Goal: Task Accomplishment & Management: Manage account settings

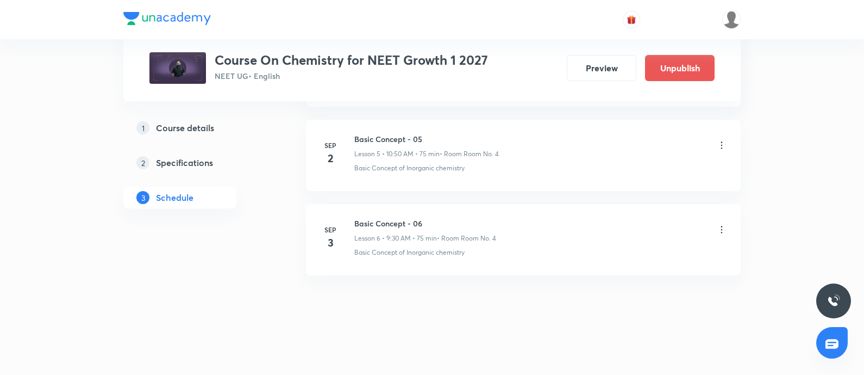
click at [356, 223] on h6 "Basic Concept - 06" at bounding box center [425, 222] width 142 height 11
copy h6 "Basic Concept - 06"
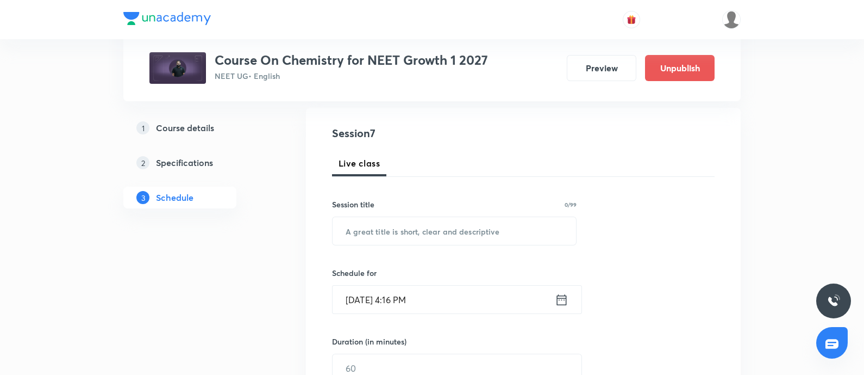
scroll to position [112, 0]
click at [380, 228] on input "text" at bounding box center [455, 229] width 244 height 28
paste input "Basic Concept - 06"
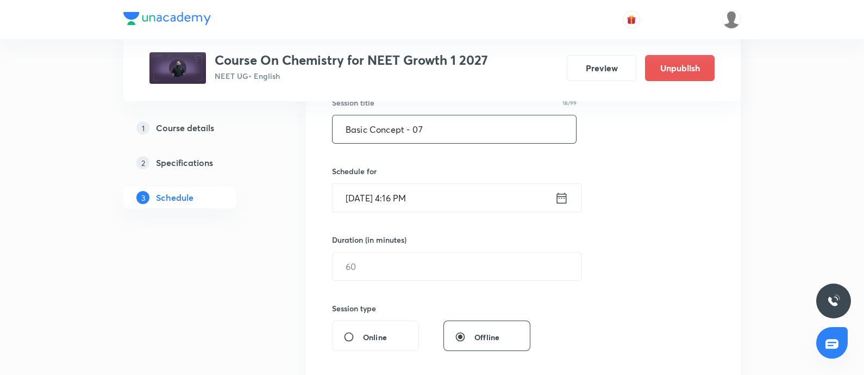
scroll to position [213, 0]
type input "Basic Concept - 07"
click at [441, 203] on input "Sep 2, 2025, 4:16 PM" at bounding box center [444, 197] width 222 height 28
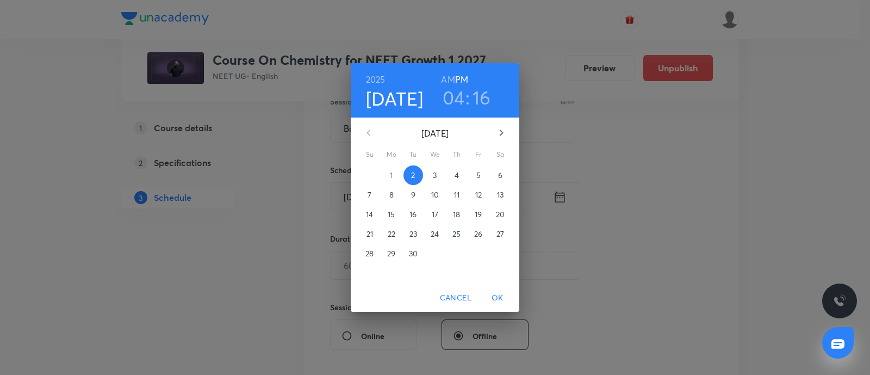
click at [459, 172] on span "4" at bounding box center [457, 175] width 20 height 11
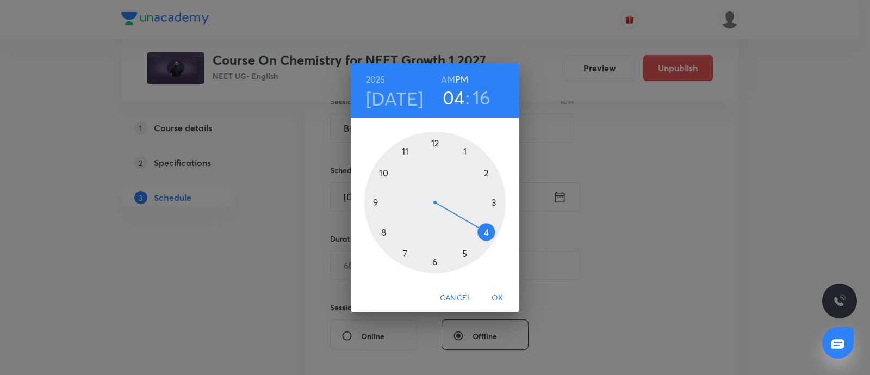
click at [447, 79] on h6 "AM" at bounding box center [448, 79] width 14 height 15
click at [385, 173] on div at bounding box center [434, 202] width 141 height 141
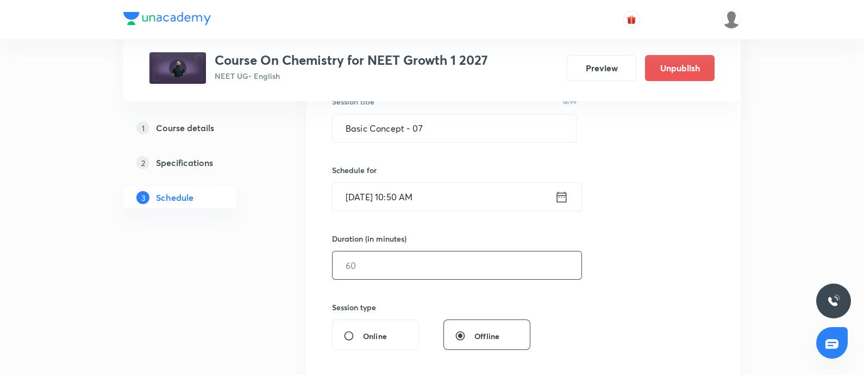
click at [379, 254] on input "text" at bounding box center [457, 265] width 249 height 28
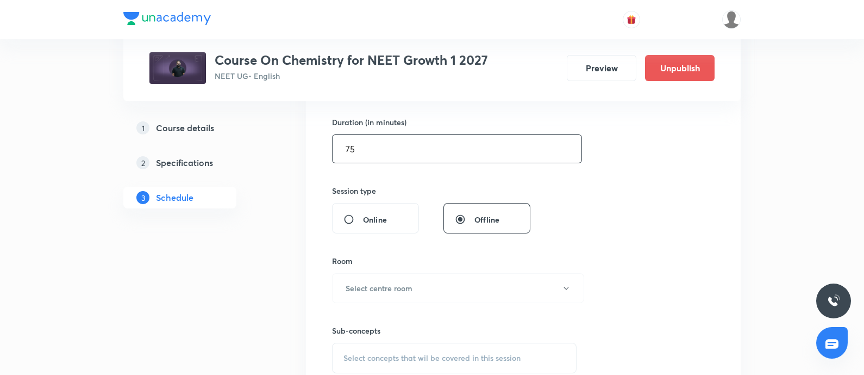
scroll to position [329, 0]
type input "75"
click at [370, 282] on h6 "Select centre room" at bounding box center [379, 287] width 67 height 11
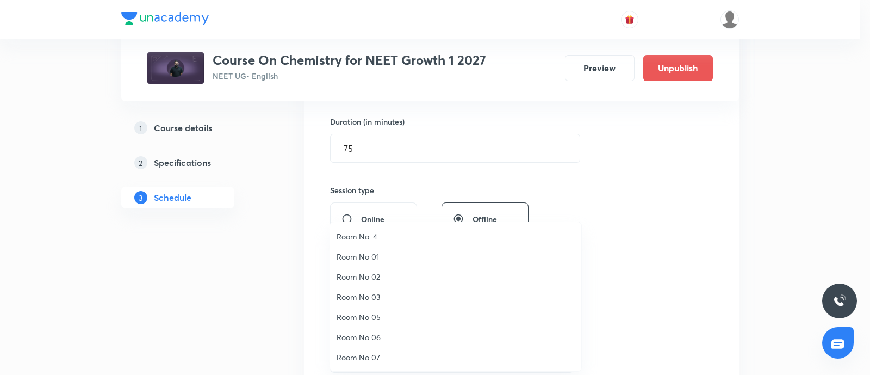
click at [357, 235] on span "Room No. 4" at bounding box center [456, 236] width 238 height 11
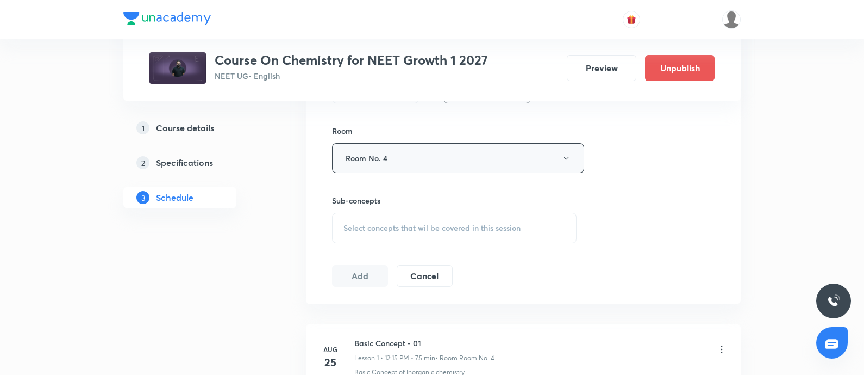
scroll to position [459, 0]
click at [406, 231] on span "Select concepts that wil be covered in this session" at bounding box center [432, 227] width 177 height 9
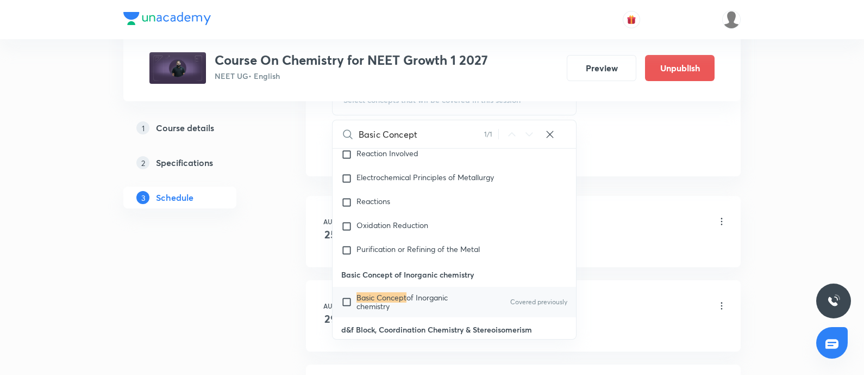
scroll to position [588, 0]
type input "Basic Concept"
click at [346, 291] on input "checkbox" at bounding box center [348, 299] width 15 height 17
checkbox input "true"
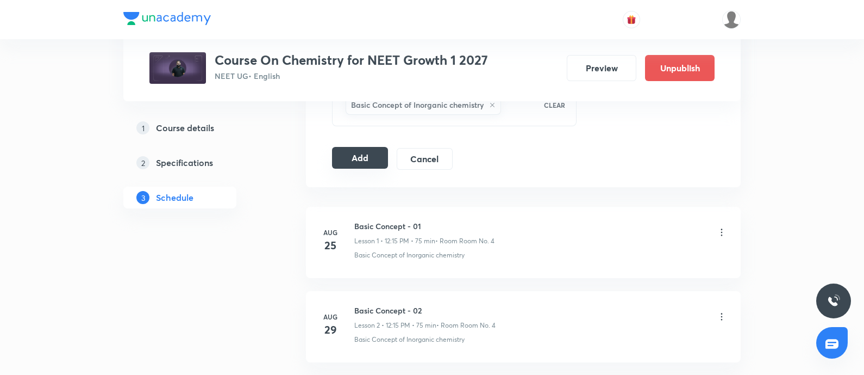
click at [358, 153] on button "Add" at bounding box center [360, 158] width 56 height 22
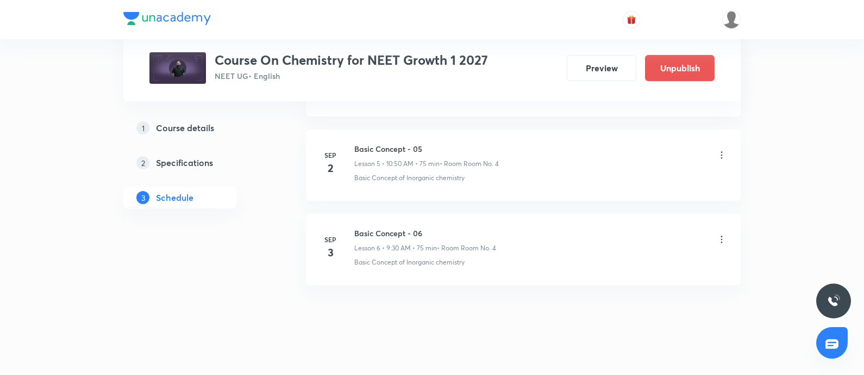
scroll to position [1012, 0]
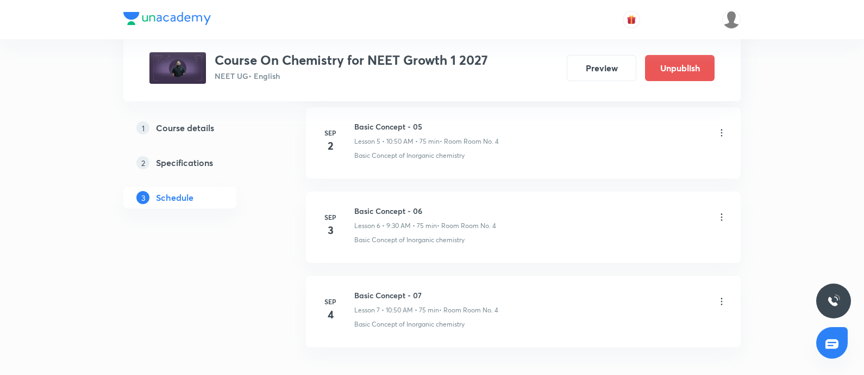
scroll to position [1084, 0]
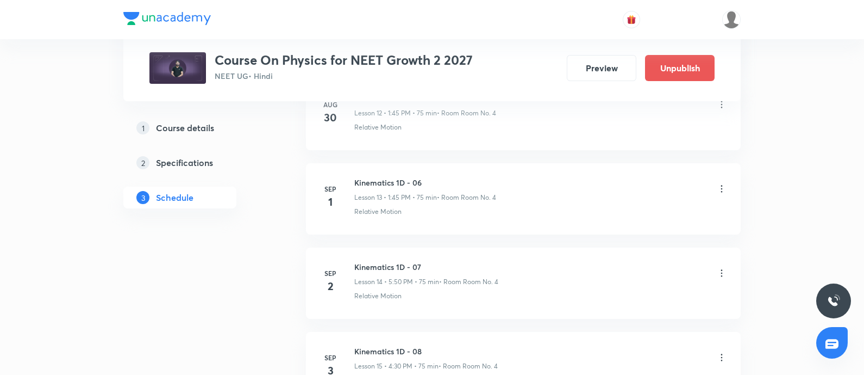
scroll to position [1757, 0]
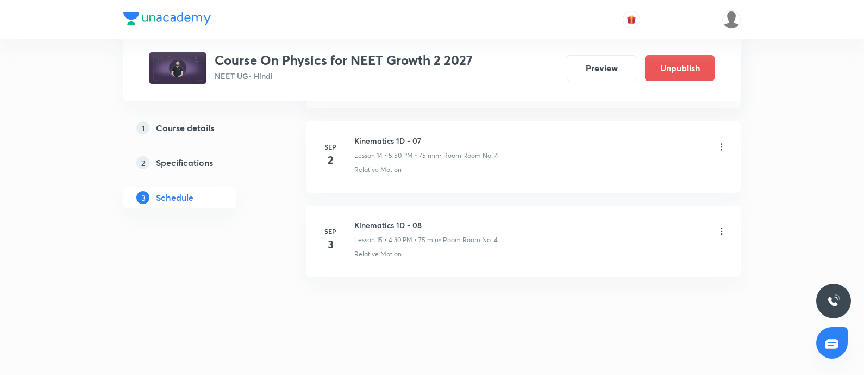
click at [354, 219] on h6 "Kinematics 1D - 08" at bounding box center [426, 224] width 144 height 11
copy h6 "Kinematics 1D - 08"
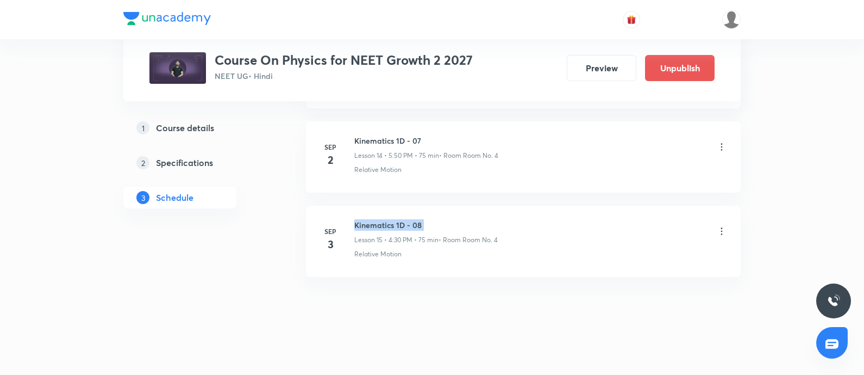
copy h6 "Kinematics 1D - 08"
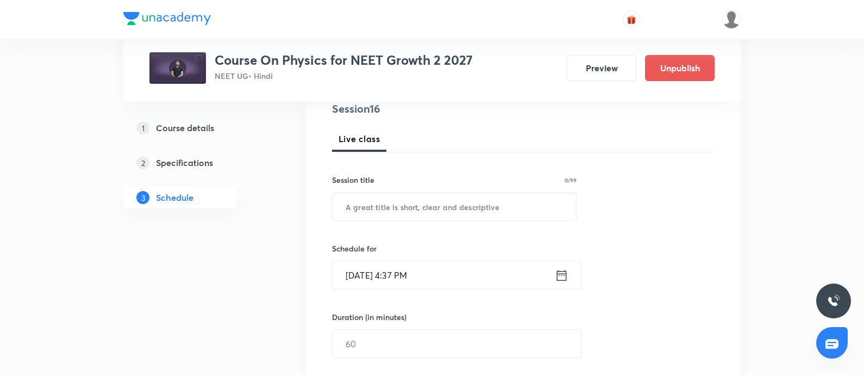
scroll to position [135, 0]
click at [388, 195] on input "text" at bounding box center [455, 205] width 244 height 28
paste input "Kinematics 1D - 08"
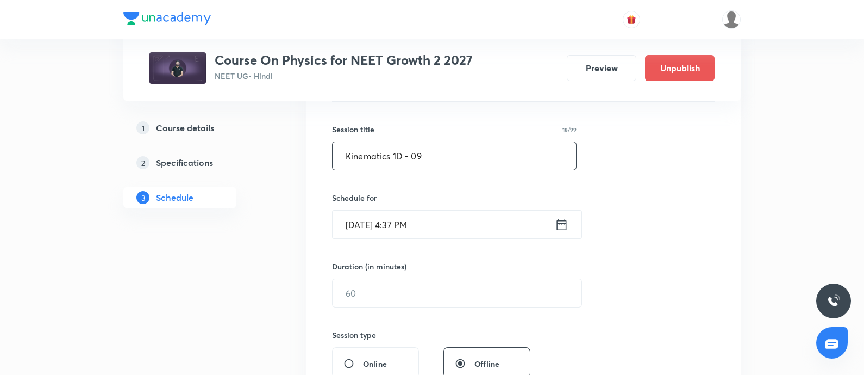
scroll to position [187, 0]
type input "Kinematics 1D - 09"
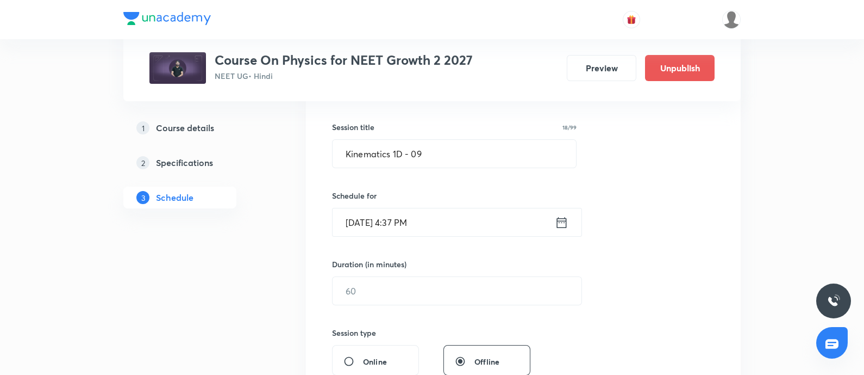
click at [442, 222] on input "Sep 2, 2025, 4:37 PM" at bounding box center [444, 222] width 222 height 28
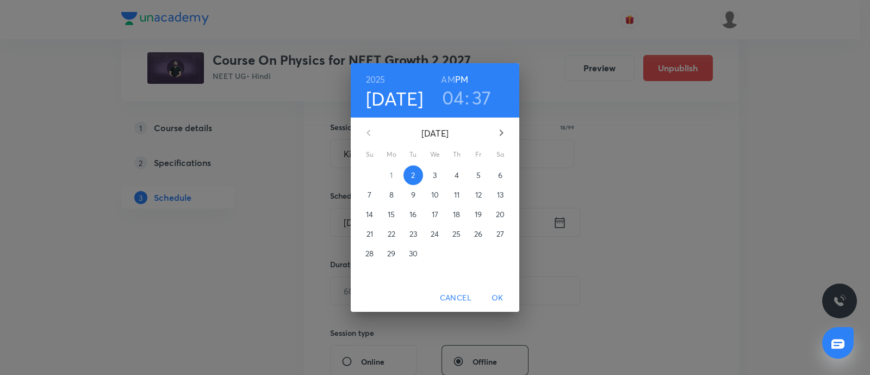
click at [451, 178] on span "4" at bounding box center [457, 175] width 20 height 11
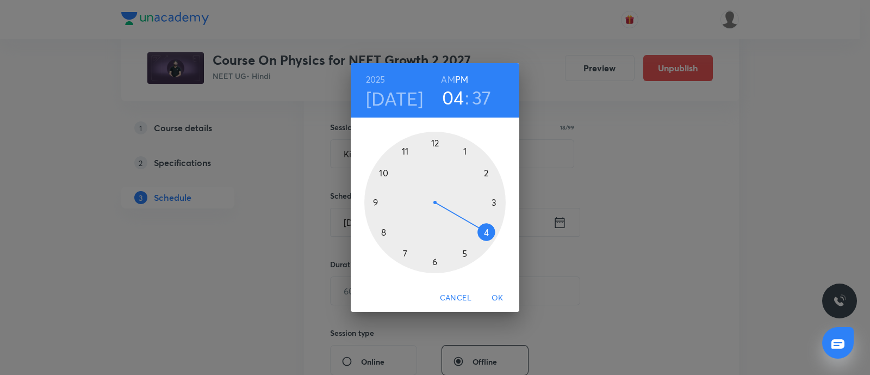
click at [465, 155] on div at bounding box center [434, 202] width 141 height 141
click at [378, 202] on div at bounding box center [434, 202] width 141 height 141
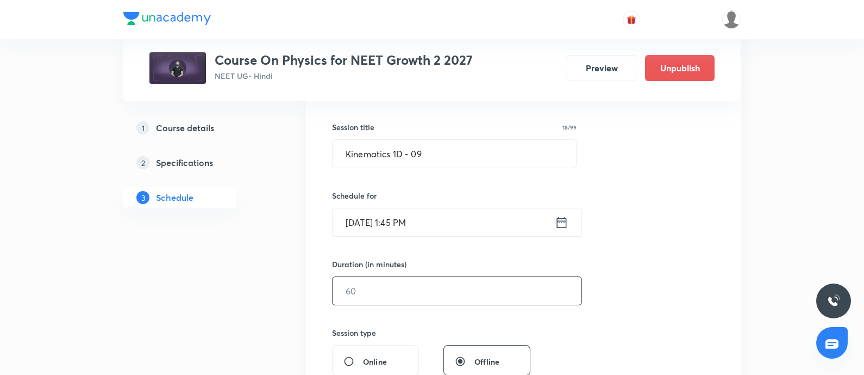
click at [383, 289] on input "text" at bounding box center [457, 291] width 249 height 28
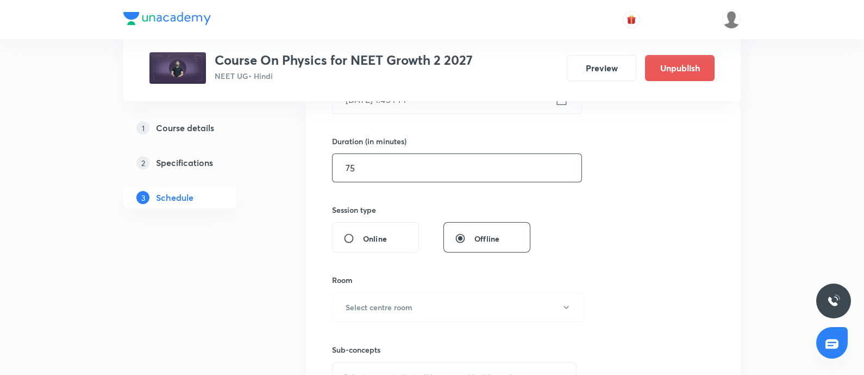
scroll to position [330, 0]
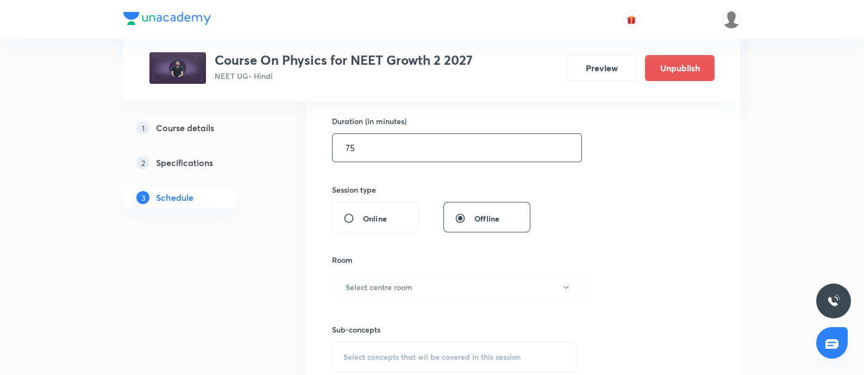
type input "75"
click at [383, 289] on h6 "Select centre room" at bounding box center [379, 286] width 67 height 11
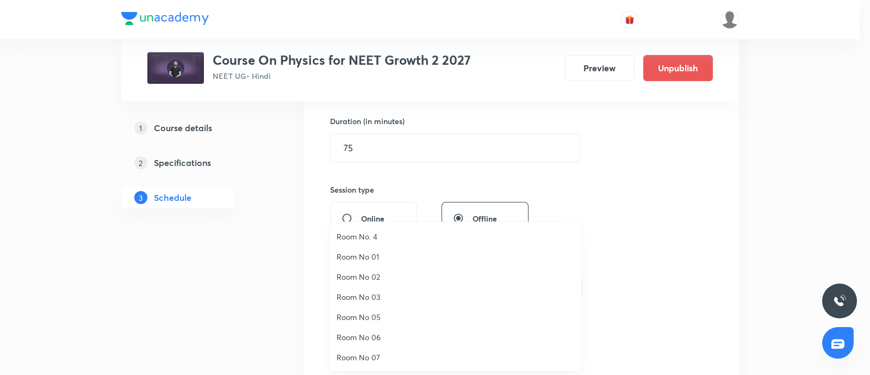
click at [375, 233] on span "Room No. 4" at bounding box center [456, 236] width 238 height 11
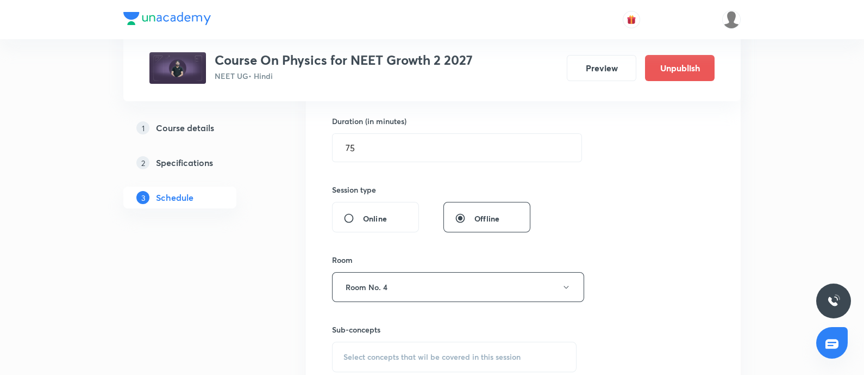
click at [369, 352] on span "Select concepts that wil be covered in this session" at bounding box center [432, 356] width 177 height 9
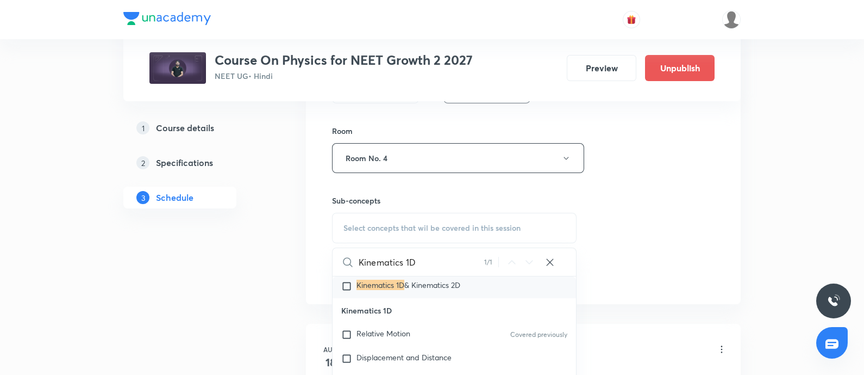
scroll to position [5154, 0]
type input "Kinematics 1D"
click at [369, 336] on span "Relative Motion" at bounding box center [384, 331] width 54 height 10
checkbox input "true"
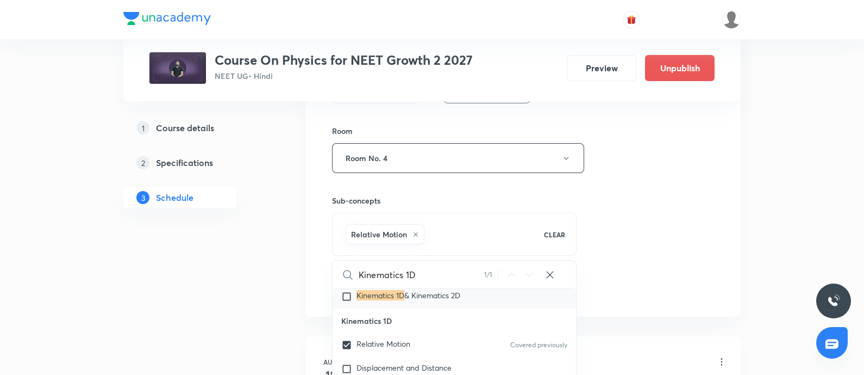
click at [617, 239] on div "Session 16 Live class Session title 18/99 Kinematics 1D - 09 ​ Schedule for Sep…" at bounding box center [523, 37] width 383 height 523
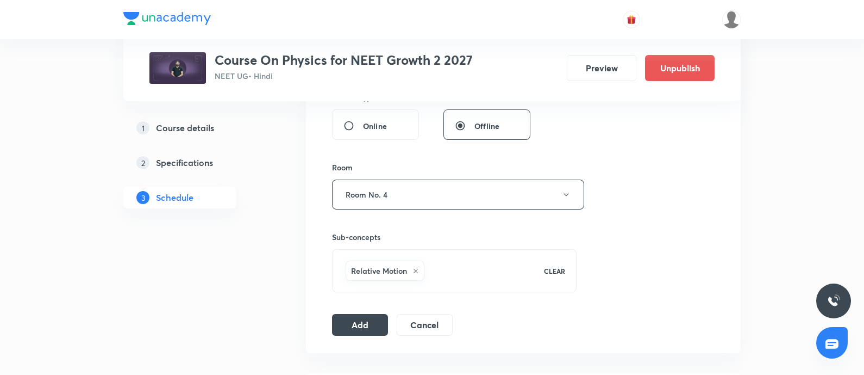
scroll to position [422, 0]
click at [351, 319] on button "Add" at bounding box center [360, 324] width 56 height 22
click at [351, 319] on button "Add" at bounding box center [360, 325] width 56 height 22
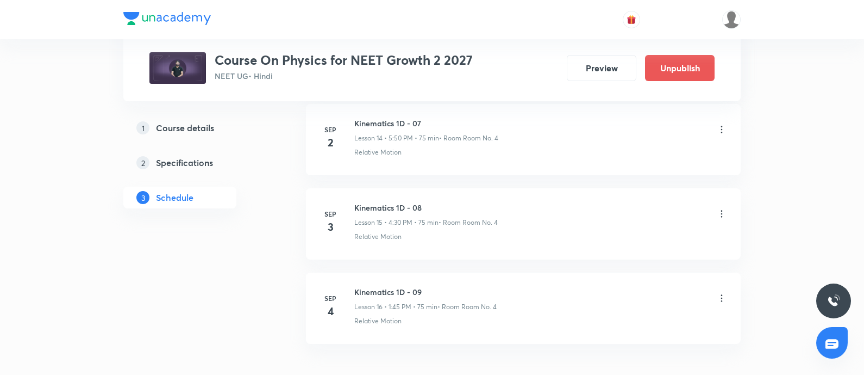
scroll to position [1342, 0]
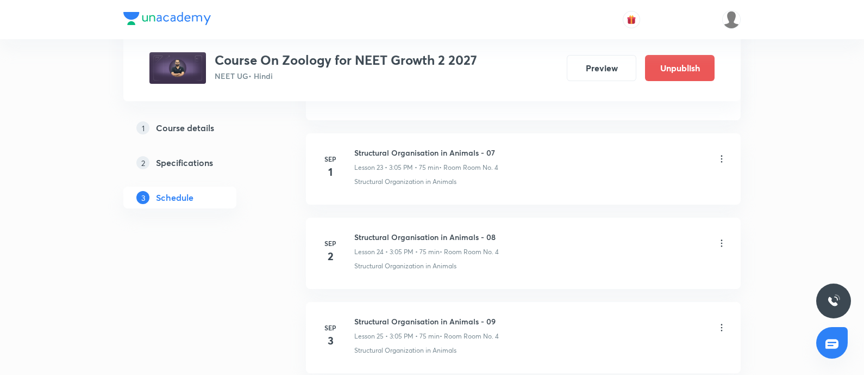
scroll to position [2598, 0]
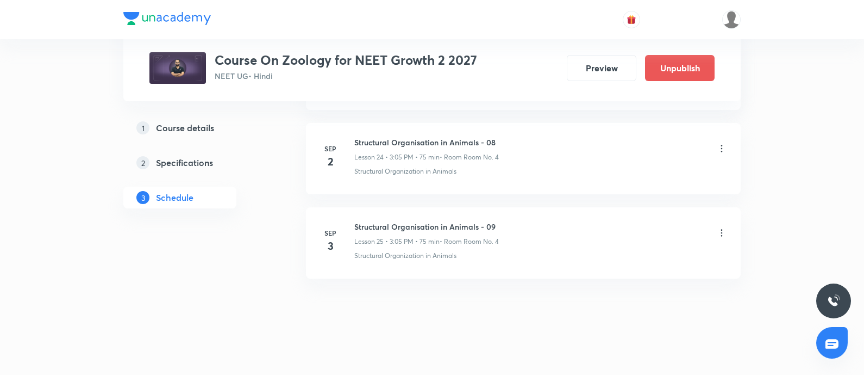
click at [355, 221] on h6 "Structural Organisation in Animals - 09" at bounding box center [426, 226] width 145 height 11
copy h6 "Structural Organisation in Animals - 09"
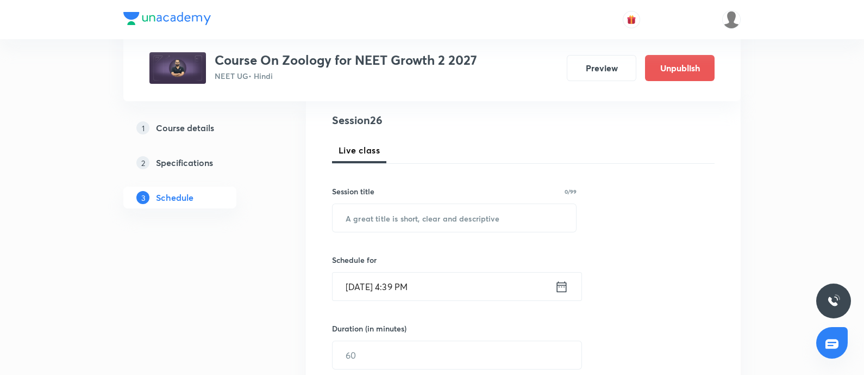
scroll to position [122, 0]
click at [385, 220] on input "text" at bounding box center [455, 218] width 244 height 28
paste input "Structural Organisation in Animals - 09"
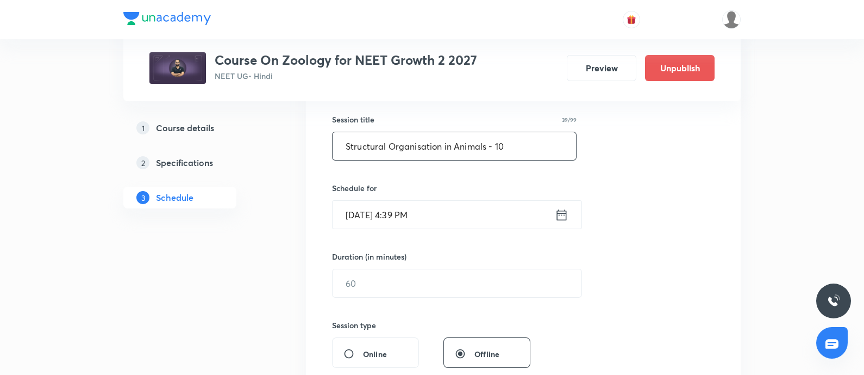
scroll to position [195, 0]
type input "Structural Organisation in Animals - 10"
click at [461, 213] on input "Sep 2, 2025, 4:39 PM" at bounding box center [444, 214] width 222 height 28
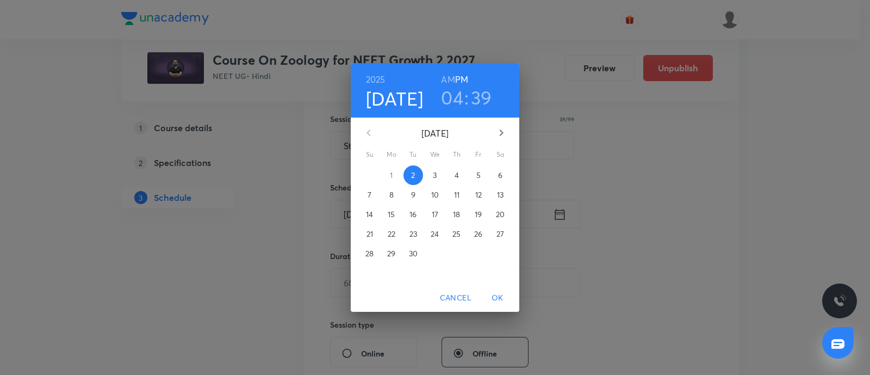
click at [449, 171] on span "4" at bounding box center [457, 175] width 20 height 11
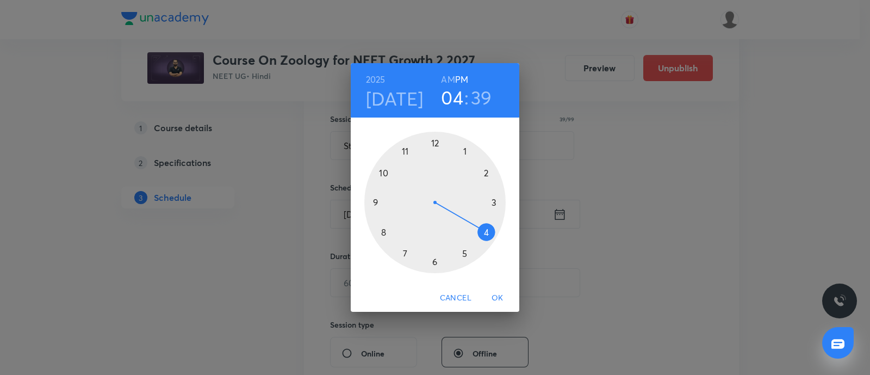
click at [495, 202] on div at bounding box center [434, 202] width 141 height 141
click at [465, 148] on div at bounding box center [434, 202] width 141 height 141
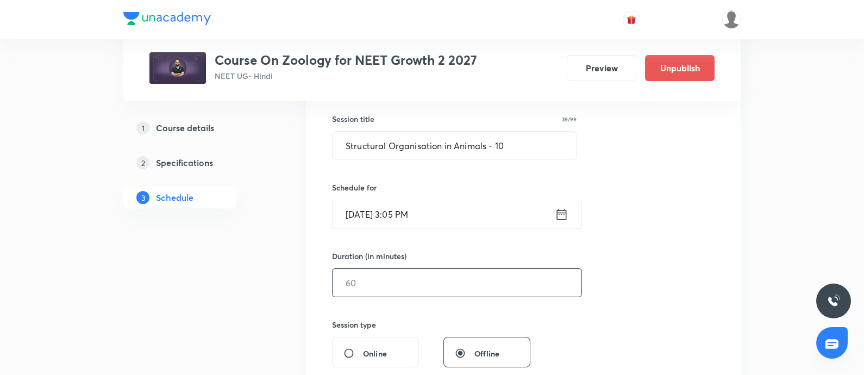
click at [383, 272] on input "text" at bounding box center [457, 283] width 249 height 28
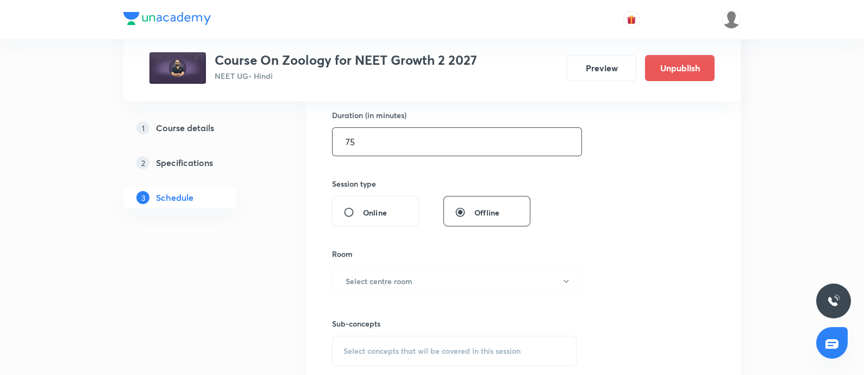
scroll to position [337, 0]
type input "75"
click at [383, 272] on button "Select centre room" at bounding box center [458, 280] width 252 height 30
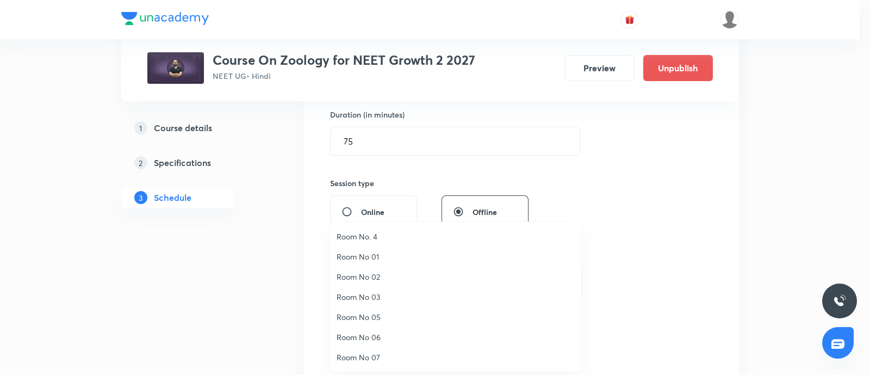
click at [360, 235] on span "Room No. 4" at bounding box center [456, 236] width 238 height 11
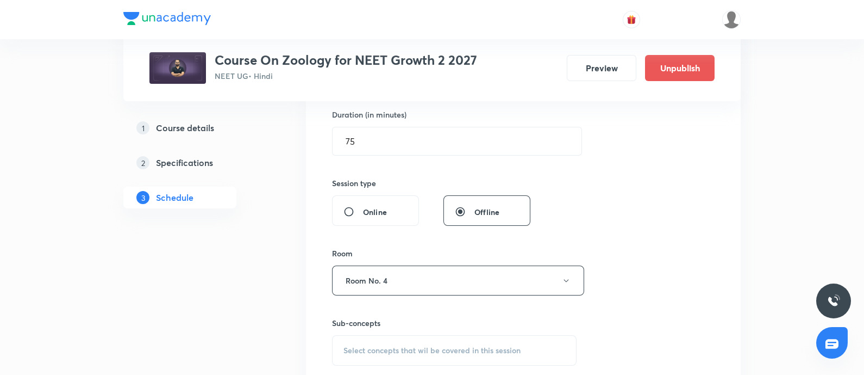
click at [378, 346] on span "Select concepts that wil be covered in this session" at bounding box center [432, 350] width 177 height 9
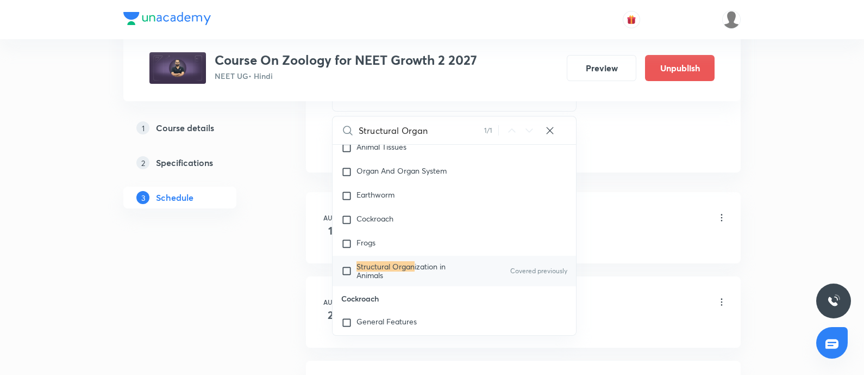
scroll to position [1281, 0]
type input "Structural Organ"
click at [351, 273] on input "checkbox" at bounding box center [348, 269] width 15 height 17
checkbox input "true"
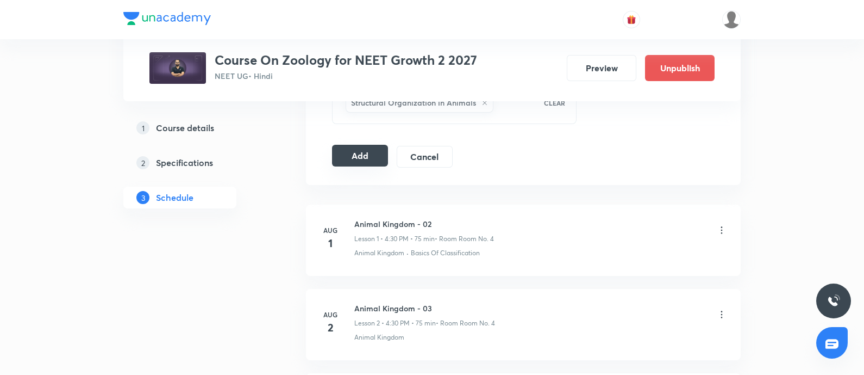
click at [367, 148] on button "Add" at bounding box center [360, 156] width 56 height 22
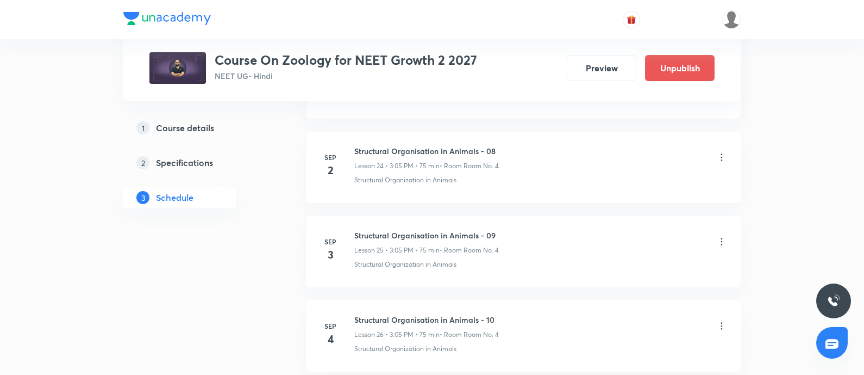
scroll to position [2183, 0]
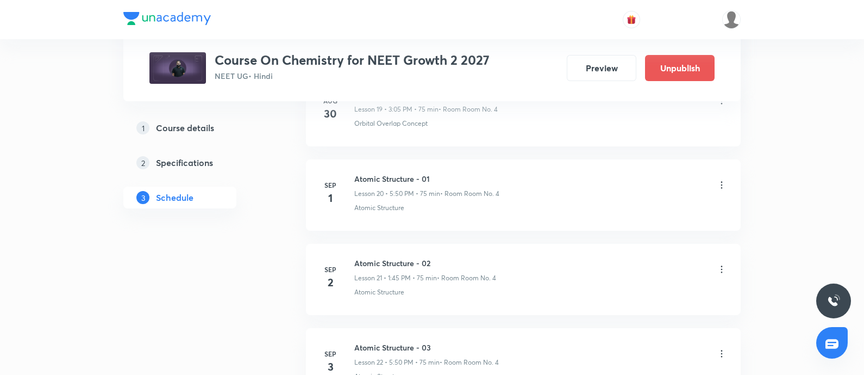
scroll to position [2345, 0]
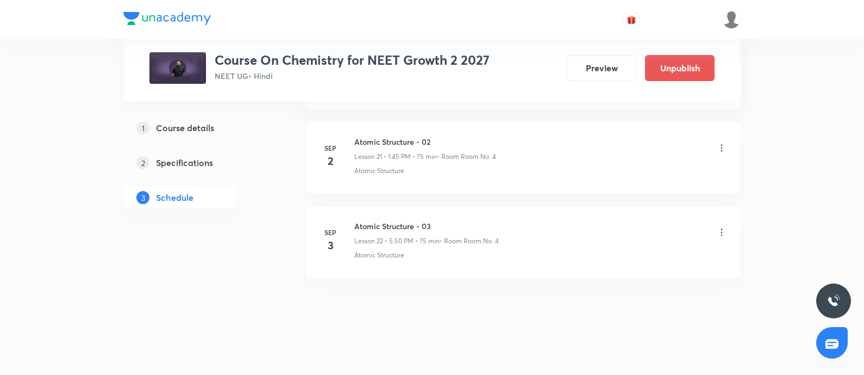
click at [356, 221] on h6 "Atomic Structure - 03" at bounding box center [426, 225] width 145 height 11
copy h6 "Atomic Structure - 03"
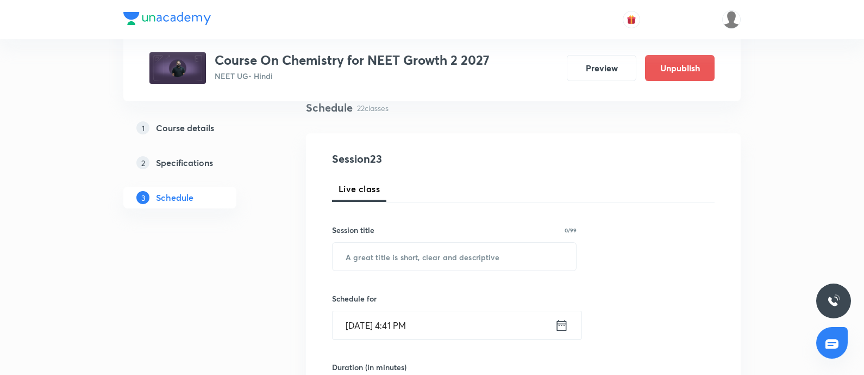
scroll to position [85, 0]
click at [368, 261] on input "text" at bounding box center [455, 256] width 244 height 28
paste input "Atomic Structure - 03"
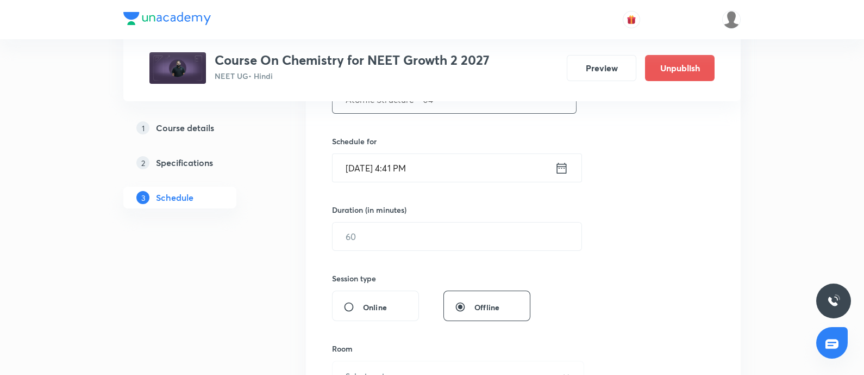
scroll to position [242, 0]
type input "Atomic Structure - 04"
click at [428, 161] on input "[DATE] 4:41 PM" at bounding box center [444, 167] width 222 height 28
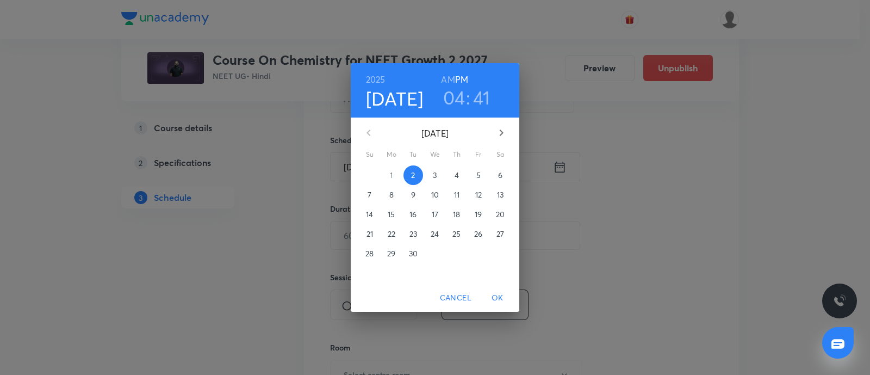
click at [461, 178] on span "4" at bounding box center [457, 175] width 20 height 11
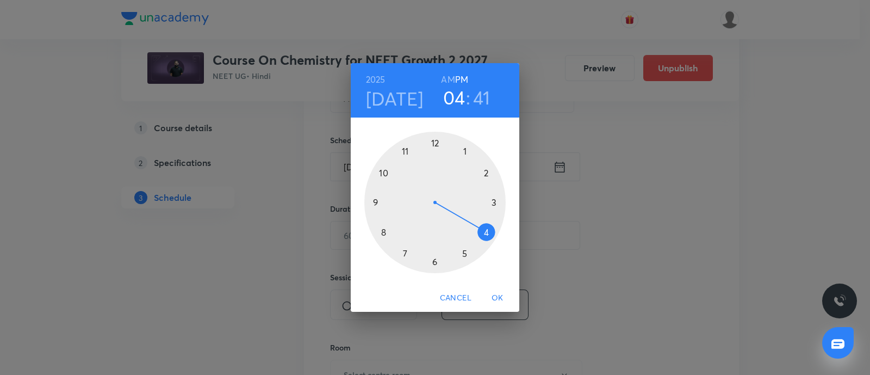
click at [485, 231] on div at bounding box center [434, 202] width 141 height 141
click at [435, 261] on div at bounding box center [434, 202] width 141 height 141
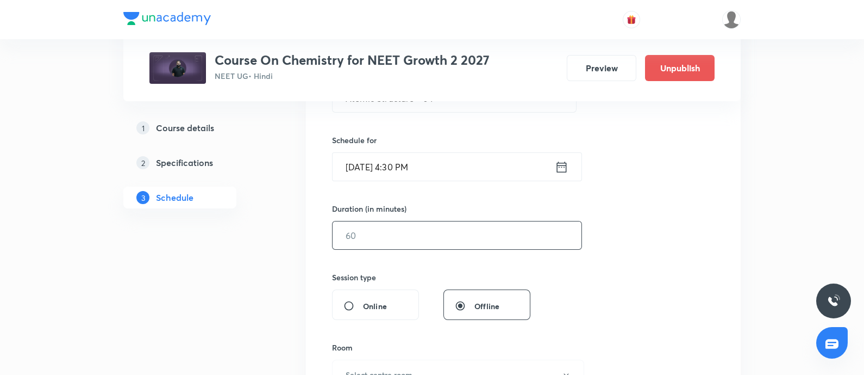
click at [384, 242] on input "text" at bounding box center [457, 235] width 249 height 28
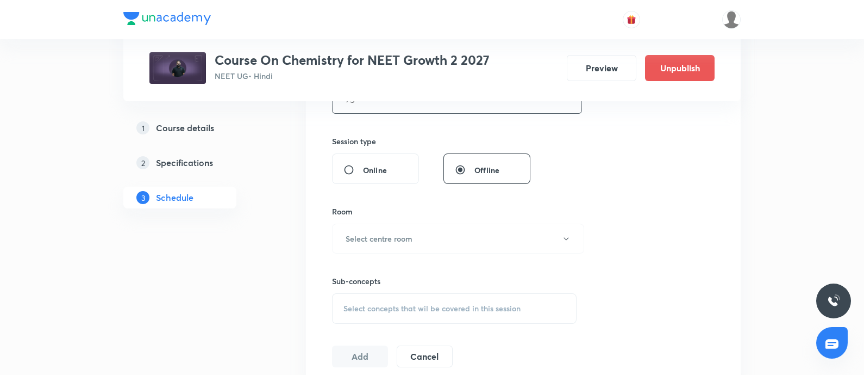
scroll to position [380, 0]
type input "75"
click at [384, 242] on button "Select centre room" at bounding box center [458, 237] width 252 height 30
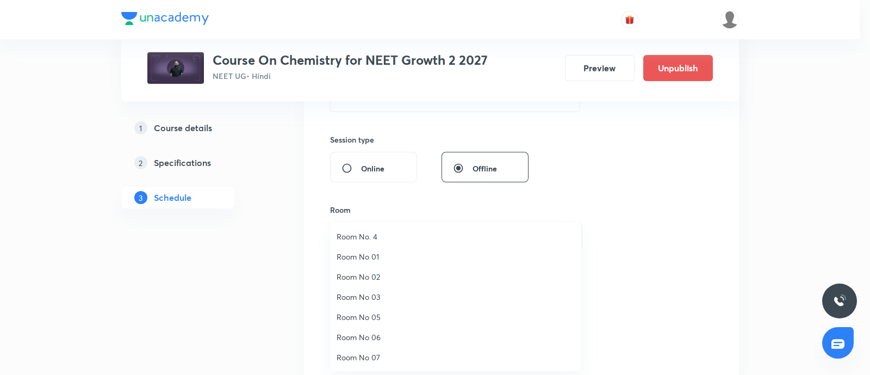
click at [367, 236] on span "Room No. 4" at bounding box center [456, 236] width 238 height 11
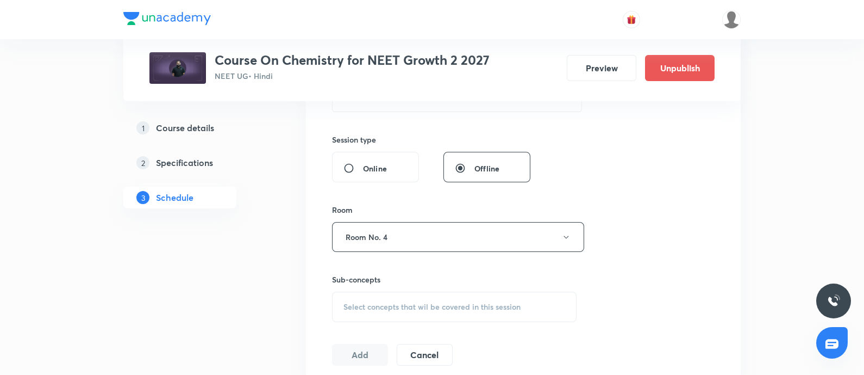
click at [370, 310] on span "Select concepts that wil be covered in this session" at bounding box center [432, 306] width 177 height 9
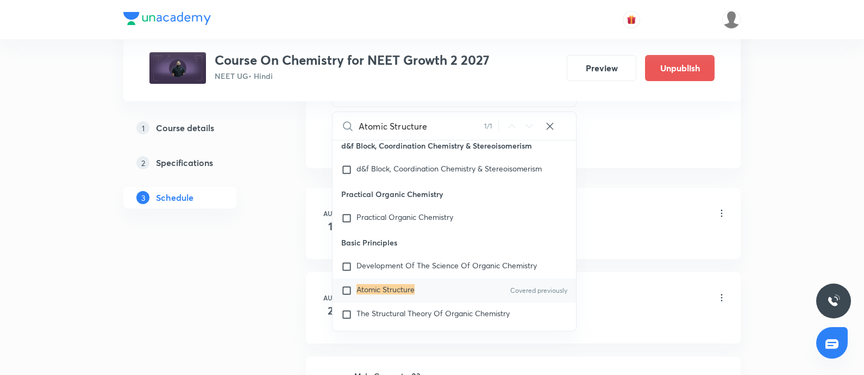
scroll to position [7741, 0]
type input "Atomic Structure"
click at [349, 285] on input "checkbox" at bounding box center [348, 290] width 15 height 11
checkbox input "true"
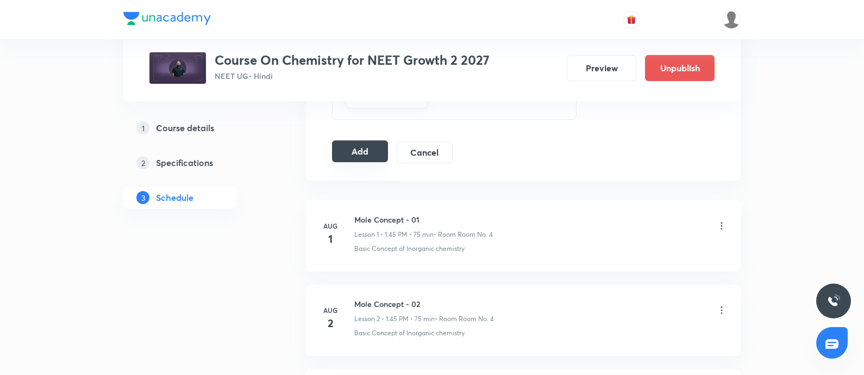
click at [359, 148] on button "Add" at bounding box center [360, 151] width 56 height 22
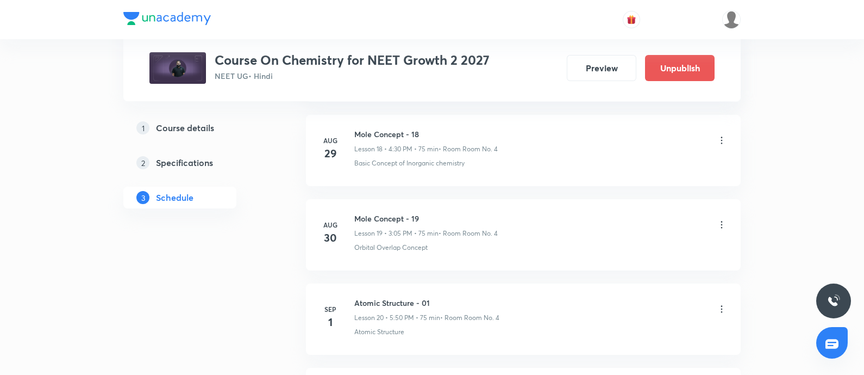
scroll to position [1930, 0]
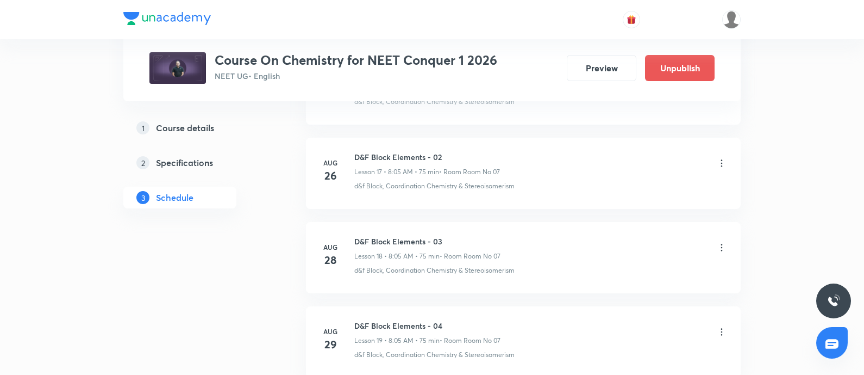
scroll to position [2430, 0]
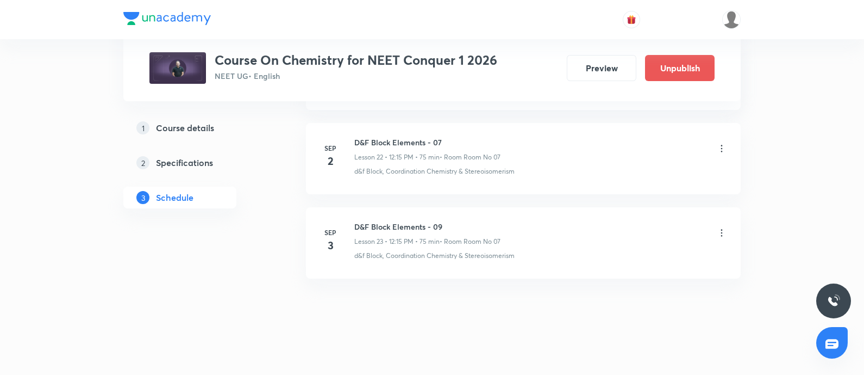
click at [356, 222] on h6 "D&F Block Elements - 09" at bounding box center [427, 226] width 146 height 11
copy h6 "D&F Block Elements - 09"
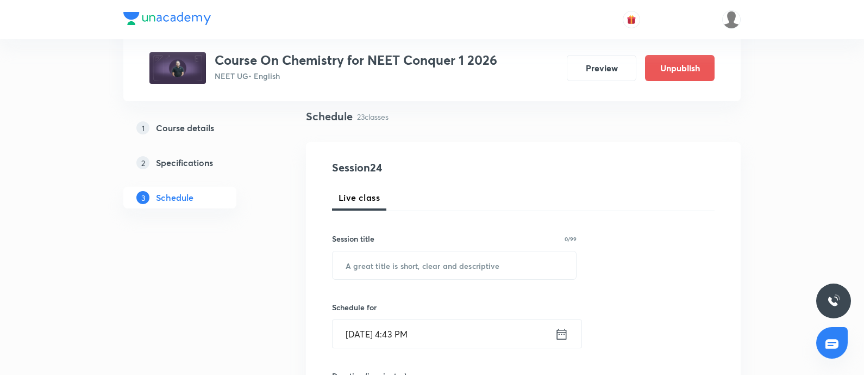
scroll to position [83, 0]
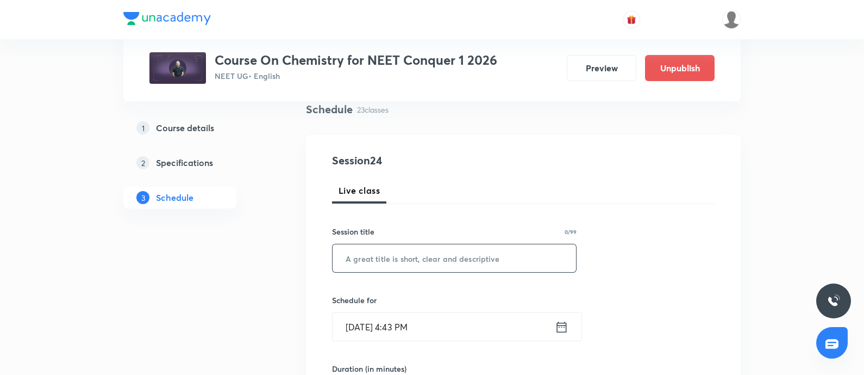
click at [377, 246] on input "text" at bounding box center [455, 258] width 244 height 28
paste input "D&F Block Elements - 09"
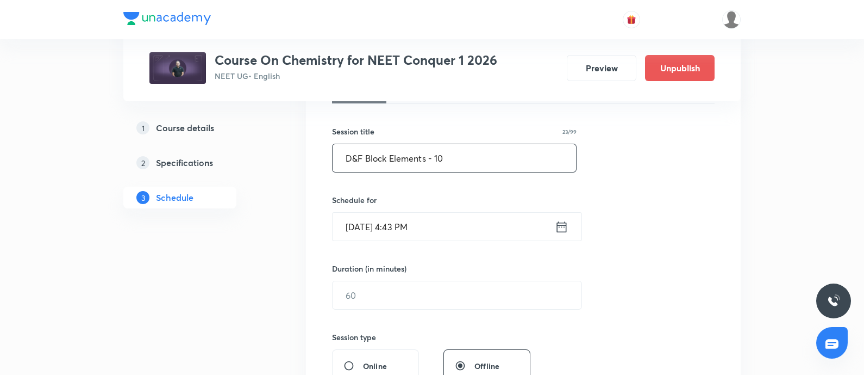
scroll to position [188, 0]
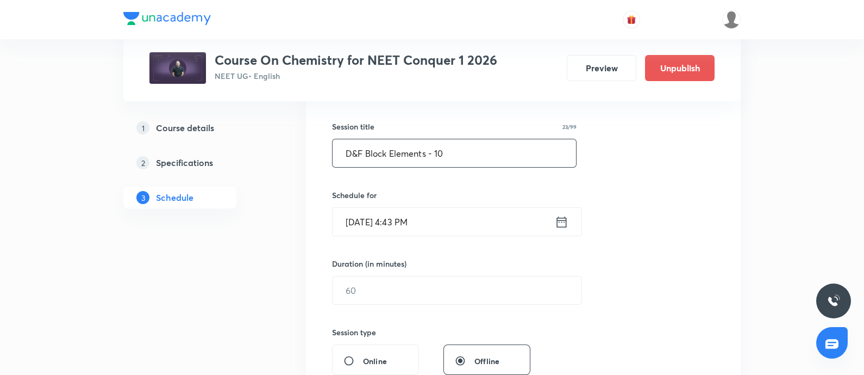
type input "D&F Block Elements - 10"
click at [461, 231] on input "Sep 2, 2025, 4:43 PM" at bounding box center [444, 222] width 222 height 28
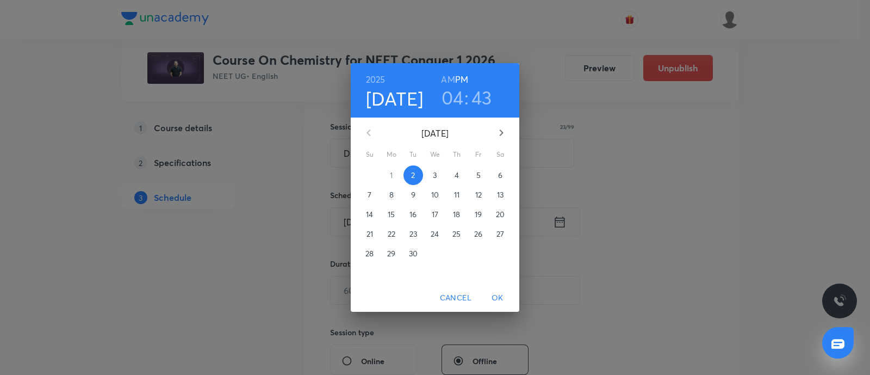
click at [457, 176] on p "4" at bounding box center [456, 175] width 4 height 11
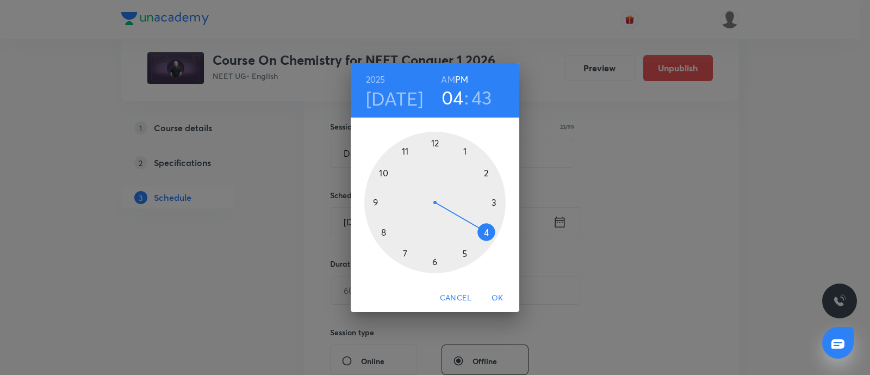
click at [446, 76] on h6 "AM" at bounding box center [448, 79] width 14 height 15
click at [433, 259] on div at bounding box center [434, 202] width 141 height 141
click at [380, 201] on div at bounding box center [434, 202] width 141 height 141
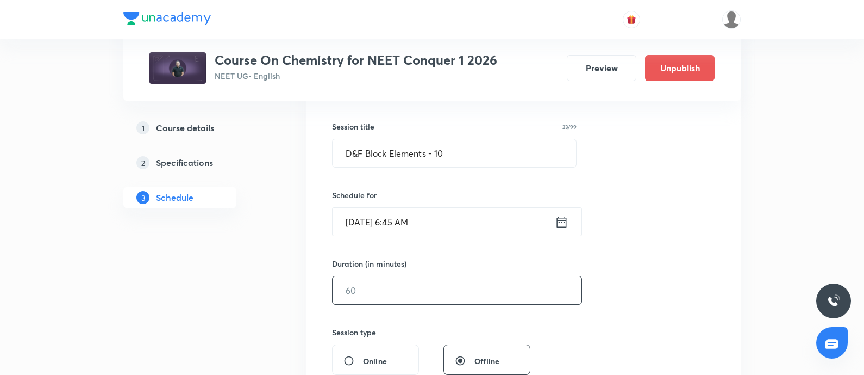
click at [397, 288] on input "text" at bounding box center [457, 290] width 249 height 28
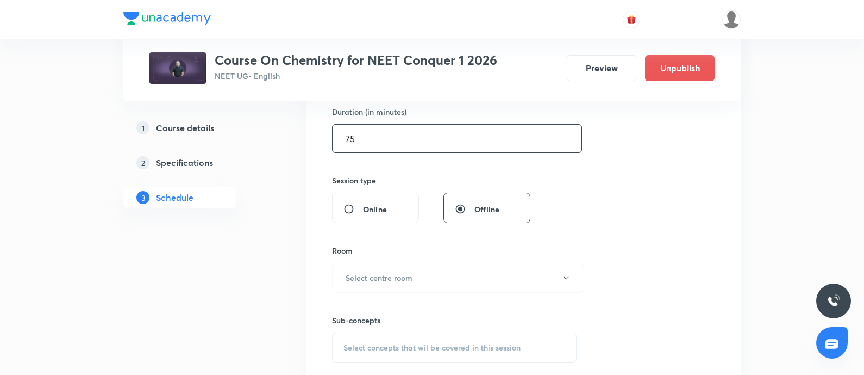
scroll to position [340, 0]
type input "75"
click at [404, 274] on h6 "Select centre room" at bounding box center [379, 276] width 67 height 11
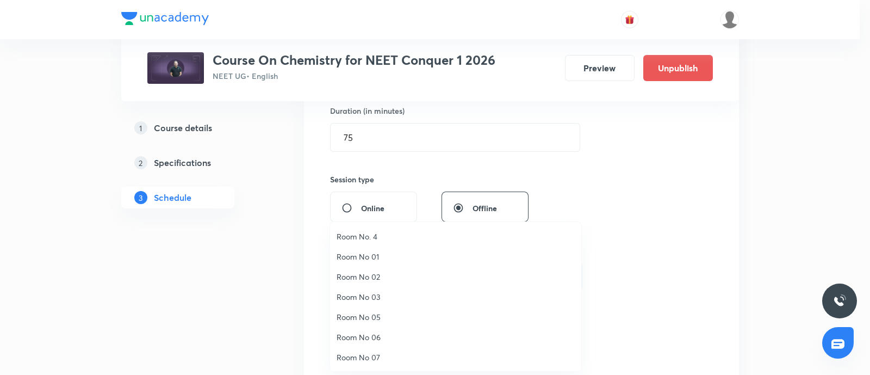
click at [372, 353] on span "Room No 07" at bounding box center [456, 356] width 238 height 11
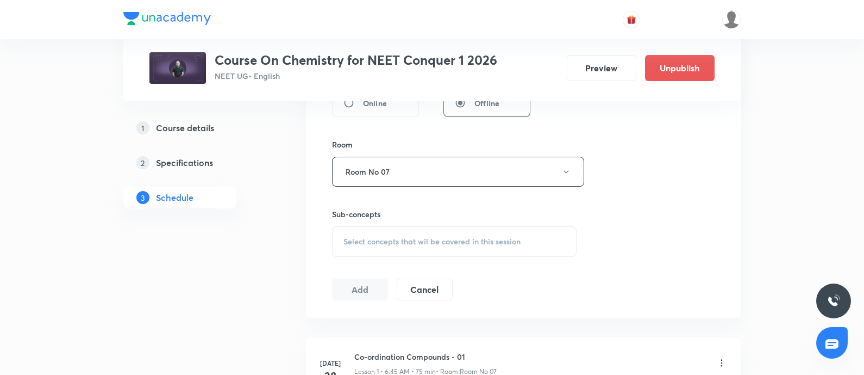
scroll to position [470, 0]
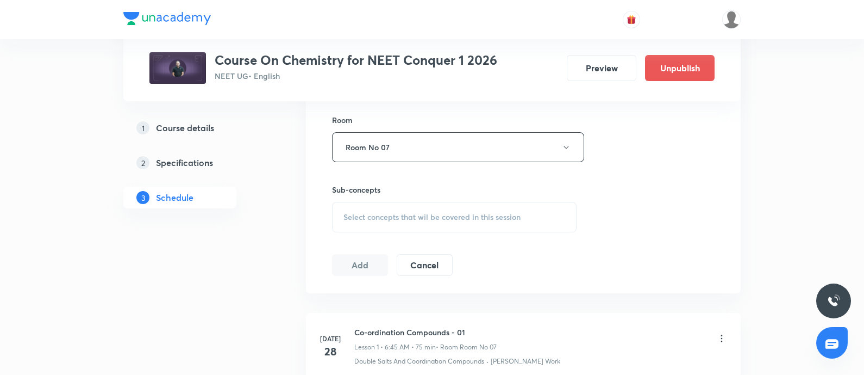
click at [403, 215] on span "Select concepts that wil be covered in this session" at bounding box center [432, 217] width 177 height 9
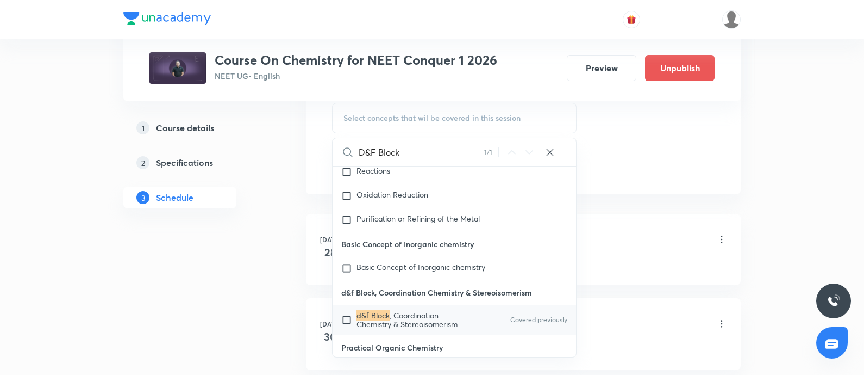
scroll to position [569, 0]
type input "D&F Block"
click at [348, 310] on input "checkbox" at bounding box center [348, 318] width 15 height 17
checkbox input "true"
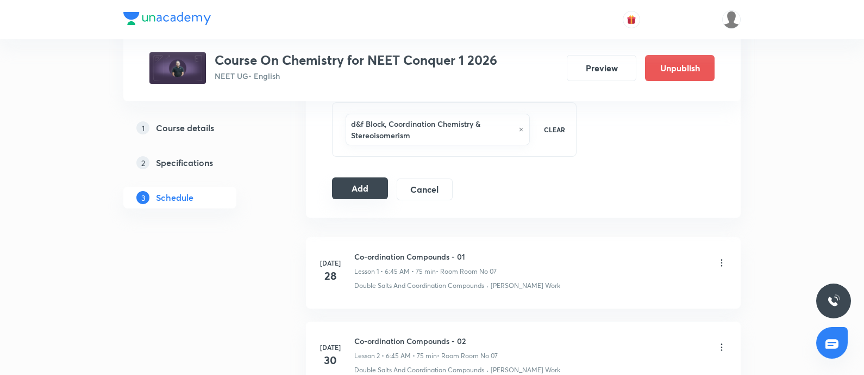
click at [365, 182] on button "Add" at bounding box center [360, 188] width 56 height 22
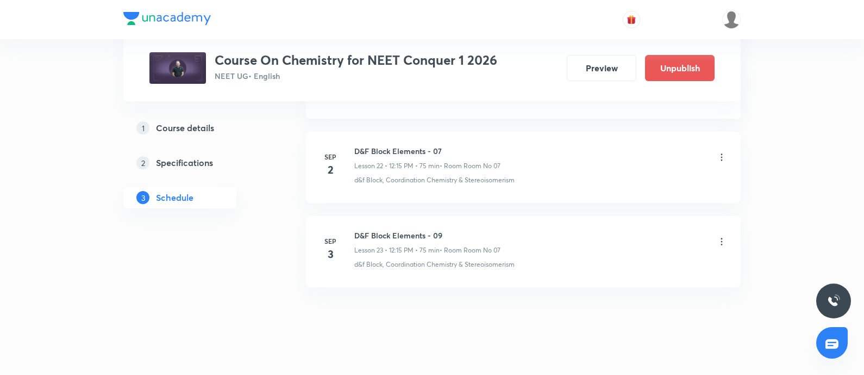
scroll to position [2453, 0]
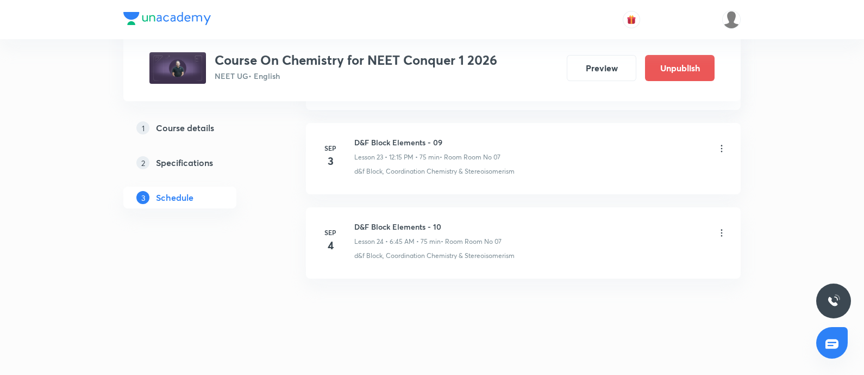
scroll to position [2514, 0]
click at [354, 221] on h6 "Locomotion & Movement - 08" at bounding box center [427, 226] width 147 height 11
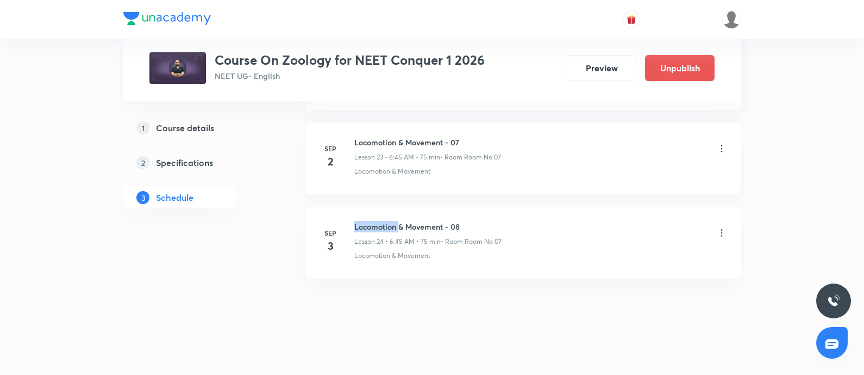
click at [354, 221] on h6 "Locomotion & Movement - 08" at bounding box center [427, 226] width 147 height 11
copy h6 "Locomotion & Movement - 08"
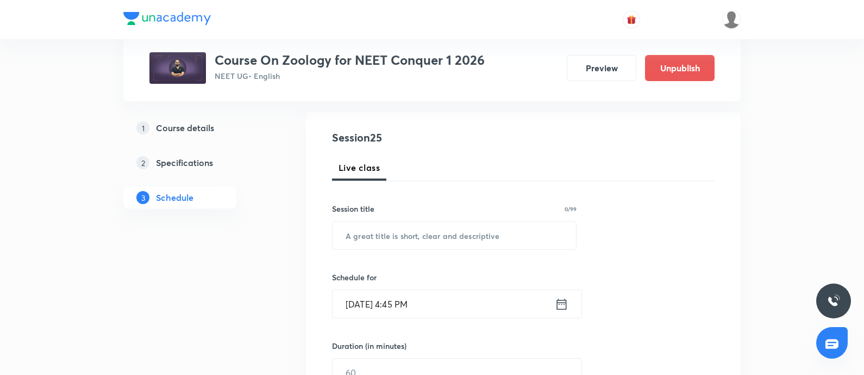
scroll to position [107, 0]
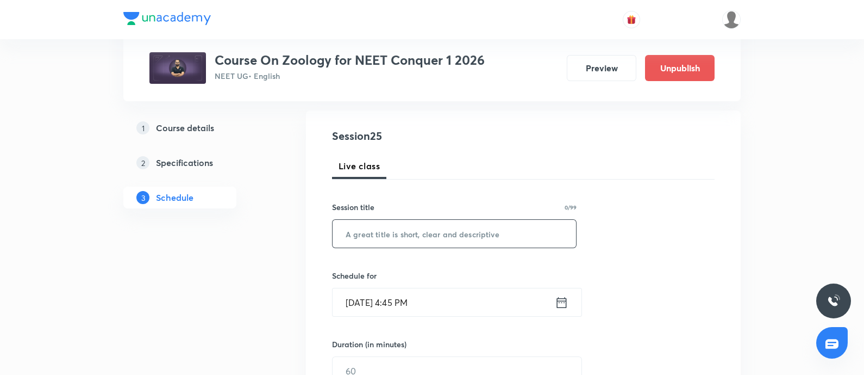
click at [370, 233] on input "text" at bounding box center [455, 234] width 244 height 28
paste input "Locomotion & Movement - 08"
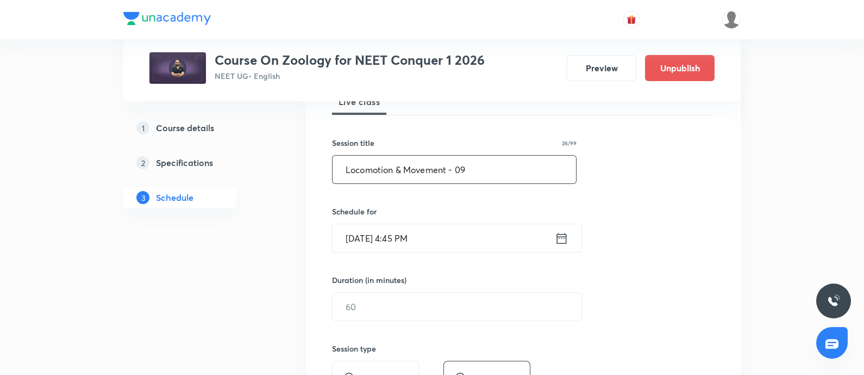
scroll to position [187, 0]
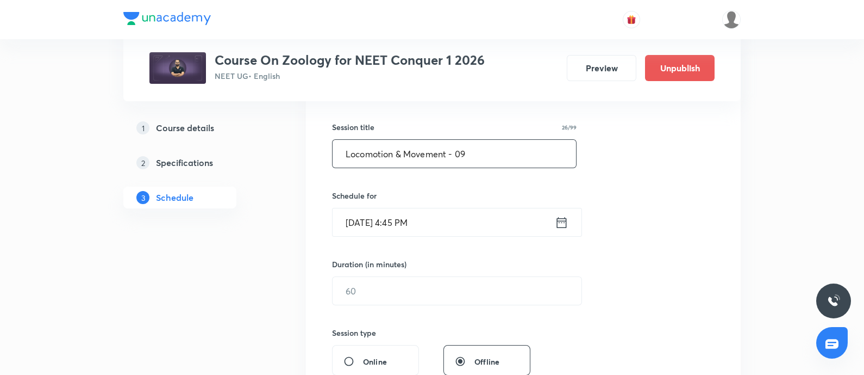
type input "Locomotion & Movement - 09"
click at [457, 217] on input "Sep 2, 2025, 4:45 PM" at bounding box center [444, 222] width 222 height 28
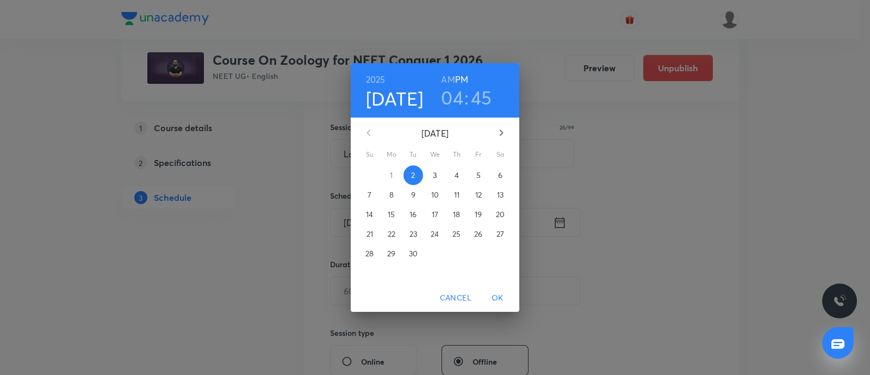
click at [454, 175] on span "4" at bounding box center [457, 175] width 20 height 11
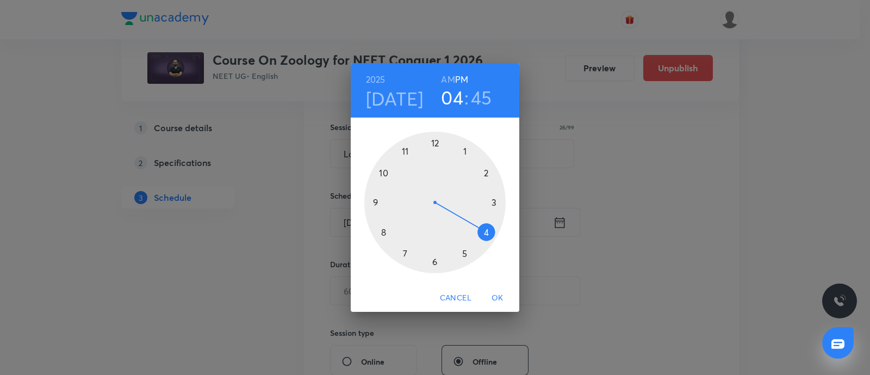
click at [451, 74] on h6 "AM" at bounding box center [448, 79] width 14 height 15
click at [380, 232] on div at bounding box center [434, 202] width 141 height 141
click at [465, 151] on div at bounding box center [434, 202] width 141 height 141
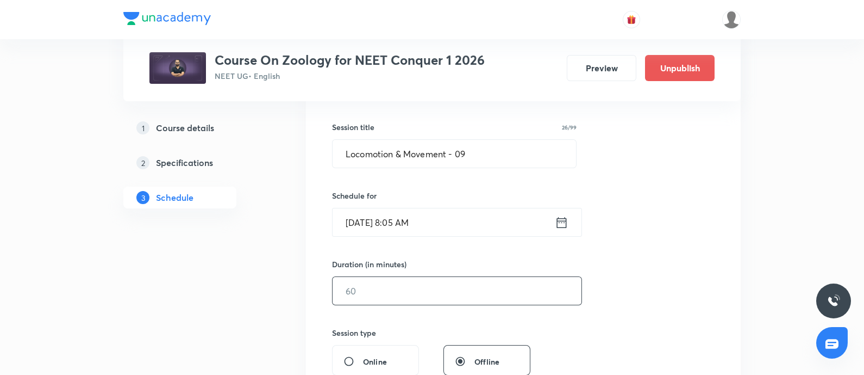
click at [387, 297] on input "text" at bounding box center [457, 291] width 249 height 28
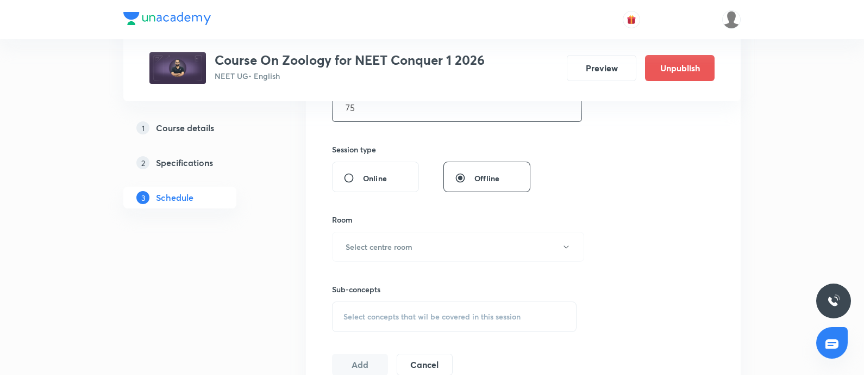
scroll to position [371, 0]
type input "75"
click at [400, 232] on button "Select centre room" at bounding box center [458, 246] width 252 height 30
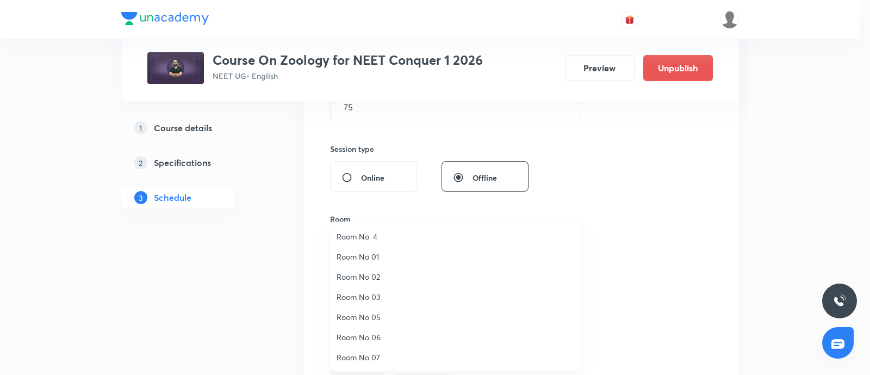
click at [364, 354] on span "Room No 07" at bounding box center [456, 356] width 238 height 11
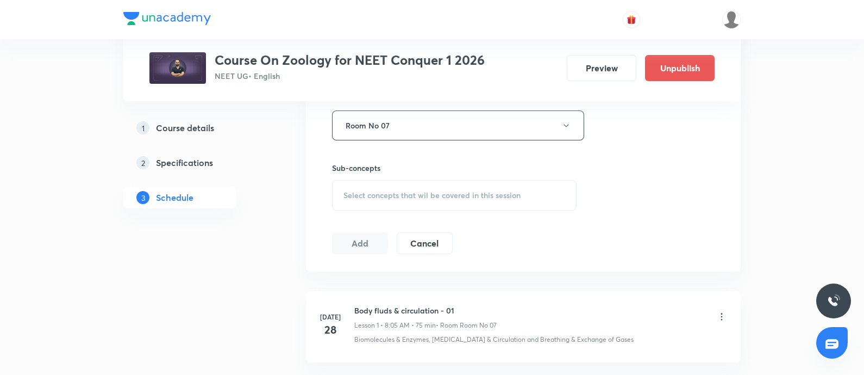
scroll to position [497, 0]
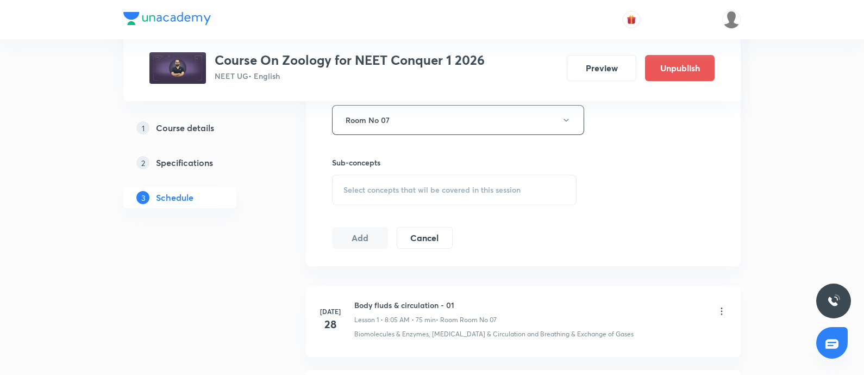
click at [408, 187] on span "Select concepts that wil be covered in this session" at bounding box center [432, 189] width 177 height 9
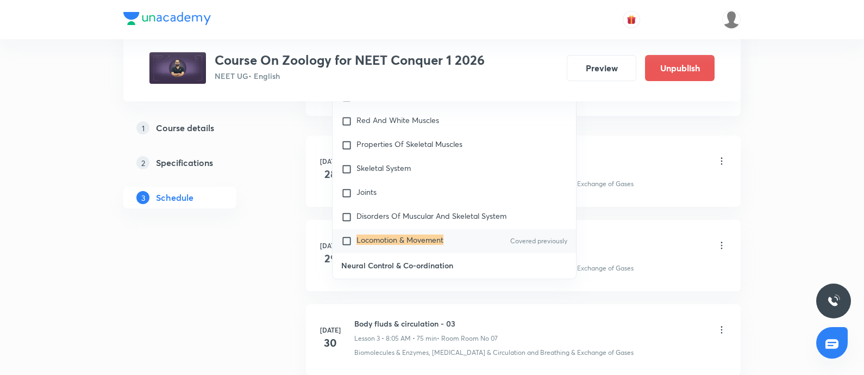
scroll to position [4967, 0]
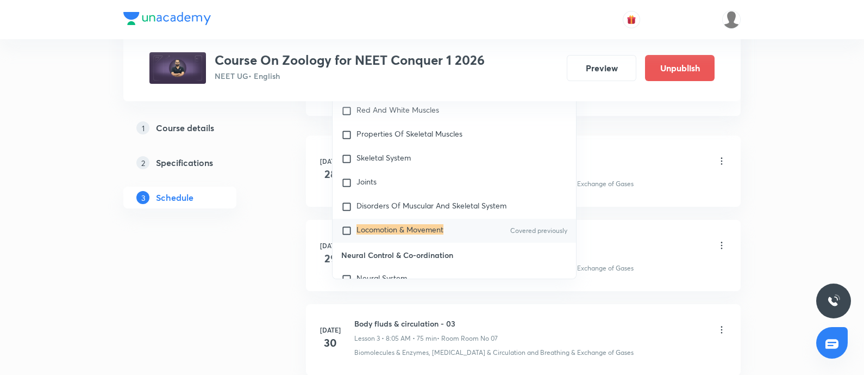
type input "Locomotion & Movement"
click at [345, 227] on input "checkbox" at bounding box center [348, 230] width 15 height 11
checkbox input "true"
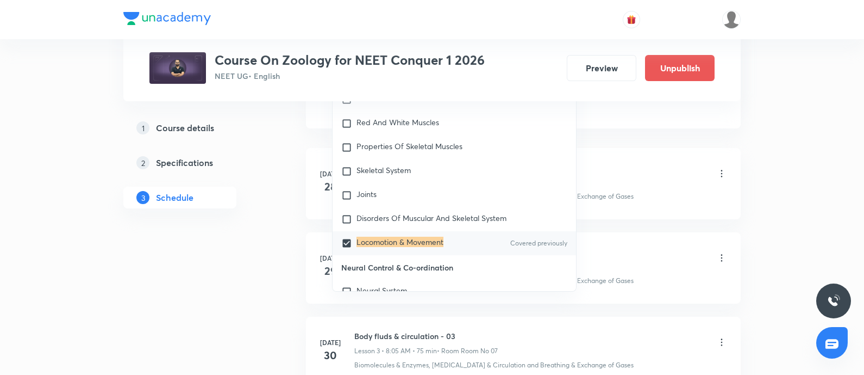
click at [625, 169] on div "Body fluds & circulation - 01 Lesson 1 • 8:05 AM • 75 min • Room Room No 07" at bounding box center [540, 174] width 373 height 26
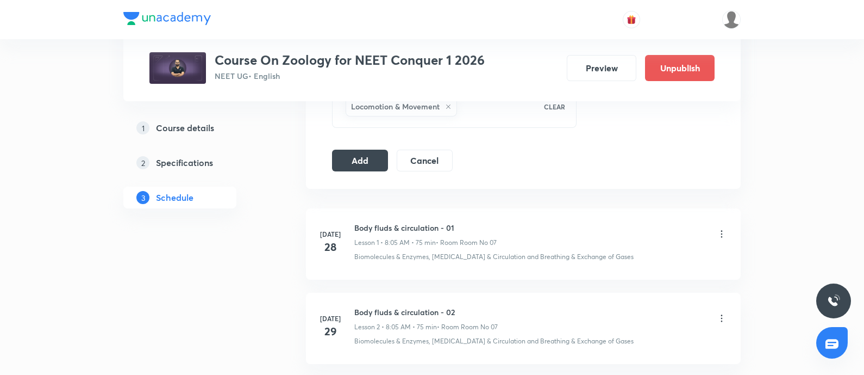
scroll to position [574, 0]
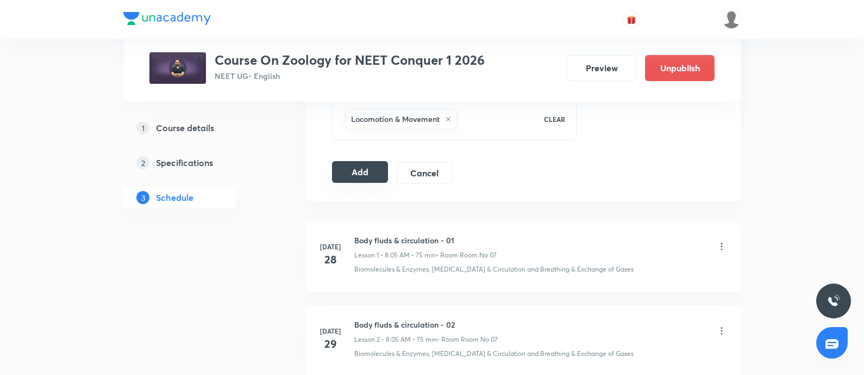
click at [369, 161] on button "Add" at bounding box center [360, 172] width 56 height 22
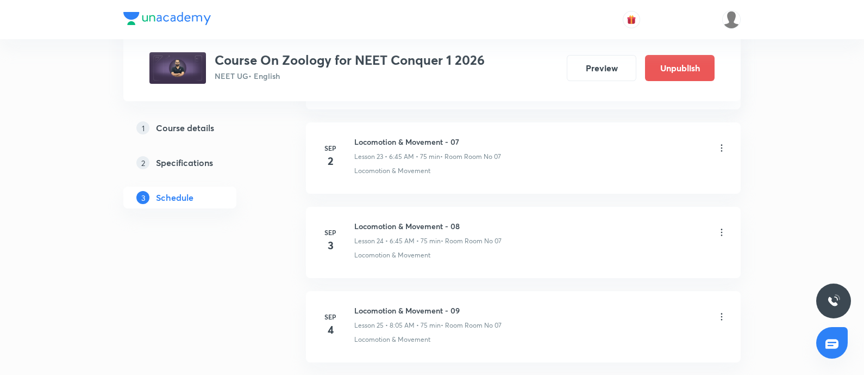
scroll to position [2098, 0]
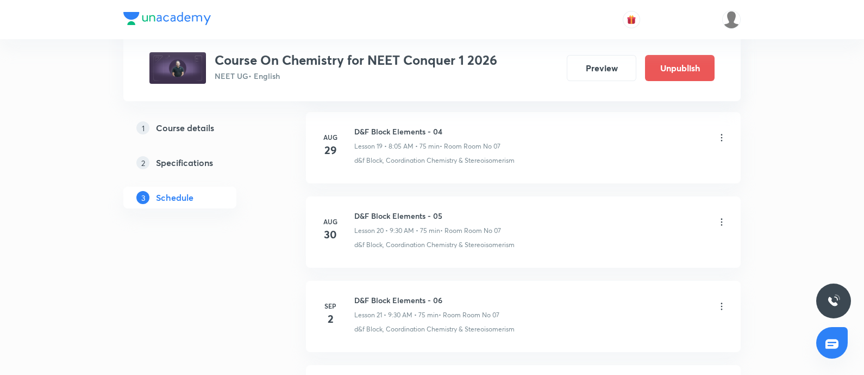
scroll to position [2514, 0]
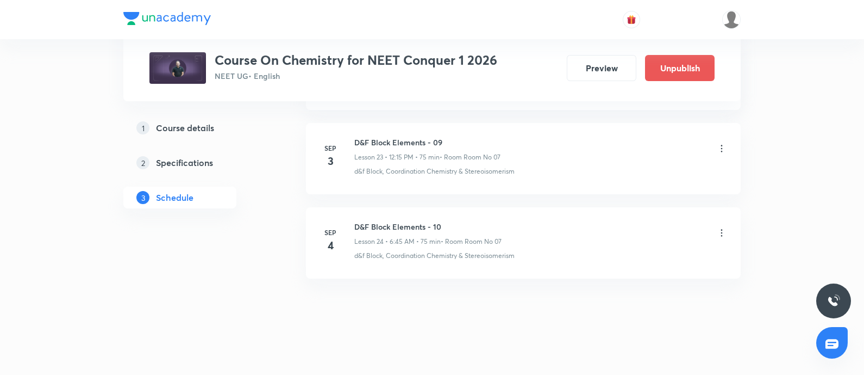
click at [356, 221] on div "[DATE] D&F Block Elements - 10 Lesson 24 • 6:45 AM • 75 min • Room Room No 07 d…" at bounding box center [524, 241] width 408 height 40
click at [356, 221] on h6 "D&F Block Elements - 10" at bounding box center [427, 226] width 147 height 11
copy h6 "D&F Block Elements - 10"
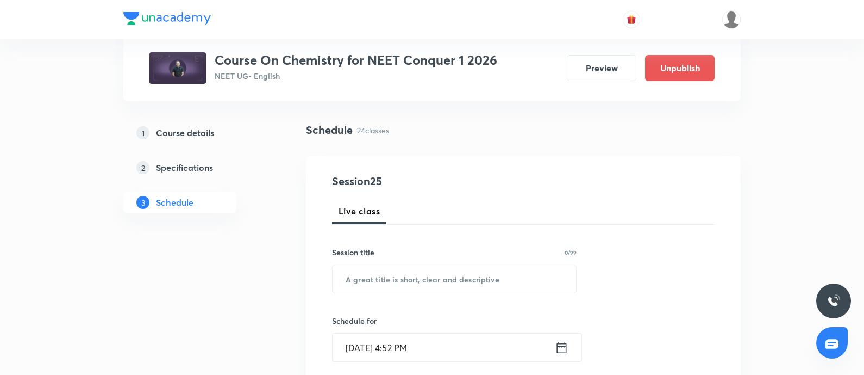
scroll to position [66, 0]
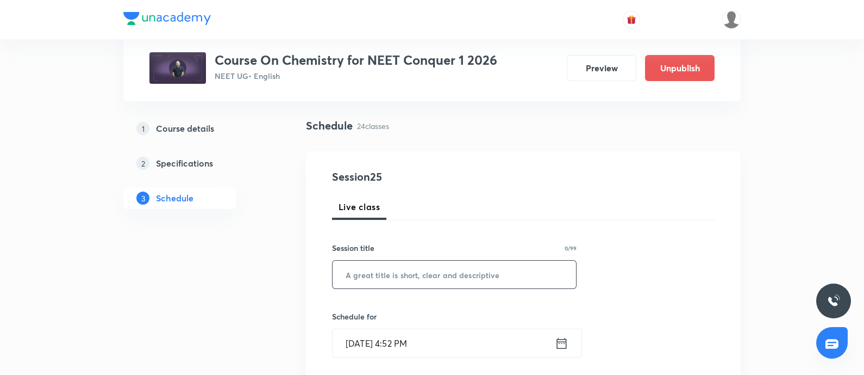
click at [367, 281] on input "text" at bounding box center [455, 274] width 244 height 28
paste input "D&F Block Elements - 10"
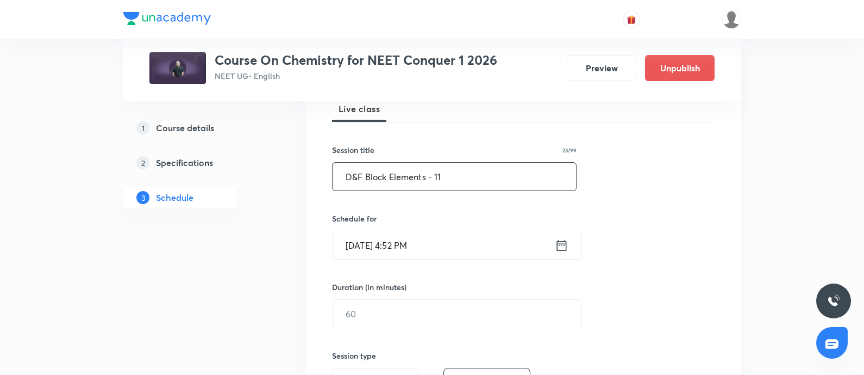
scroll to position [170, 0]
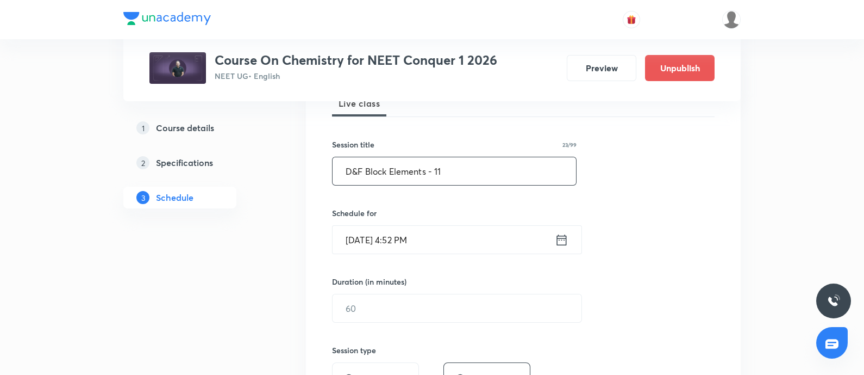
type input "D&F Block Elements - 11"
click at [438, 236] on input "[DATE] 4:52 PM" at bounding box center [444, 240] width 222 height 28
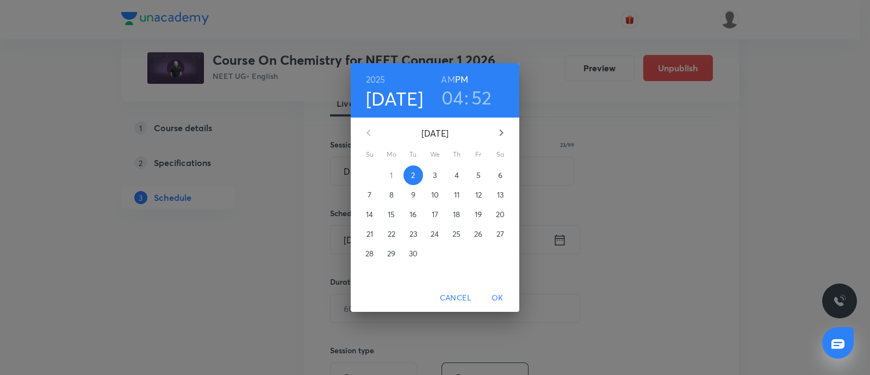
click at [459, 175] on span "4" at bounding box center [457, 175] width 20 height 11
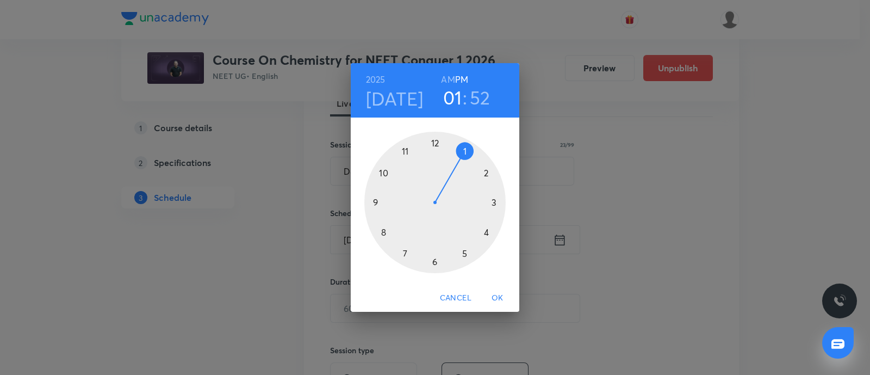
drag, startPoint x: 459, startPoint y: 175, endPoint x: 449, endPoint y: 80, distance: 95.7
click at [449, 80] on div "[DATE] 01 : 52 AM PM 1 2 3 4 5 6 7 8 9 10 11 12" at bounding box center [435, 173] width 169 height 220
click at [449, 80] on h6 "AM" at bounding box center [448, 79] width 14 height 15
click at [377, 201] on div at bounding box center [434, 202] width 141 height 141
click at [434, 258] on div at bounding box center [434, 202] width 141 height 141
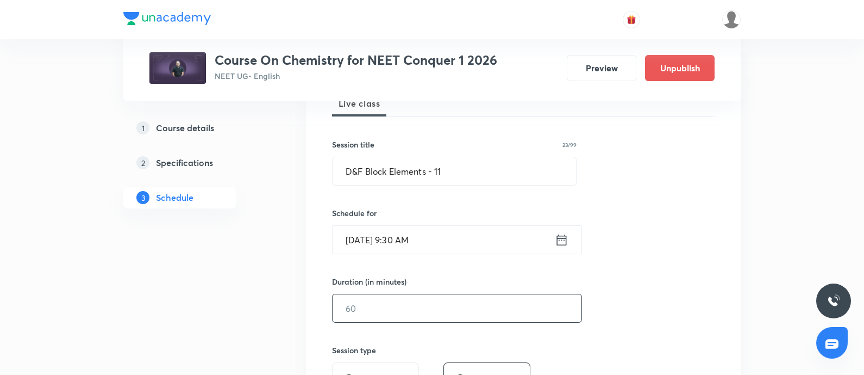
click at [376, 308] on input "text" at bounding box center [457, 308] width 249 height 28
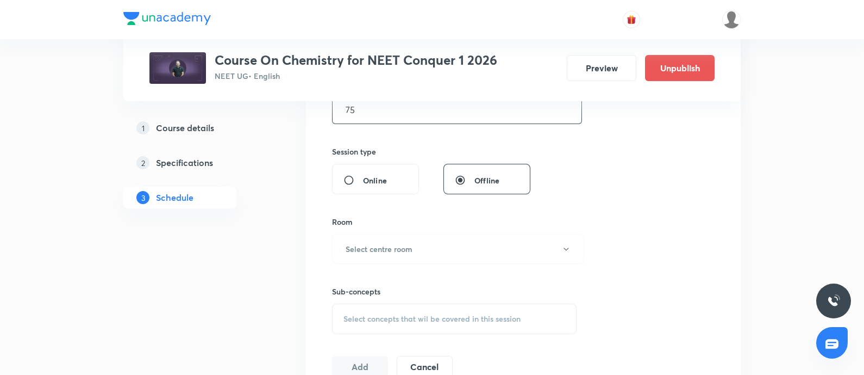
scroll to position [372, 0]
type input "75"
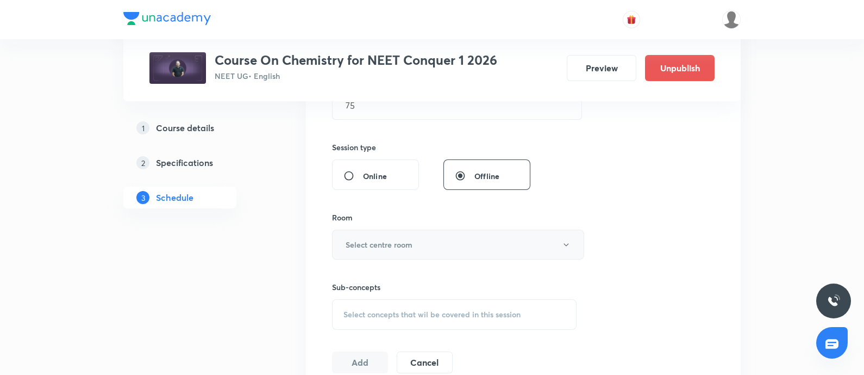
click at [400, 237] on button "Select centre room" at bounding box center [458, 244] width 252 height 30
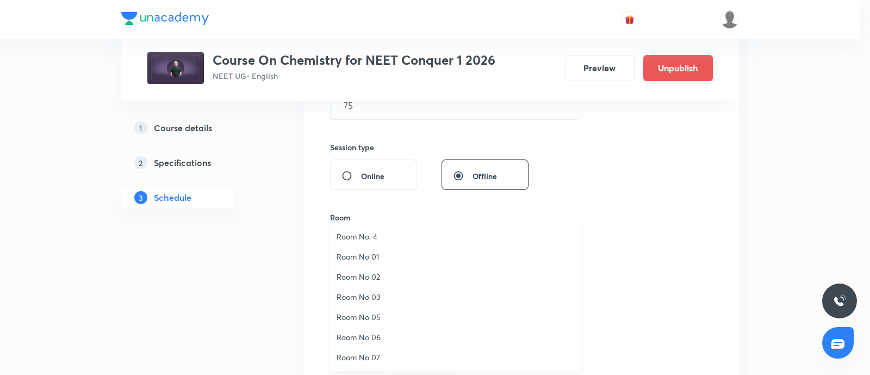
click at [365, 351] on span "Room No 07" at bounding box center [456, 356] width 238 height 11
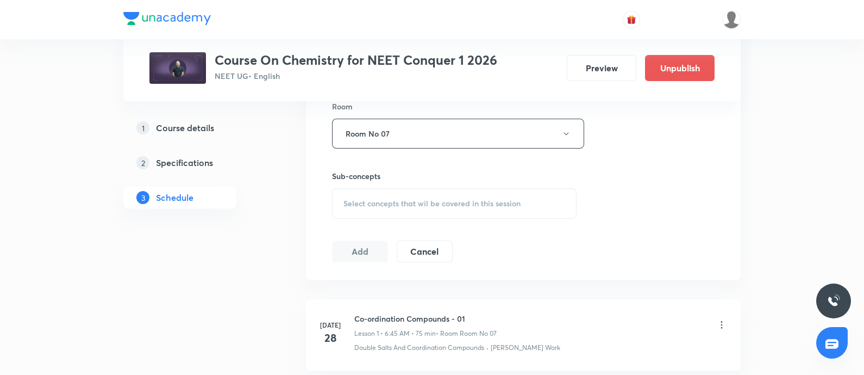
scroll to position [489, 0]
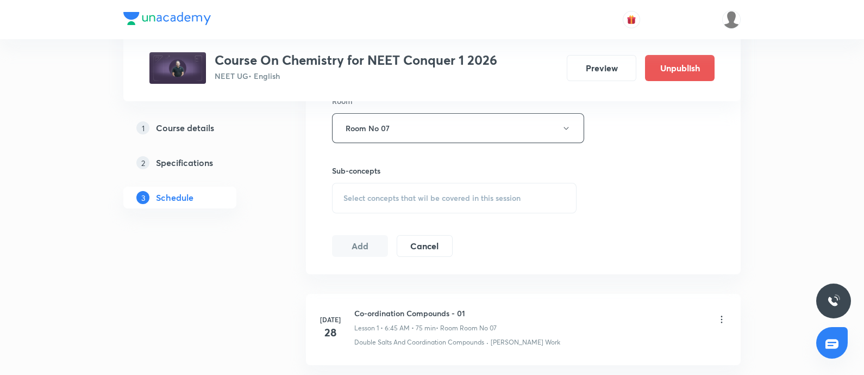
click at [402, 189] on div "Select concepts that wil be covered in this session" at bounding box center [454, 198] width 245 height 30
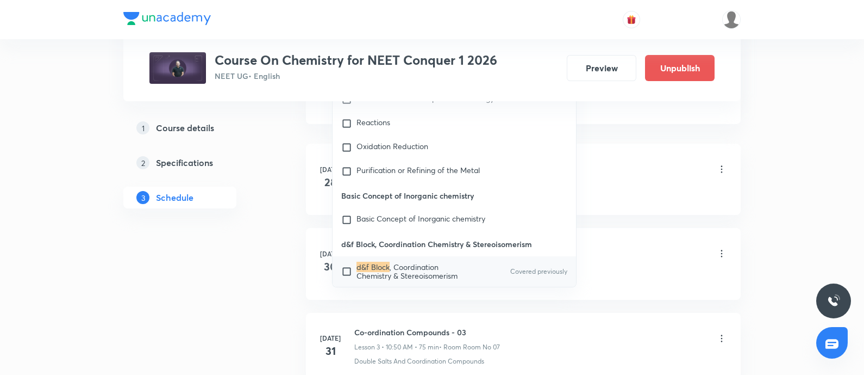
scroll to position [0, 0]
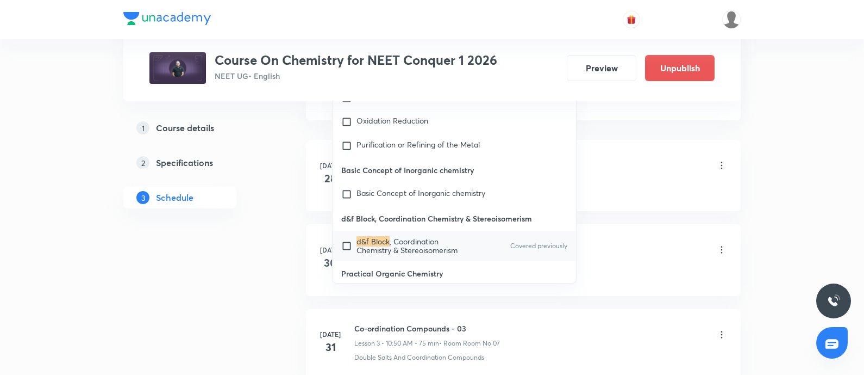
type input "D&F Block"
click at [345, 237] on input "checkbox" at bounding box center [348, 245] width 15 height 17
checkbox input "true"
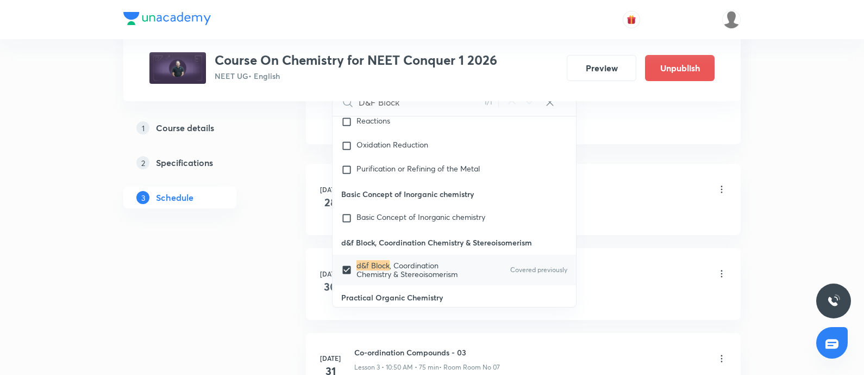
click at [611, 207] on div "Double Salts And Coordination Compounds · Werner's Work" at bounding box center [540, 212] width 373 height 10
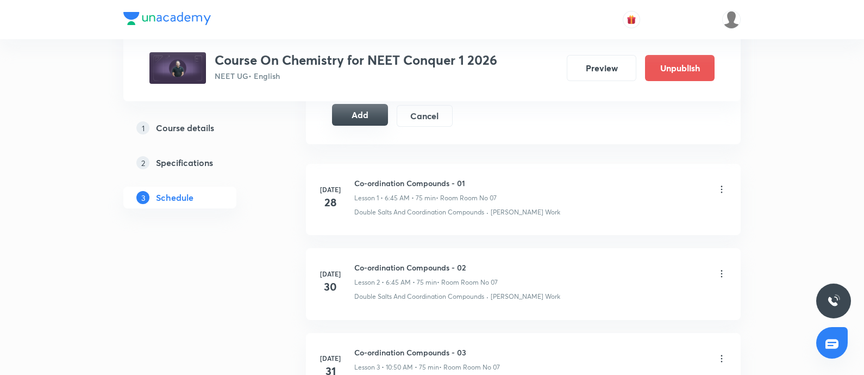
click at [366, 111] on button "Add" at bounding box center [360, 115] width 56 height 22
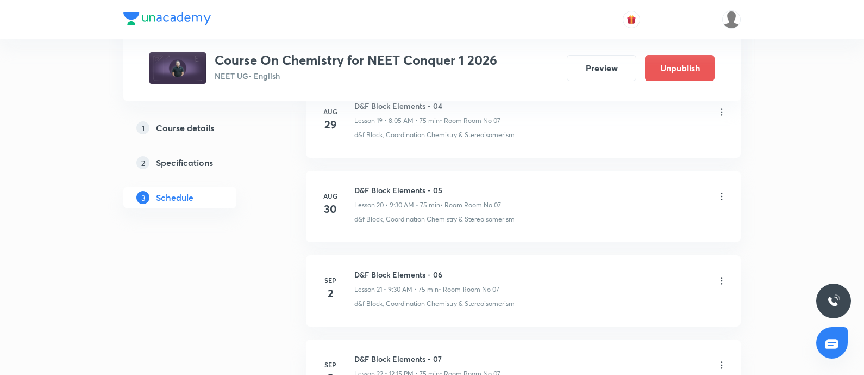
scroll to position [2537, 0]
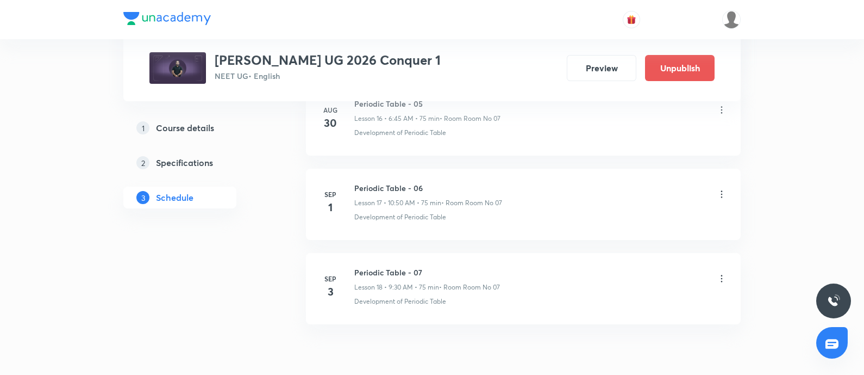
scroll to position [2009, 0]
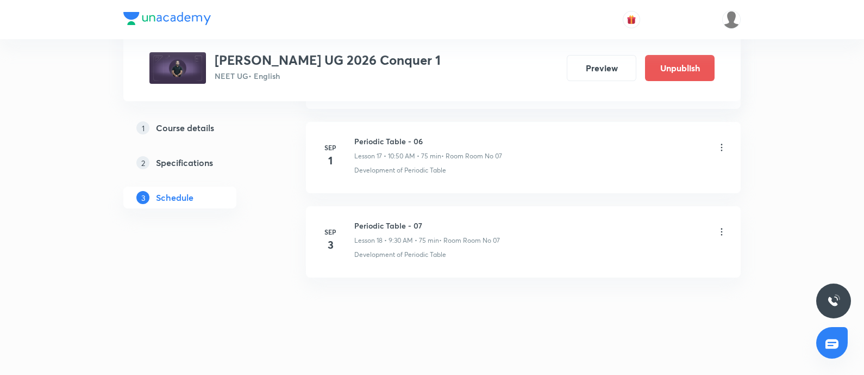
click at [357, 221] on h6 "Periodic Table - 07" at bounding box center [427, 225] width 146 height 11
copy h6 "Periodic Table - 07"
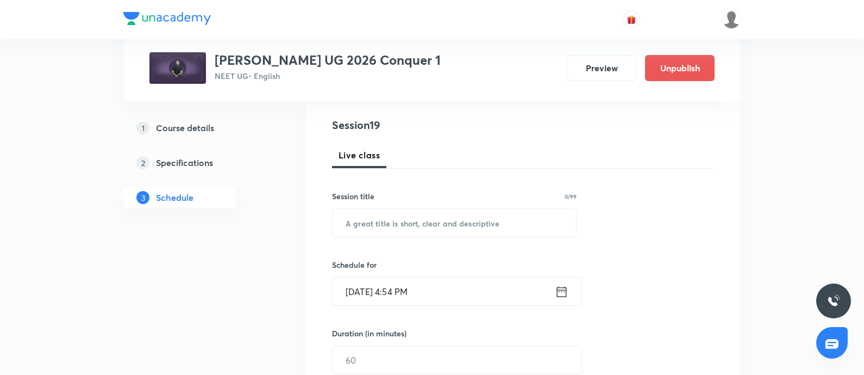
scroll to position [123, 0]
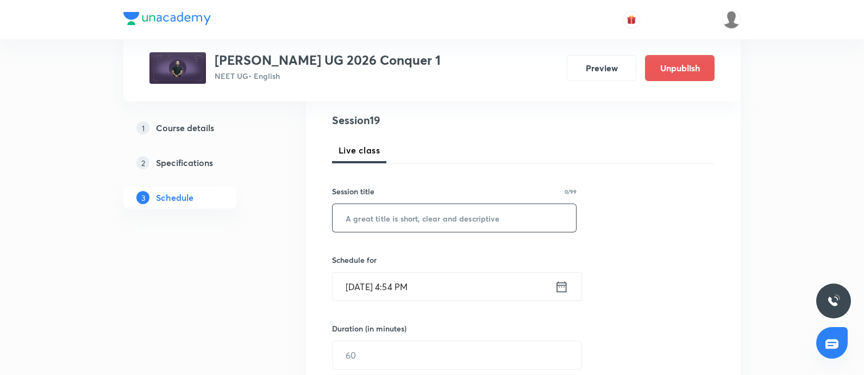
click at [357, 221] on input "text" at bounding box center [455, 218] width 244 height 28
paste input "Periodic Table - 07"
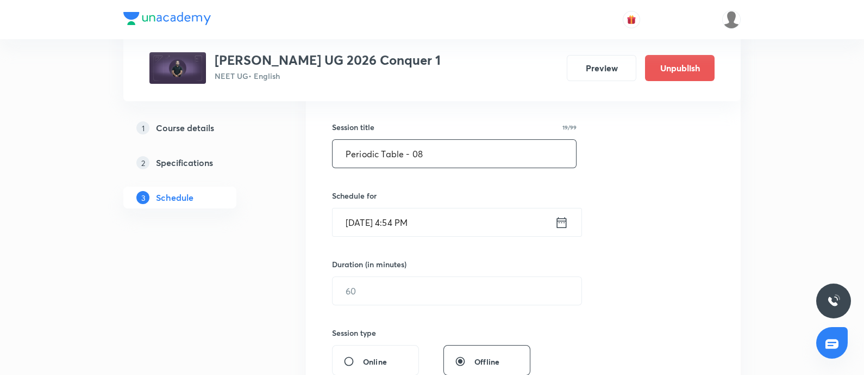
scroll to position [188, 0]
type input "Periodic Table - 08"
click at [450, 219] on input "[DATE] 4:54 PM" at bounding box center [444, 222] width 222 height 28
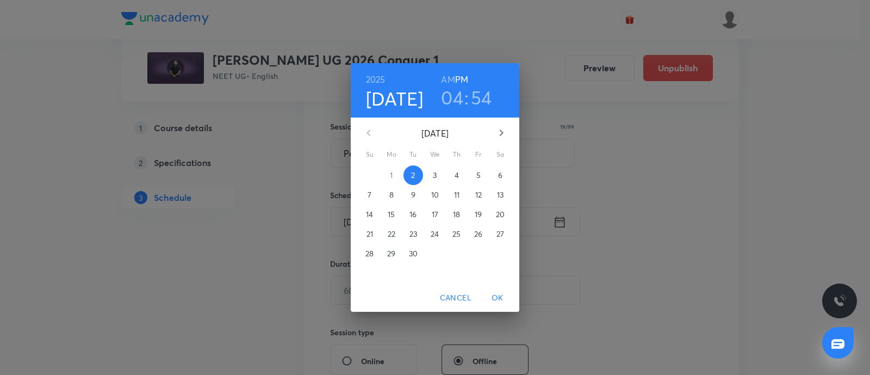
click at [451, 177] on span "4" at bounding box center [457, 175] width 20 height 11
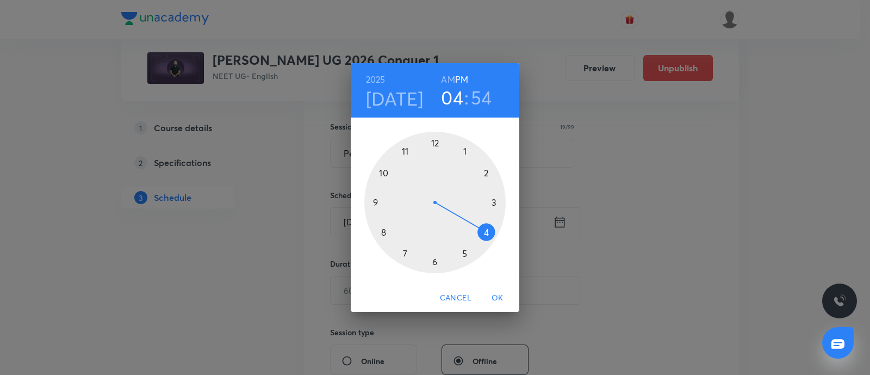
click at [449, 76] on h6 "AM" at bounding box center [448, 79] width 14 height 15
click at [385, 176] on div at bounding box center [434, 202] width 141 height 141
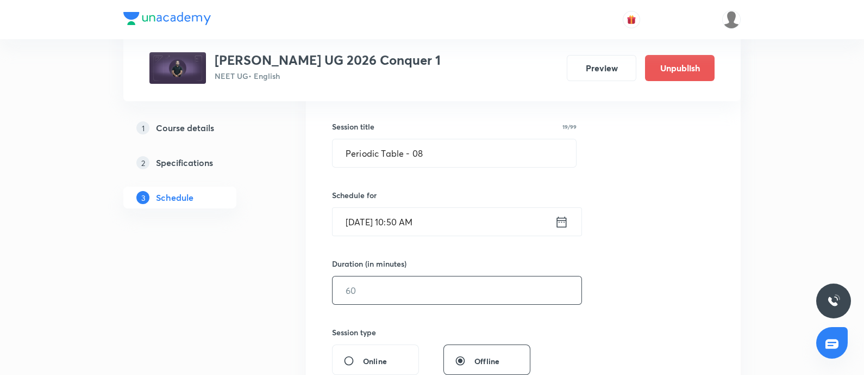
click at [386, 284] on input "text" at bounding box center [457, 290] width 249 height 28
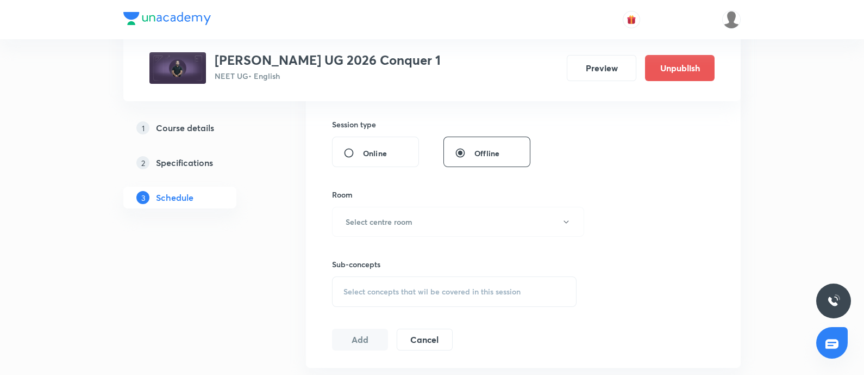
scroll to position [397, 0]
type input "75"
click at [397, 219] on h6 "Select centre room" at bounding box center [379, 219] width 67 height 11
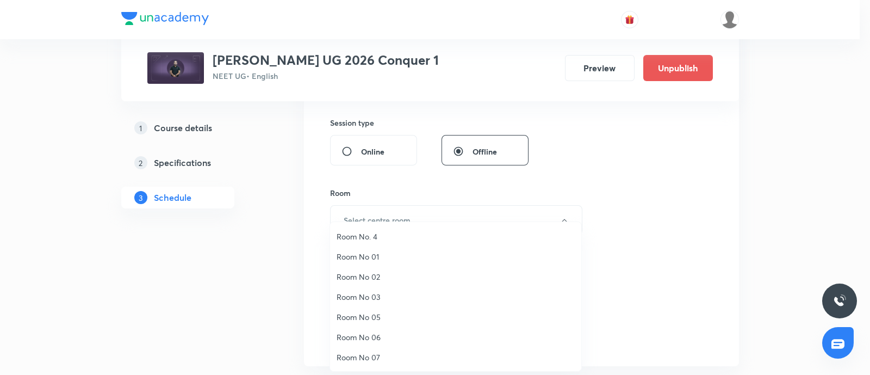
click at [368, 355] on span "Room No 07" at bounding box center [456, 356] width 238 height 11
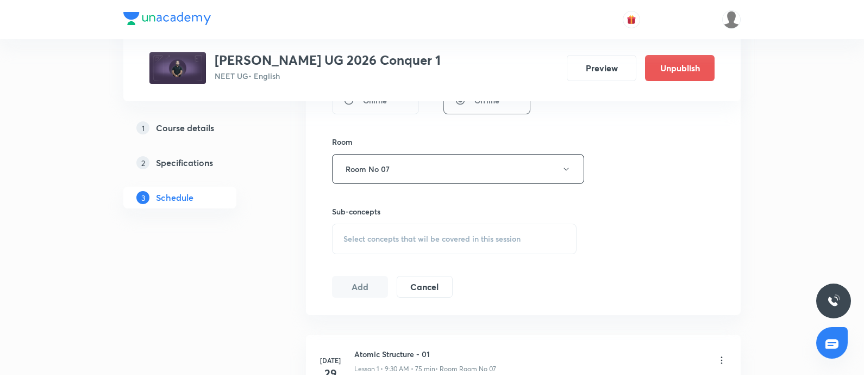
scroll to position [448, 0]
click at [410, 231] on div "Select concepts that wil be covered in this session" at bounding box center [454, 238] width 245 height 30
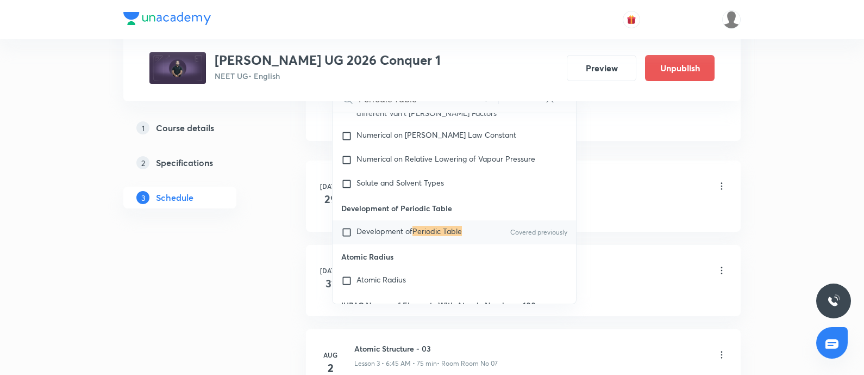
scroll to position [0, 0]
type input "Periodic Table"
click at [359, 235] on span "Development of" at bounding box center [385, 230] width 56 height 10
checkbox input "true"
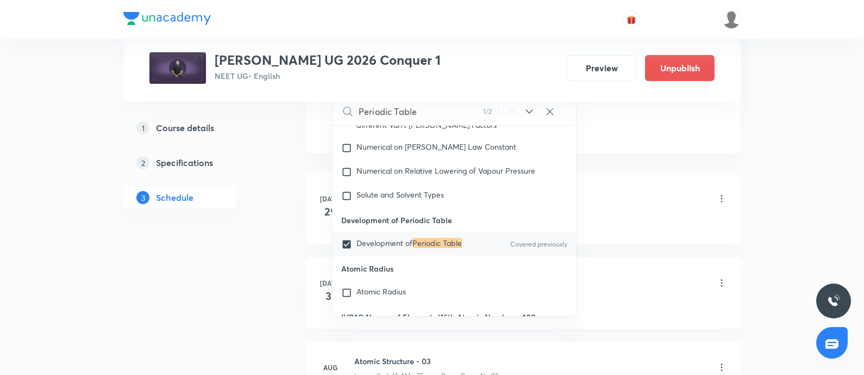
click at [603, 209] on div "Atomic Structure - 01 Lesson 1 • 9:30 AM • 75 min • Room Room No 07" at bounding box center [540, 199] width 373 height 26
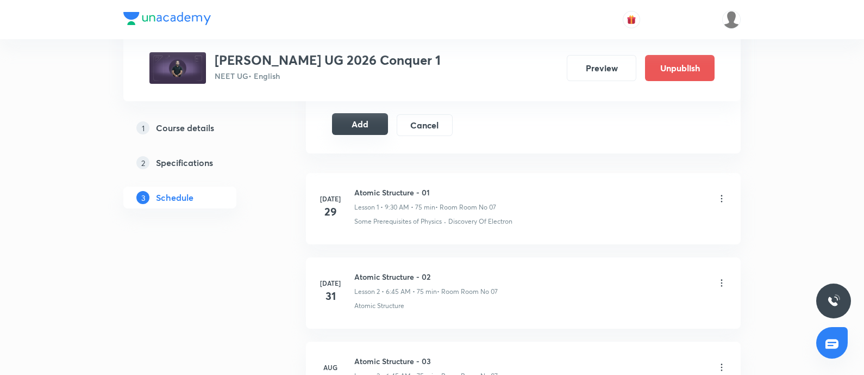
click at [364, 124] on button "Add" at bounding box center [360, 124] width 56 height 22
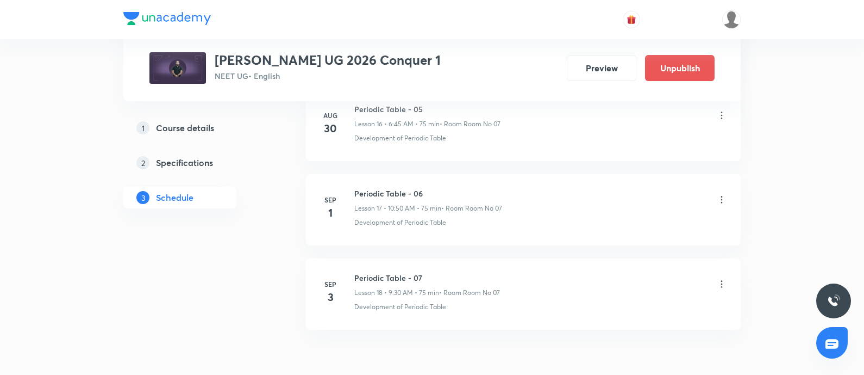
scroll to position [2021, 0]
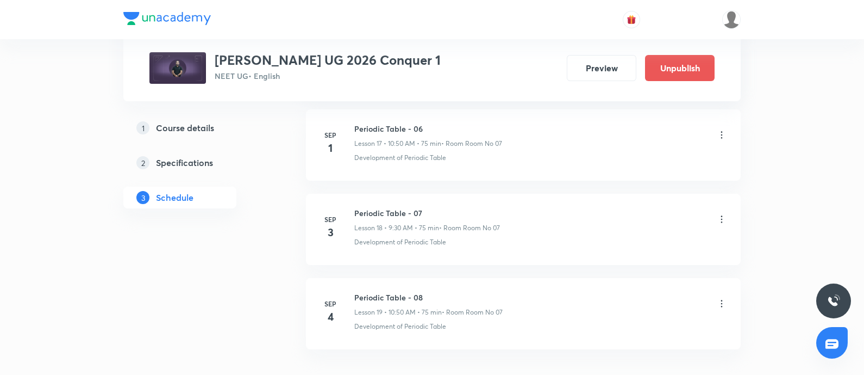
scroll to position [2093, 0]
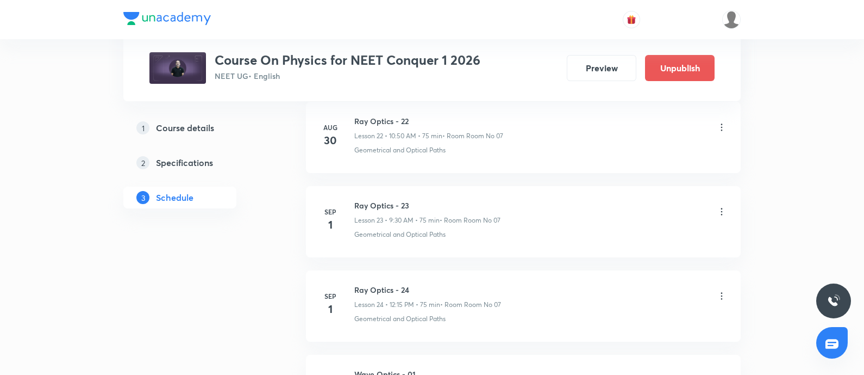
scroll to position [2681, 0]
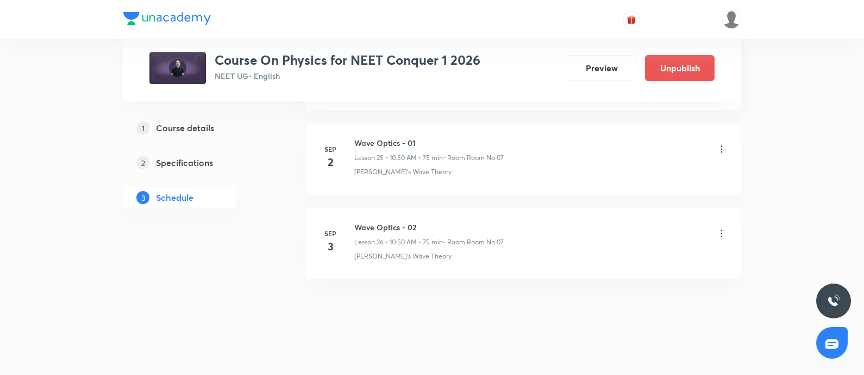
click at [358, 221] on h6 "Wave Optics - 02" at bounding box center [429, 226] width 150 height 11
copy h6 "Wave Optics - 02"
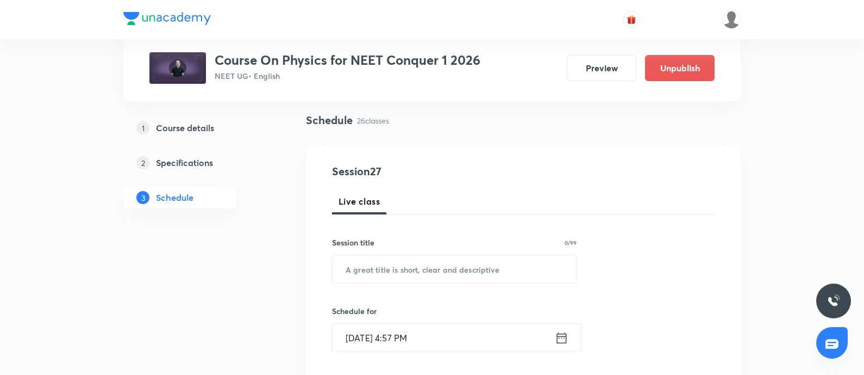
scroll to position [87, 0]
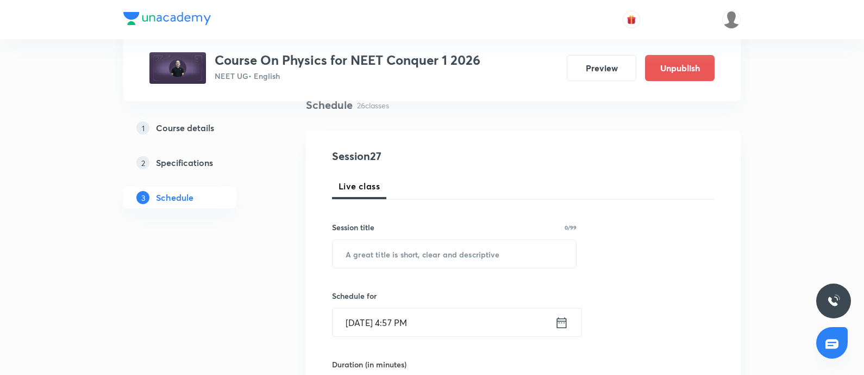
click at [364, 243] on input "text" at bounding box center [455, 254] width 244 height 28
paste input "Wave Optics - 02"
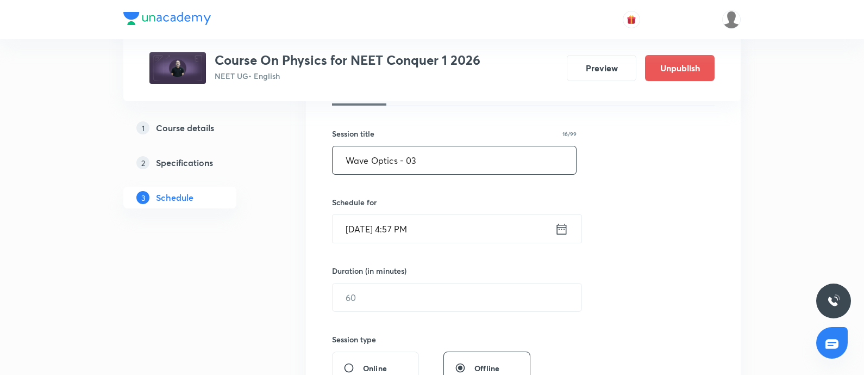
scroll to position [187, 0]
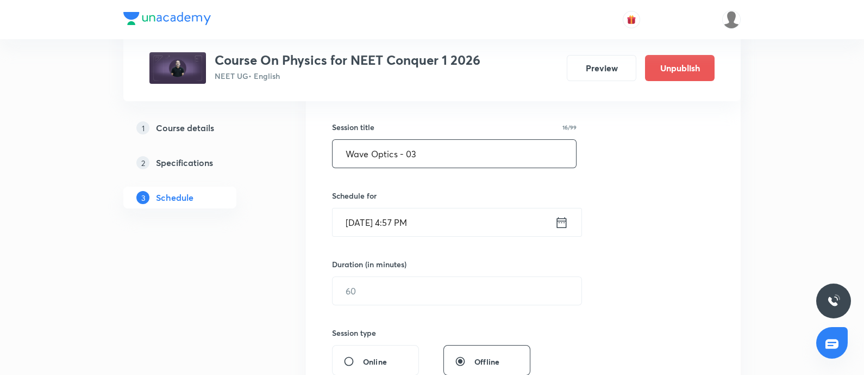
type input "Wave Optics - 03"
click at [454, 225] on input "Sep 2, 2025, 4:57 PM" at bounding box center [444, 222] width 222 height 28
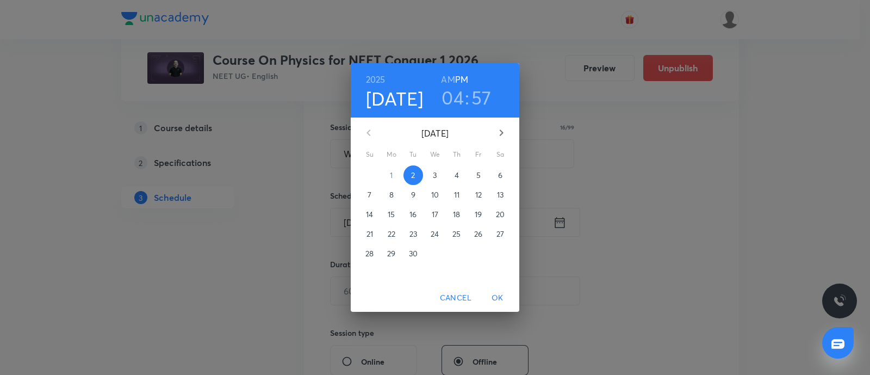
click at [456, 171] on p "4" at bounding box center [456, 175] width 4 height 11
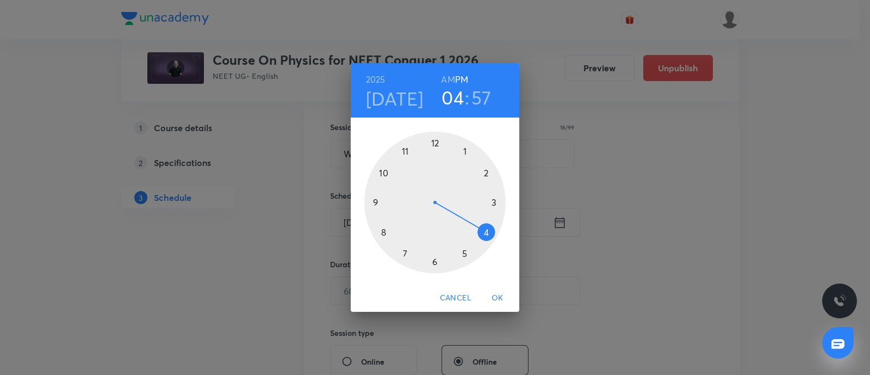
click at [435, 142] on div at bounding box center [434, 202] width 141 height 141
click at [492, 202] on div at bounding box center [434, 202] width 141 height 141
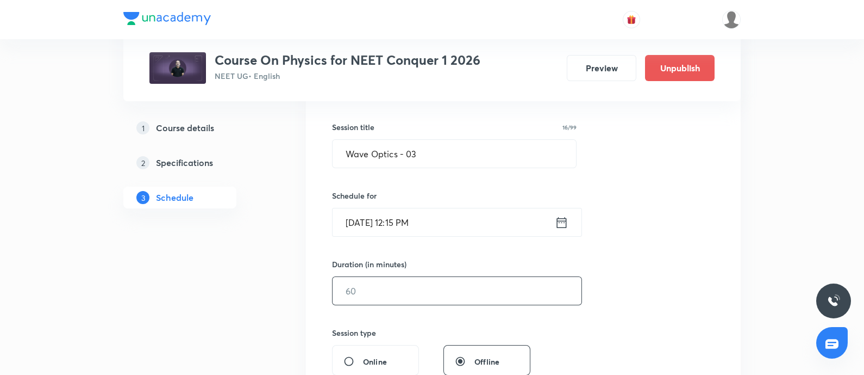
click at [383, 289] on input "text" at bounding box center [457, 291] width 249 height 28
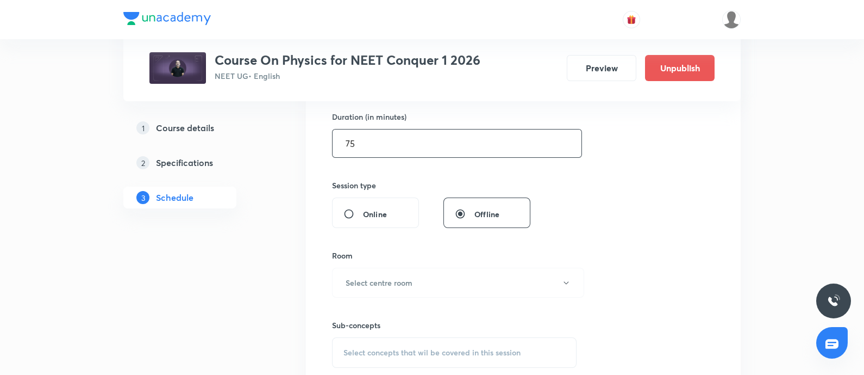
scroll to position [335, 0]
type input "75"
click at [383, 289] on button "Select centre room" at bounding box center [458, 282] width 252 height 30
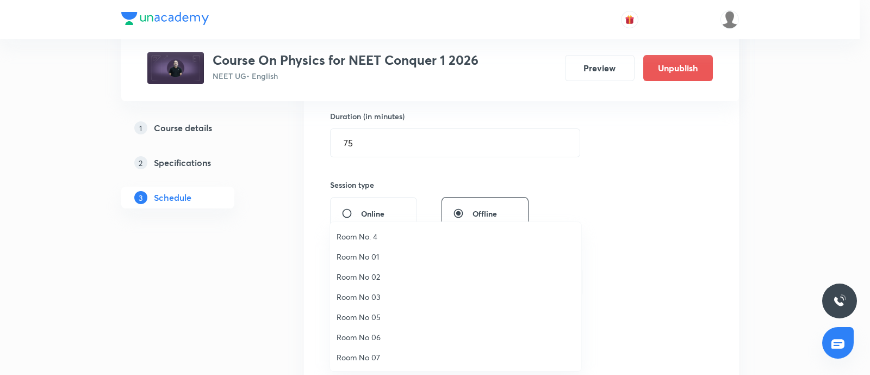
click at [361, 355] on span "Room No 07" at bounding box center [456, 356] width 238 height 11
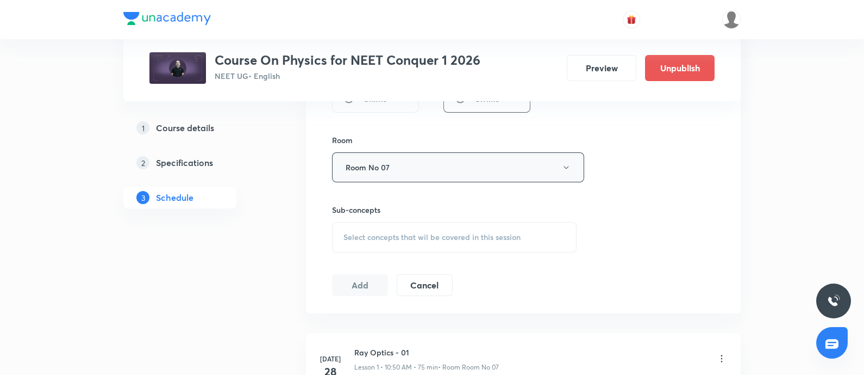
scroll to position [451, 0]
click at [418, 232] on span "Select concepts that wil be covered in this session" at bounding box center [432, 236] width 177 height 9
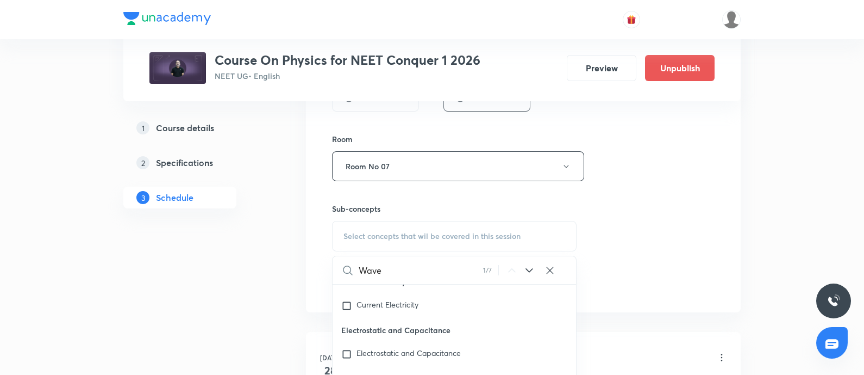
scroll to position [10998, 0]
type input "Wave"
click at [527, 267] on icon at bounding box center [529, 270] width 13 height 13
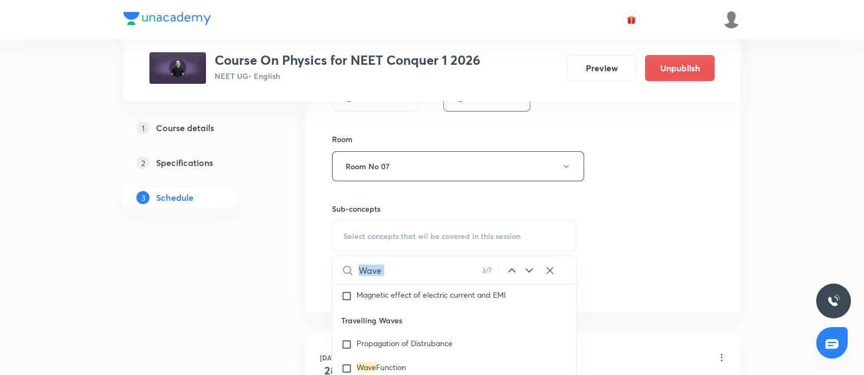
click at [527, 267] on icon at bounding box center [529, 270] width 13 height 13
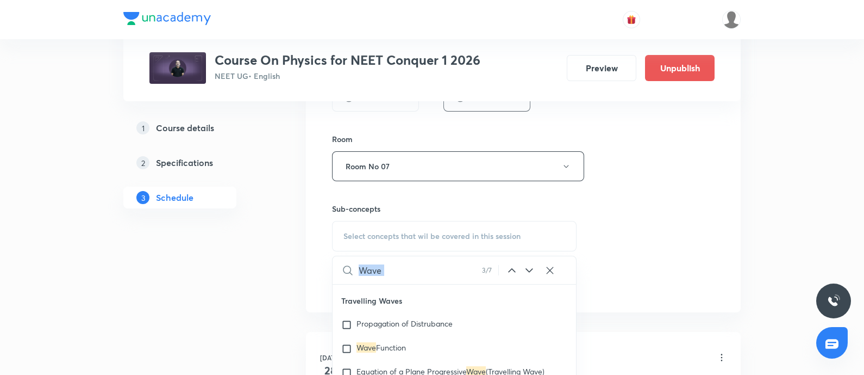
click at [527, 267] on icon at bounding box center [529, 270] width 13 height 13
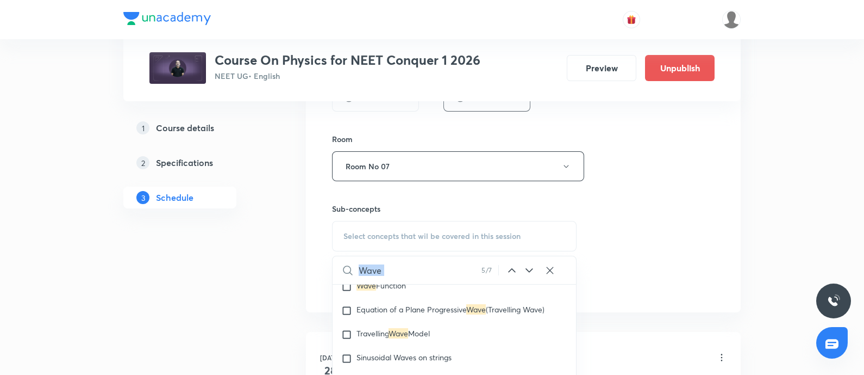
click at [527, 267] on icon at bounding box center [529, 270] width 13 height 13
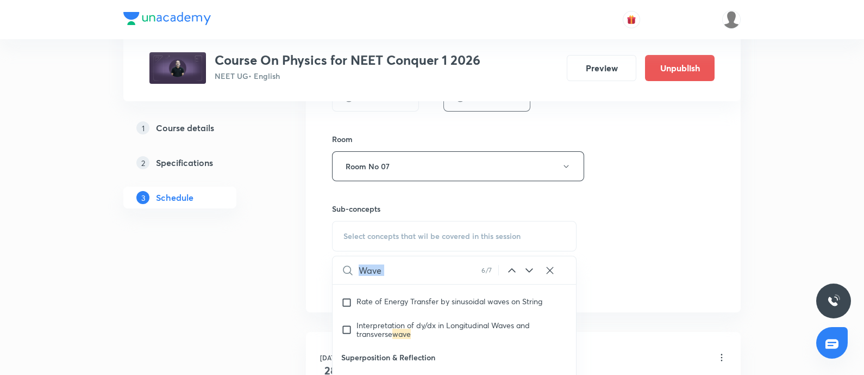
click at [527, 267] on icon at bounding box center [529, 270] width 13 height 13
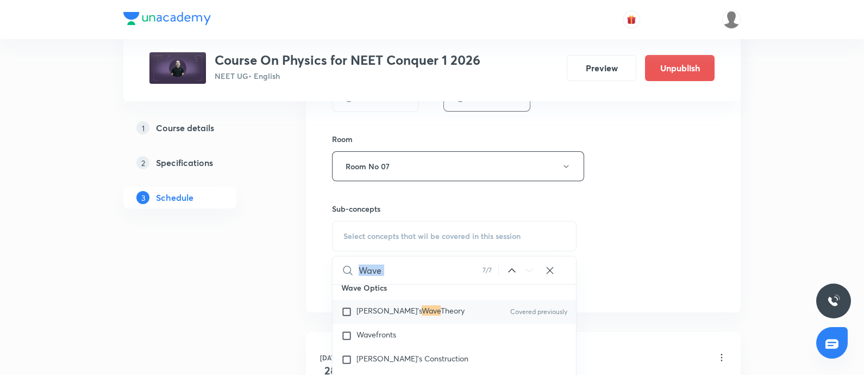
scroll to position [16097, 0]
click at [351, 314] on input "checkbox" at bounding box center [348, 310] width 15 height 11
checkbox input "true"
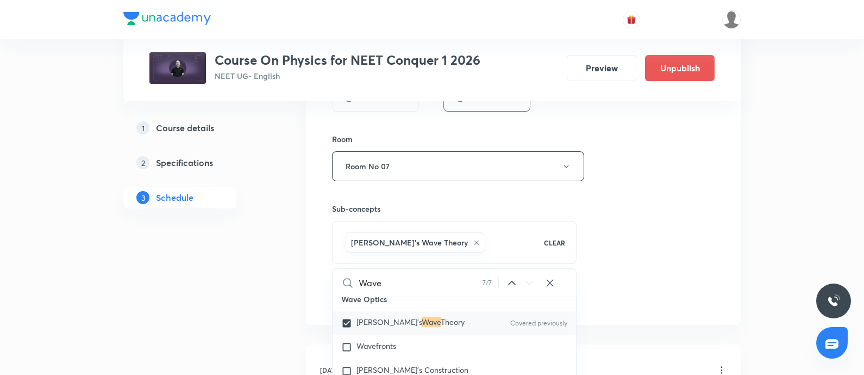
click at [662, 222] on div "Session 27 Live class Session title 16/99 Wave Optics - 03 ​ Schedule for Sep 4…" at bounding box center [523, 45] width 383 height 523
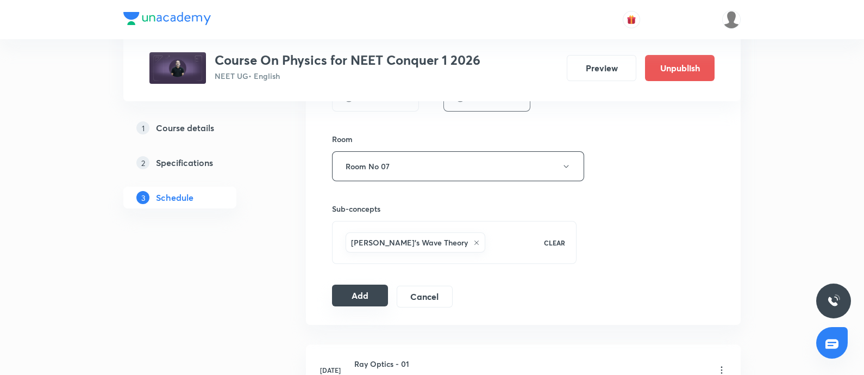
click at [367, 291] on button "Add" at bounding box center [360, 295] width 56 height 22
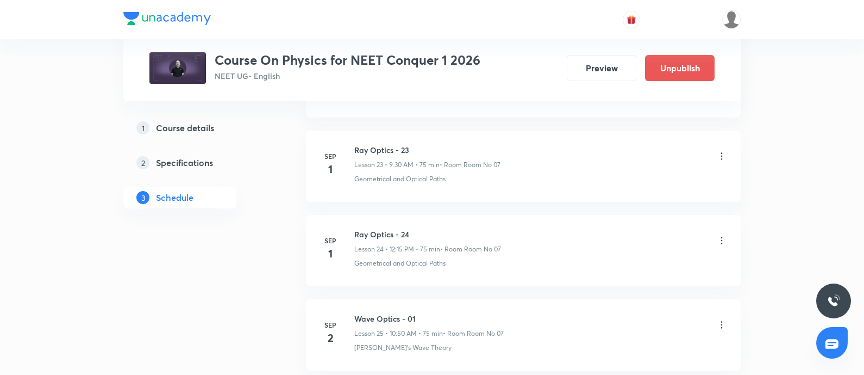
scroll to position [2765, 0]
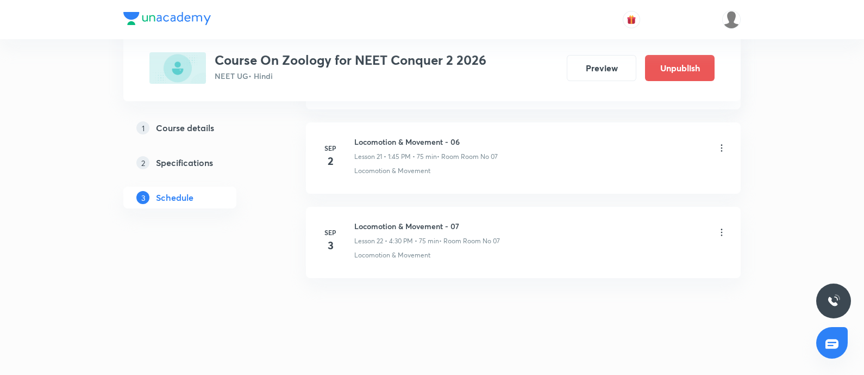
click at [359, 222] on h6 "Locomotion & Movement - 07" at bounding box center [427, 225] width 146 height 11
copy h6 "Locomotion & Movement - 07"
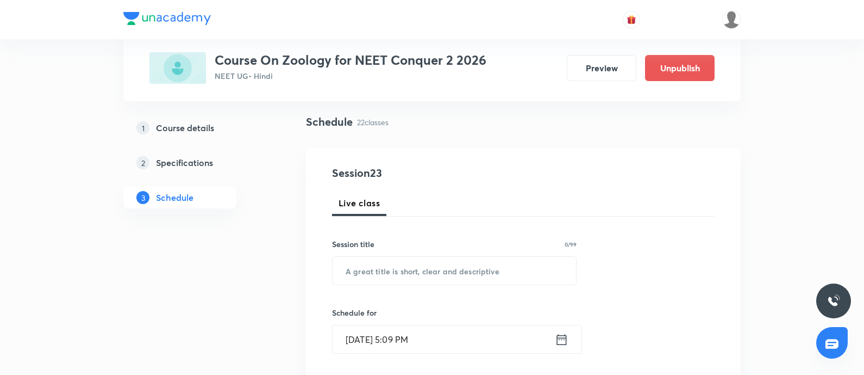
scroll to position [80, 0]
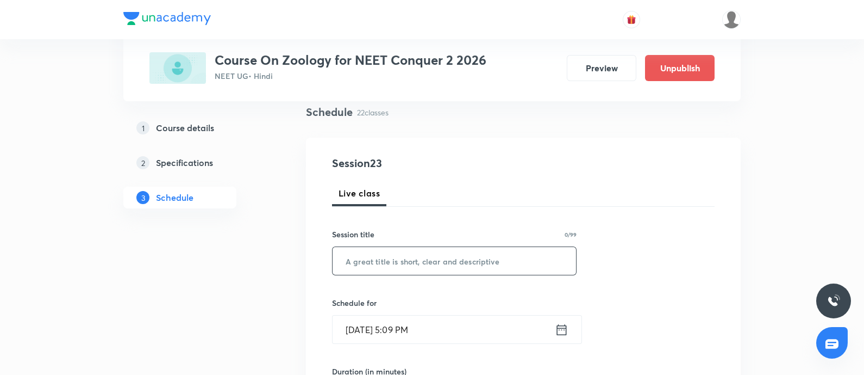
click at [357, 251] on input "text" at bounding box center [455, 261] width 244 height 28
paste input "Locomotion & Movement - 07"
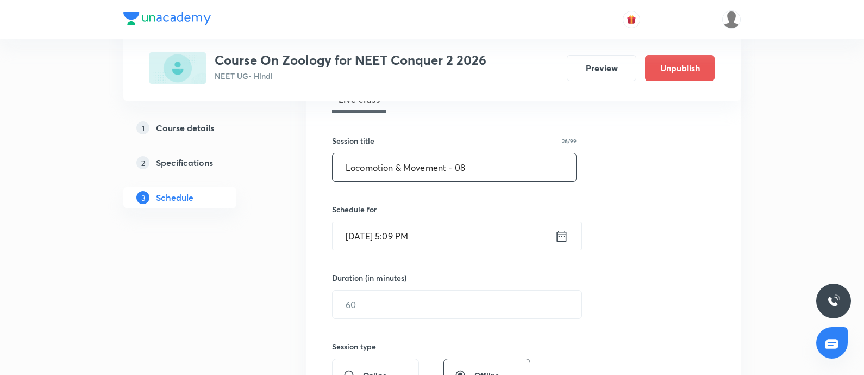
scroll to position [177, 0]
type input "Locomotion & Movement - 08"
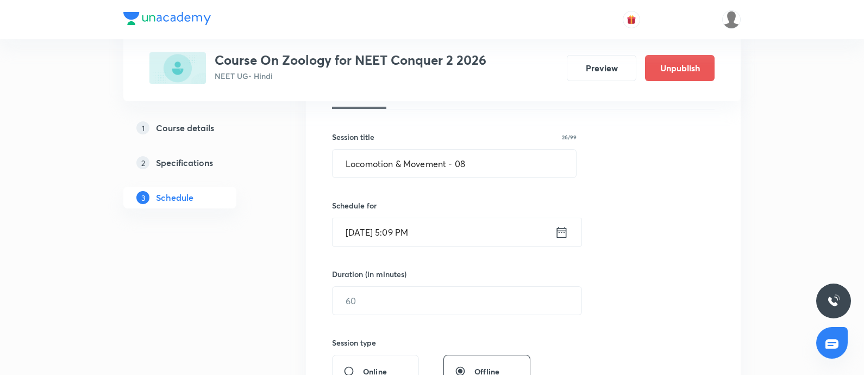
click at [457, 236] on input "[DATE] 5:09 PM" at bounding box center [444, 232] width 222 height 28
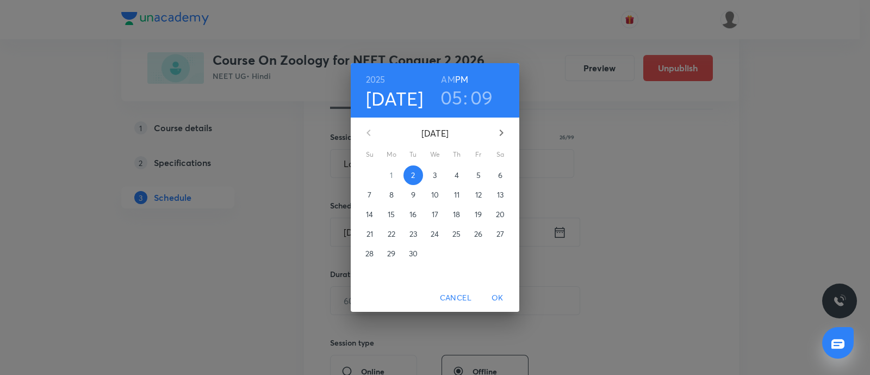
click at [455, 177] on p "4" at bounding box center [456, 175] width 4 height 11
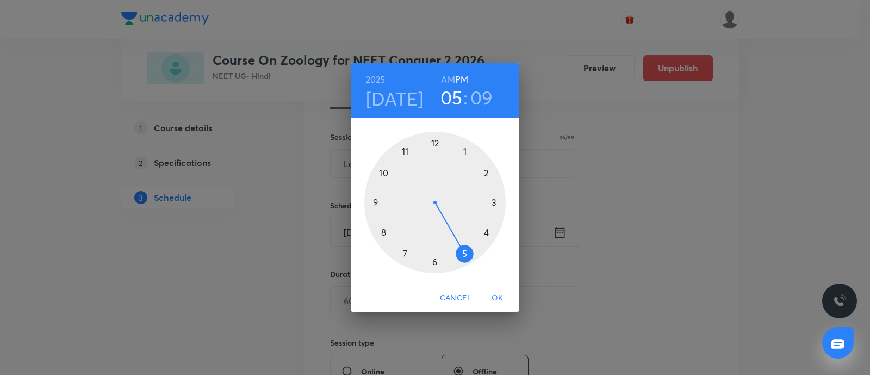
click at [465, 153] on div at bounding box center [434, 202] width 141 height 141
click at [379, 202] on div at bounding box center [434, 202] width 141 height 141
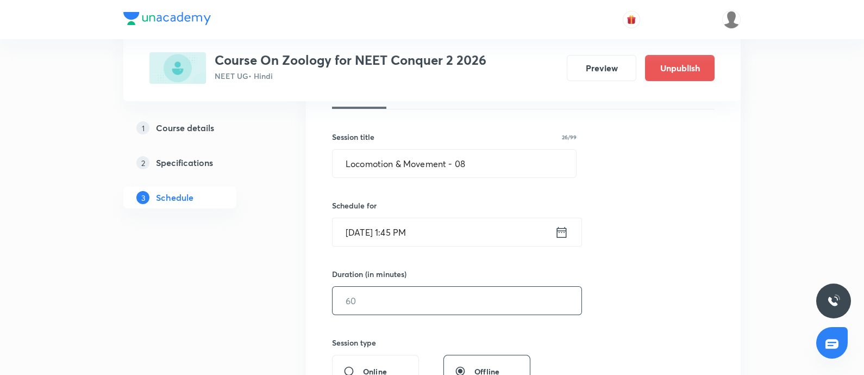
click at [359, 307] on input "text" at bounding box center [457, 300] width 249 height 28
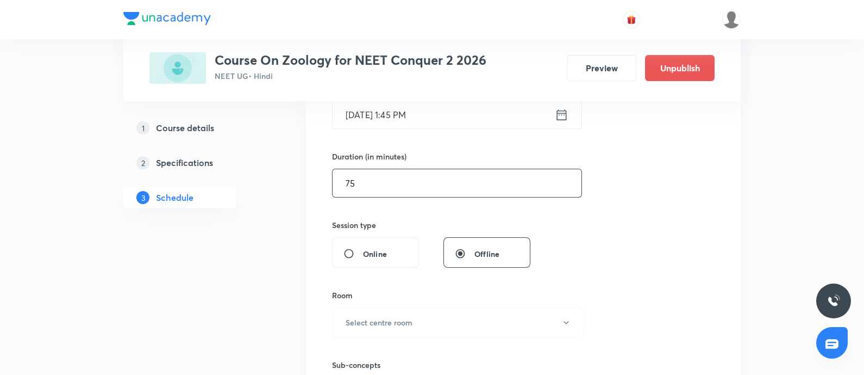
scroll to position [305, 0]
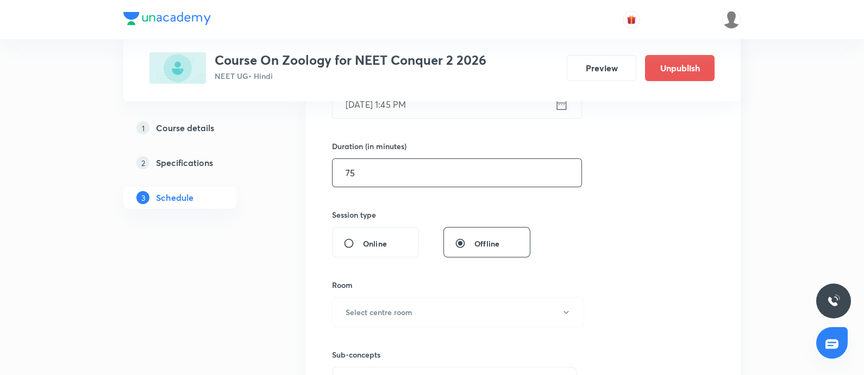
type input "75"
click at [359, 307] on h6 "Select centre room" at bounding box center [379, 311] width 67 height 11
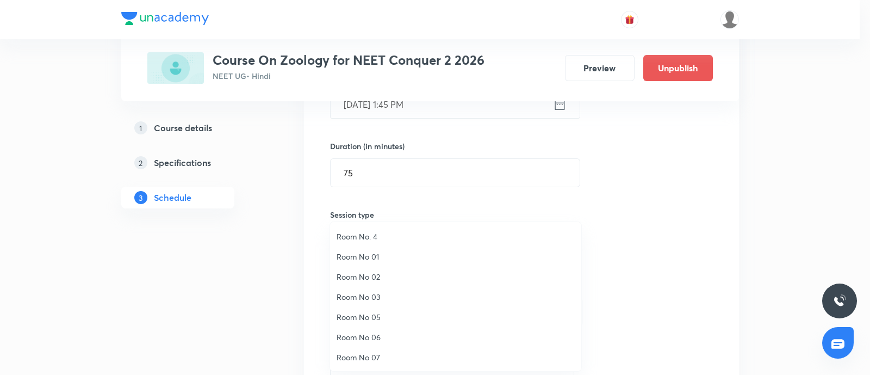
click at [360, 358] on span "Room No 07" at bounding box center [456, 356] width 238 height 11
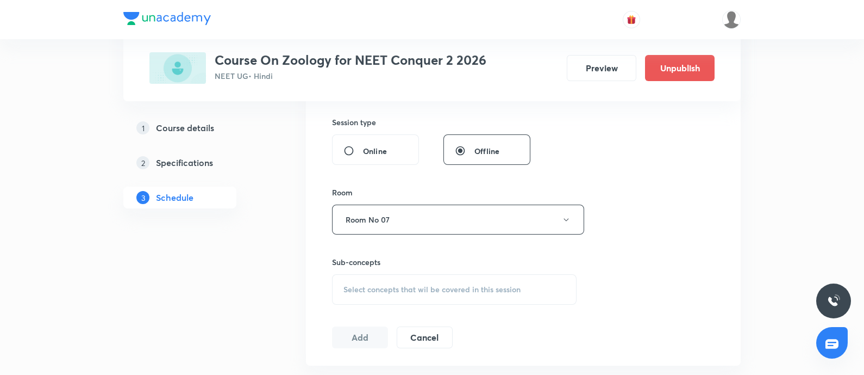
scroll to position [400, 0]
click at [405, 286] on span "Select concepts that wil be covered in this session" at bounding box center [432, 287] width 177 height 9
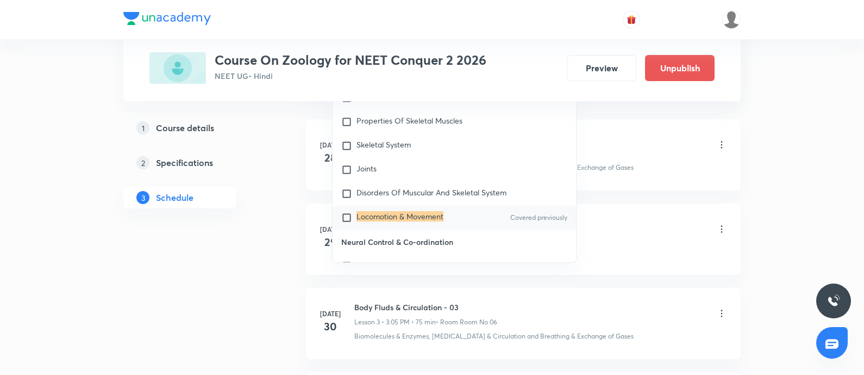
scroll to position [4967, 0]
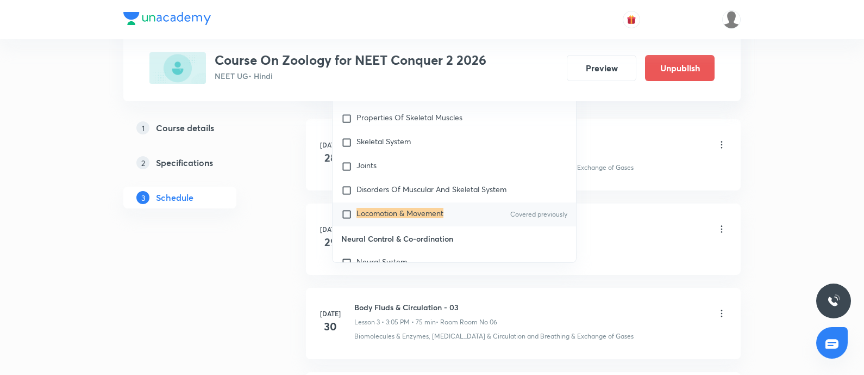
type input "Locomotion & Movement"
click at [357, 214] on mark "Locomotion & Movement" at bounding box center [400, 213] width 87 height 10
checkbox input "true"
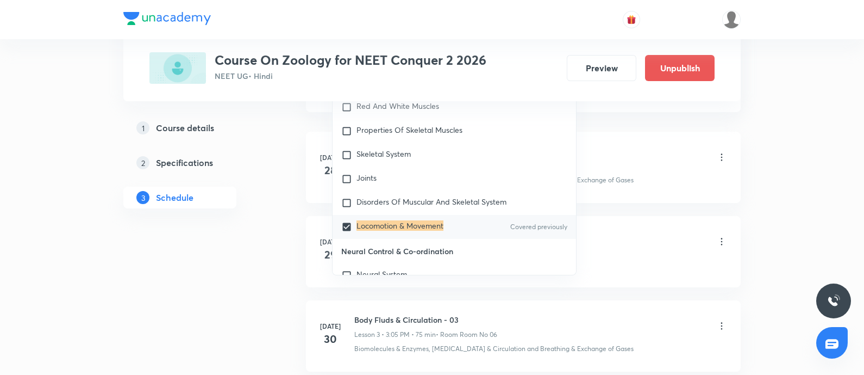
click at [647, 163] on div "Body Fluds & Circulation - 01 Lesson 1 • 1:45 PM • 75 min • Room Room No 06" at bounding box center [540, 158] width 373 height 26
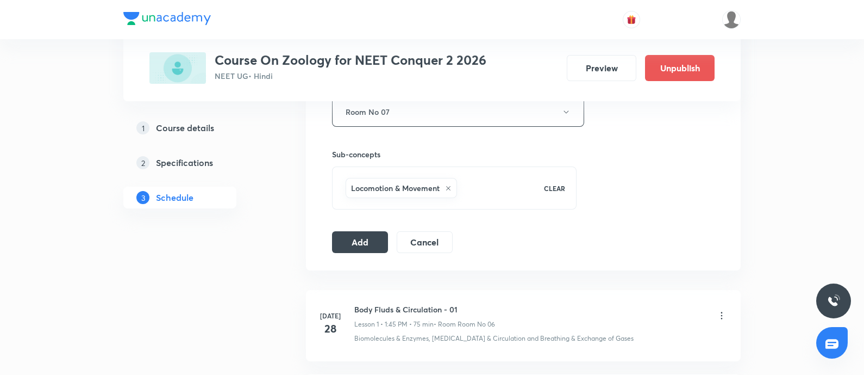
scroll to position [505, 0]
click at [360, 235] on button "Add" at bounding box center [360, 241] width 56 height 22
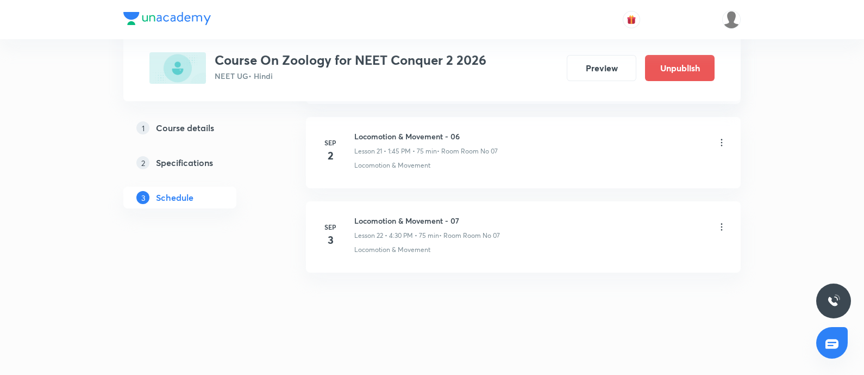
scroll to position [1846, 0]
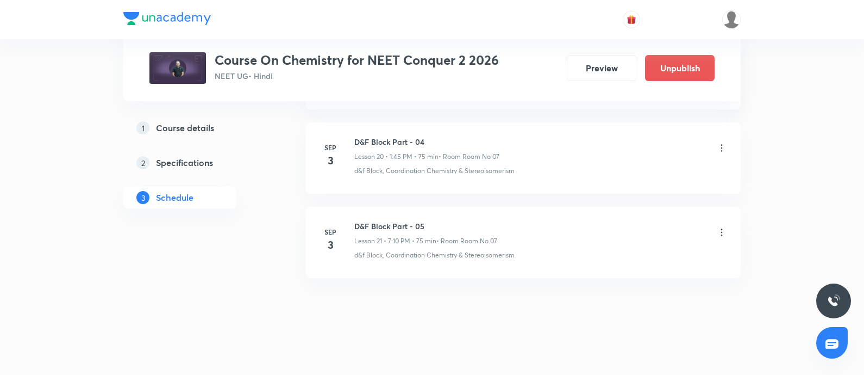
click at [356, 220] on h6 "D&F Block Part - 05" at bounding box center [425, 225] width 143 height 11
copy h6 "D&F Block Part - 05"
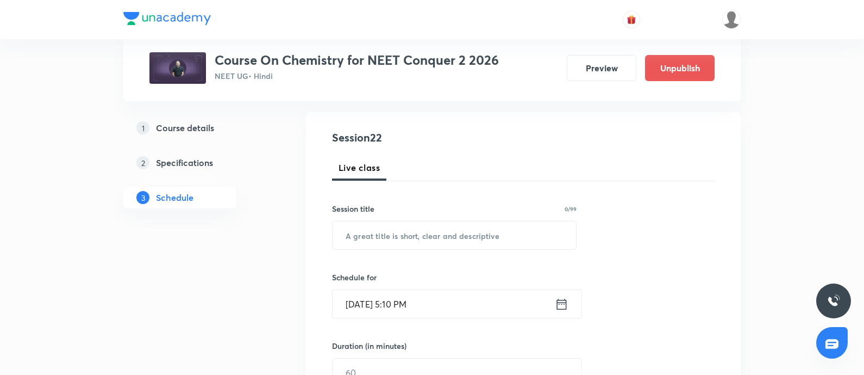
scroll to position [107, 0]
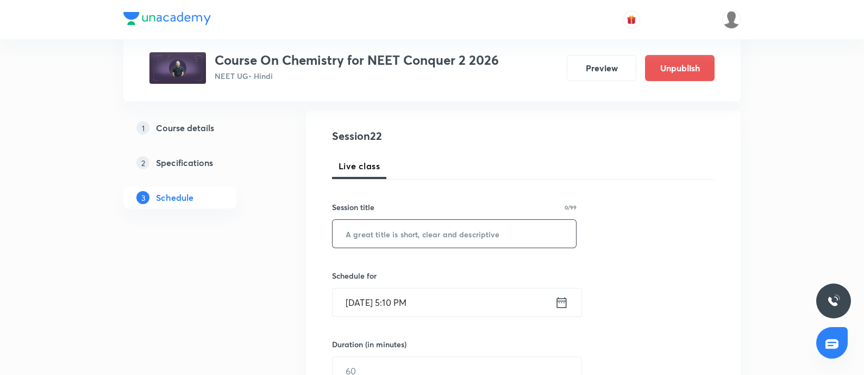
click at [356, 241] on input "text" at bounding box center [455, 234] width 244 height 28
paste input "D&F Block Part - 05"
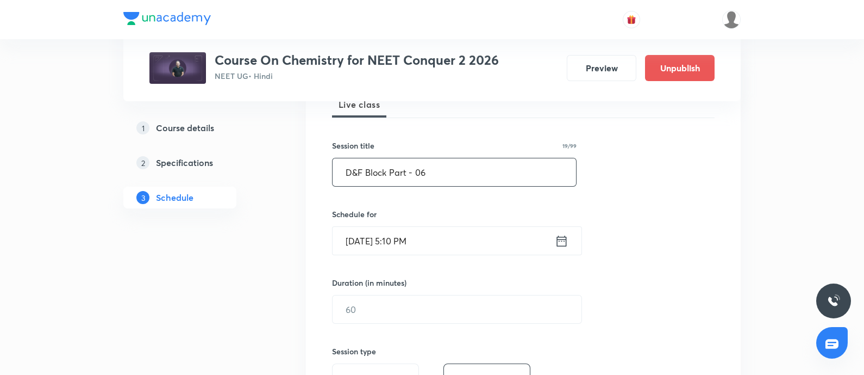
scroll to position [173, 0]
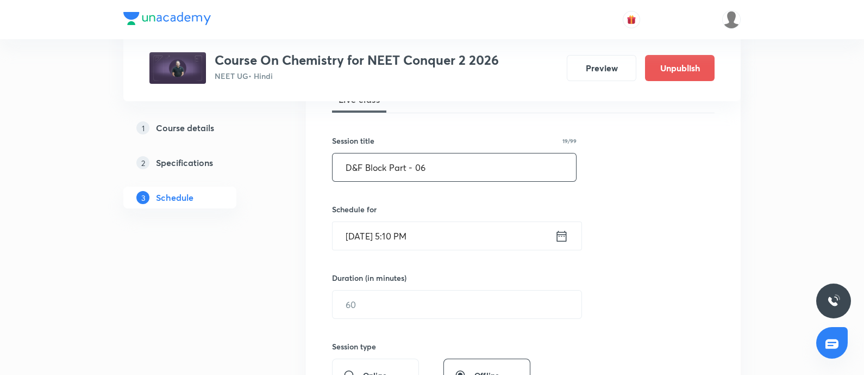
type input "D&F Block Part - 06"
click at [449, 236] on input "Sep 2, 2025, 5:10 PM" at bounding box center [444, 236] width 222 height 28
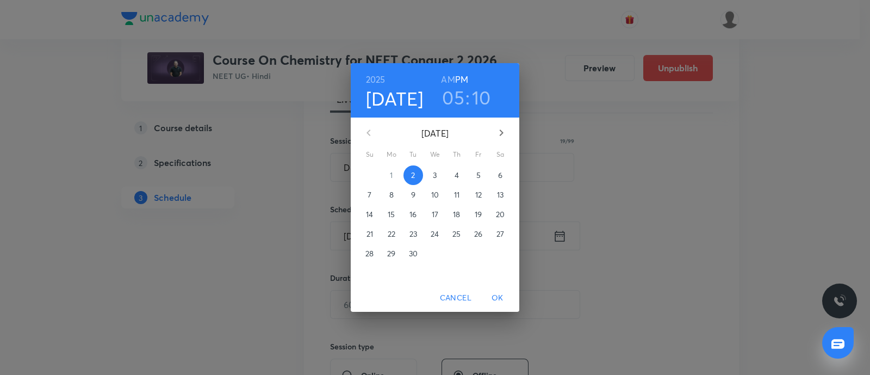
click at [458, 179] on p "4" at bounding box center [456, 175] width 4 height 11
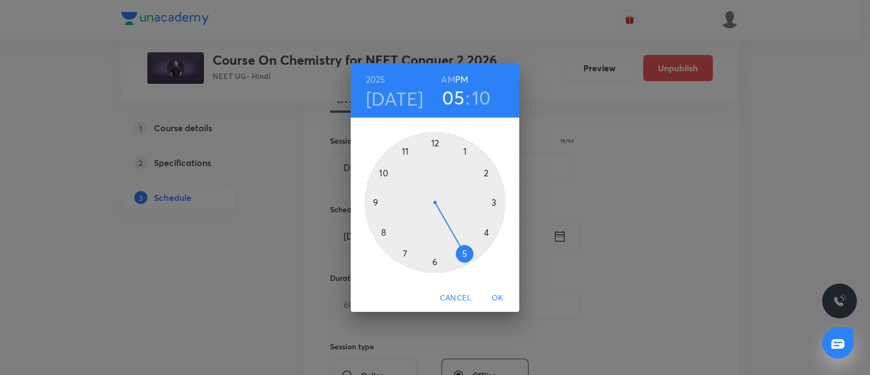
click at [494, 201] on div at bounding box center [434, 202] width 141 height 141
click at [465, 151] on div at bounding box center [434, 202] width 141 height 141
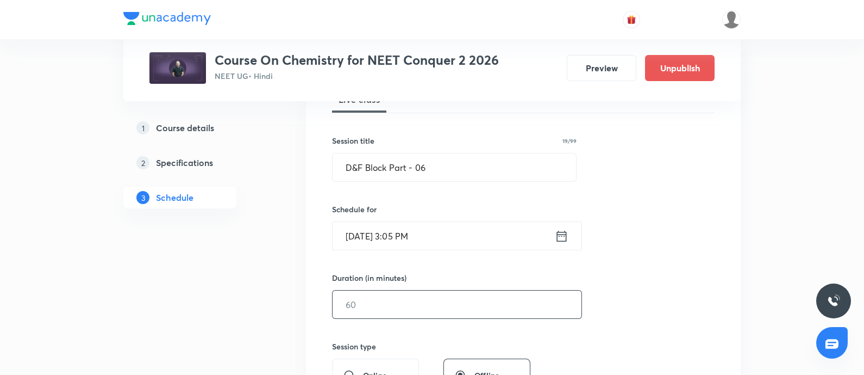
click at [387, 295] on input "text" at bounding box center [457, 304] width 249 height 28
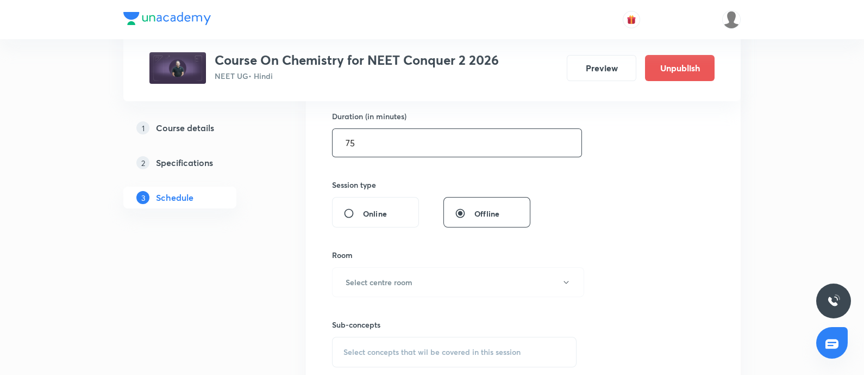
scroll to position [337, 0]
type input "75"
click at [403, 271] on button "Select centre room" at bounding box center [458, 280] width 252 height 30
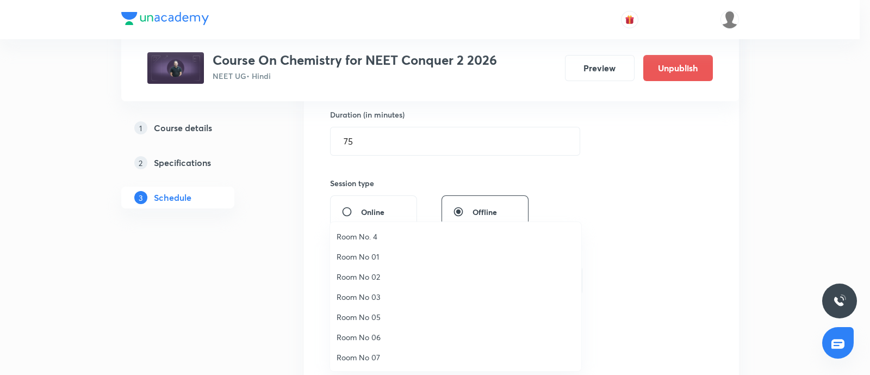
click at [372, 355] on span "Room No 07" at bounding box center [456, 356] width 238 height 11
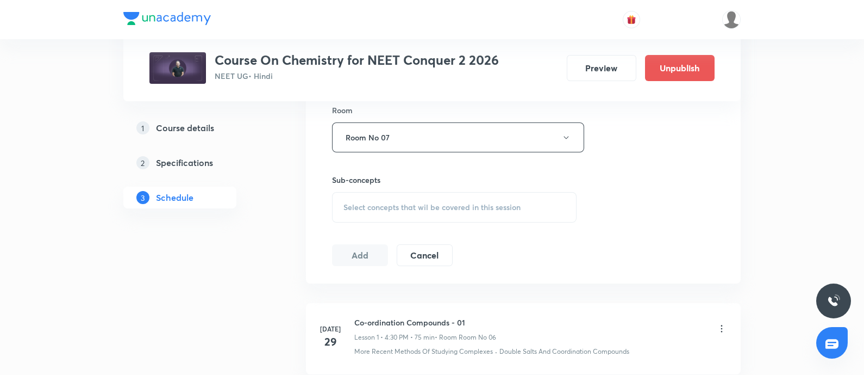
scroll to position [490, 0]
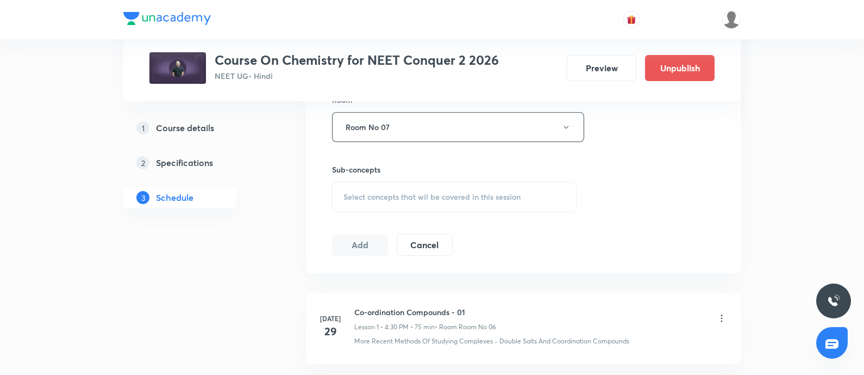
click at [413, 201] on div "Select concepts that wil be covered in this session" at bounding box center [454, 197] width 245 height 30
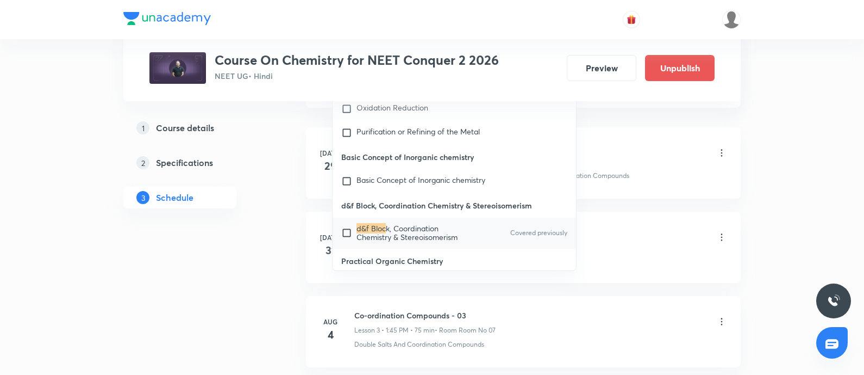
scroll to position [662, 0]
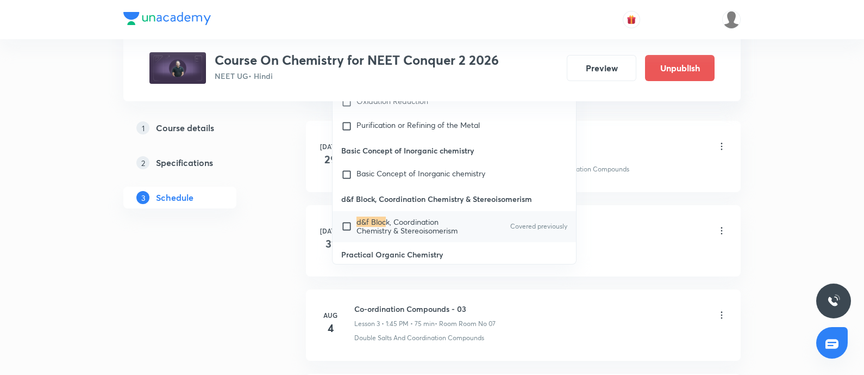
type input "D&F Bloc"
click at [351, 217] on input "checkbox" at bounding box center [348, 225] width 15 height 17
checkbox input "true"
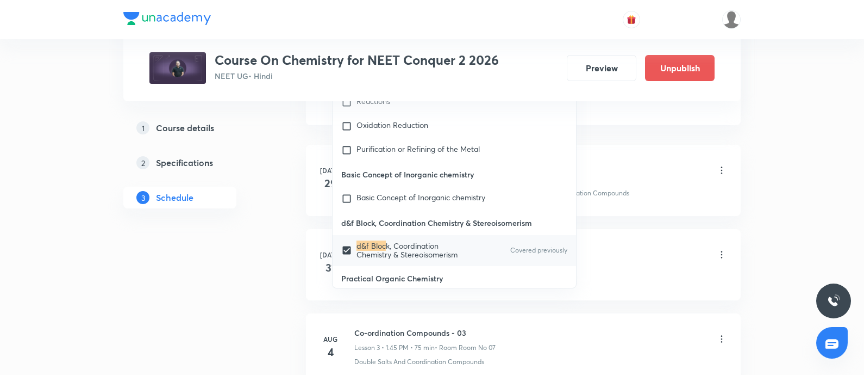
click at [628, 166] on div "Co-ordination Compounds - 01 Lesson 1 • 4:30 PM • 75 min • Room Room No 06" at bounding box center [540, 171] width 373 height 26
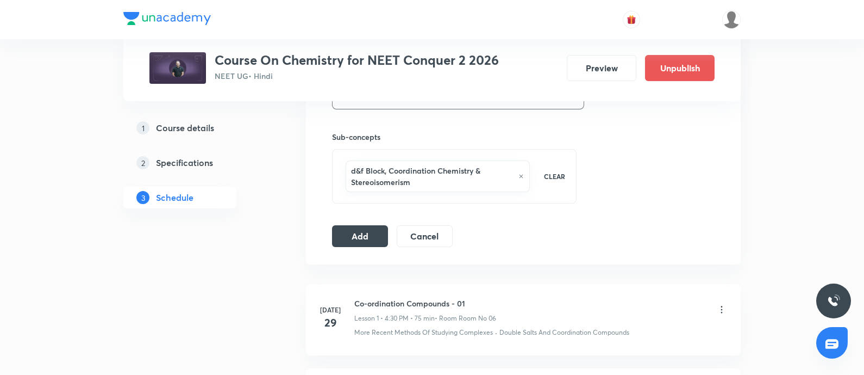
scroll to position [521, 0]
click at [362, 231] on button "Add" at bounding box center [360, 236] width 56 height 22
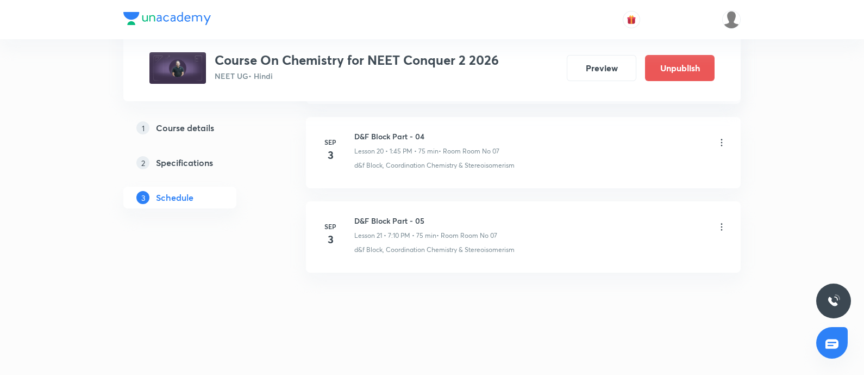
scroll to position [1762, 0]
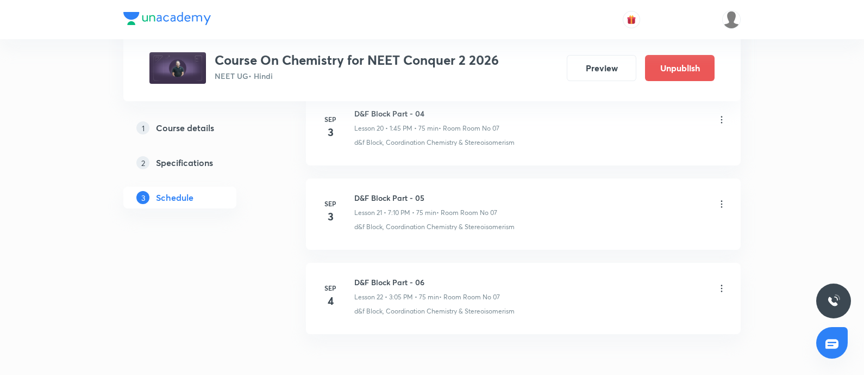
scroll to position [2346, 0]
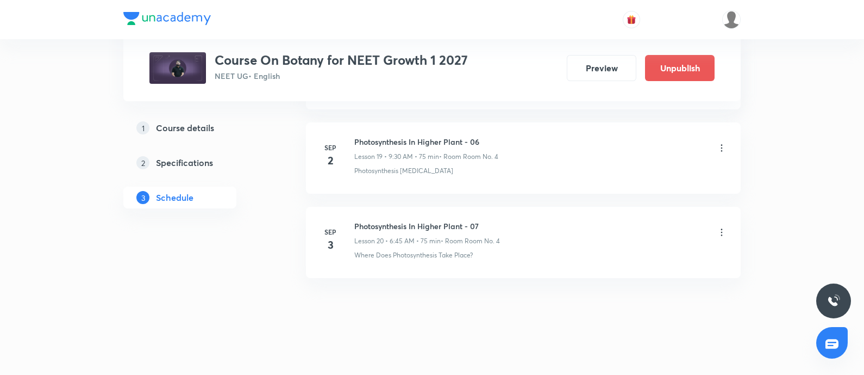
click at [354, 220] on h6 "Photosynthesis In Higher Plant - 07" at bounding box center [427, 225] width 146 height 11
click at [357, 136] on h6 "Photosynthesis In Higher Plant - 06" at bounding box center [426, 141] width 144 height 11
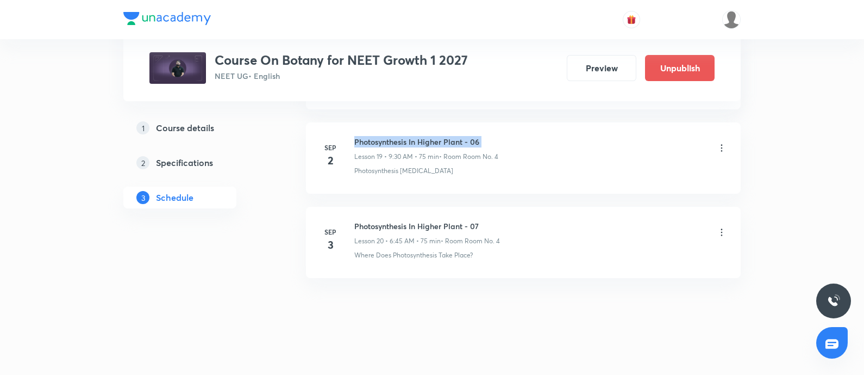
copy h6 "Photosynthesis In Higher Plant - 06"
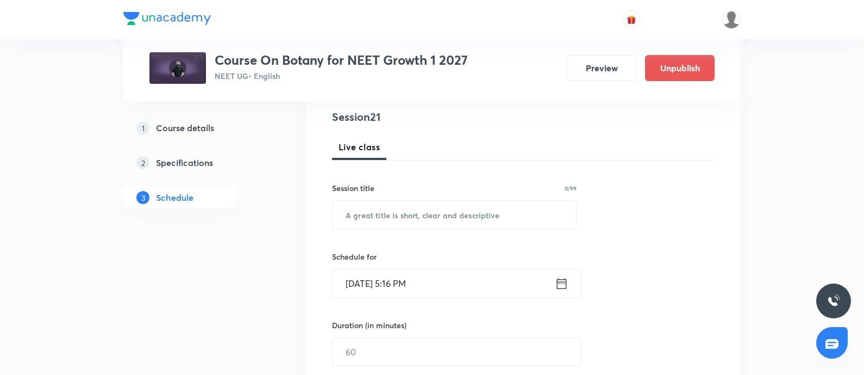
scroll to position [134, 0]
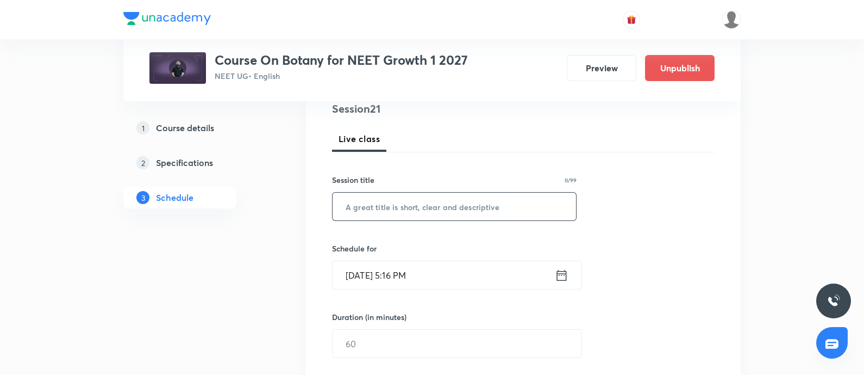
click at [363, 204] on input "text" at bounding box center [455, 206] width 244 height 28
paste input "Photosynthesis In Higher Plant - 06"
type input "Photosynthesis In Higher Plant - 06"
click at [444, 276] on input "Sep 2, 2025, 5:16 PM" at bounding box center [444, 275] width 222 height 28
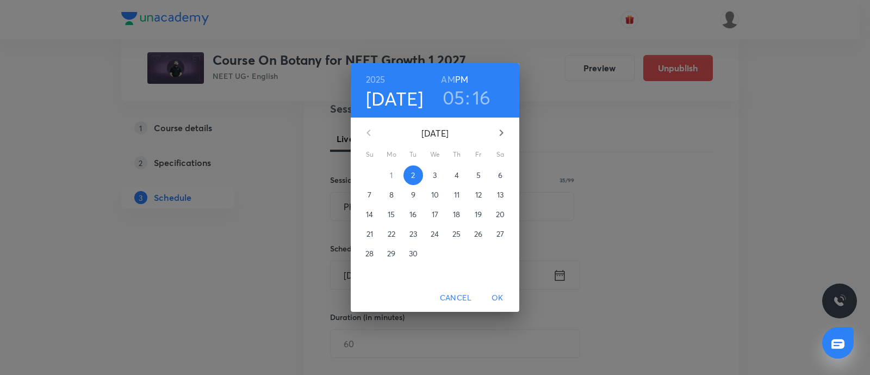
click at [453, 99] on h3 "05" at bounding box center [454, 97] width 22 height 23
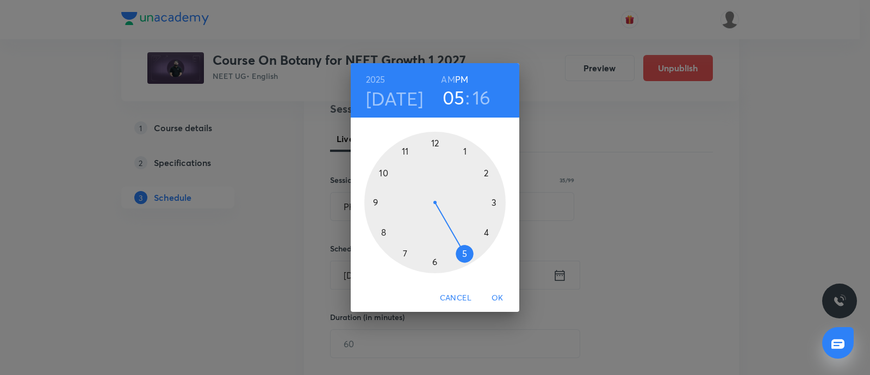
click at [466, 252] on div at bounding box center [434, 202] width 141 height 141
click at [488, 235] on div at bounding box center [434, 202] width 141 height 141
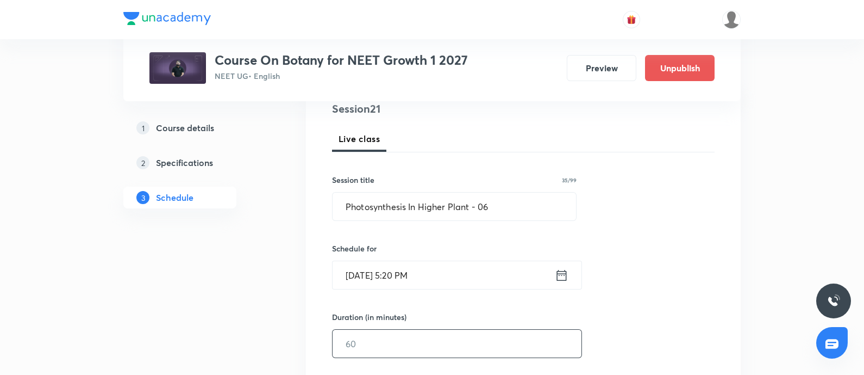
click at [375, 339] on input "text" at bounding box center [457, 343] width 249 height 28
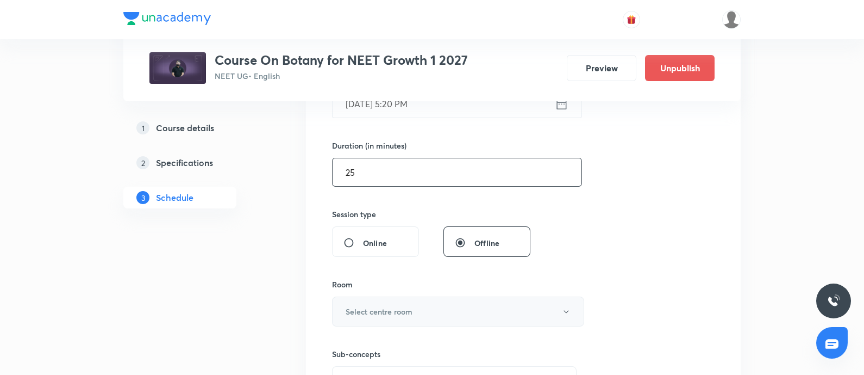
scroll to position [307, 0]
type input "25"
click at [404, 314] on h6 "Select centre room" at bounding box center [379, 309] width 67 height 11
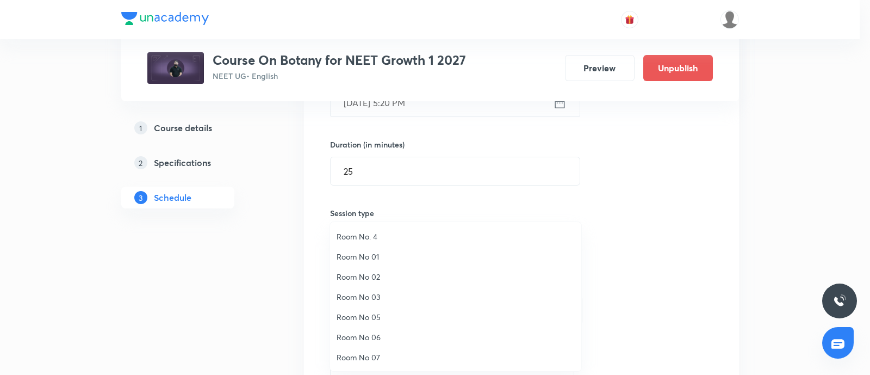
click at [384, 238] on span "Room No. 4" at bounding box center [456, 236] width 238 height 11
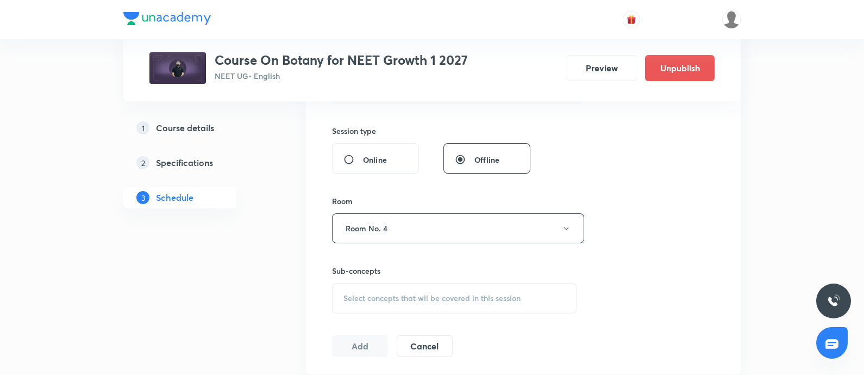
scroll to position [397, 0]
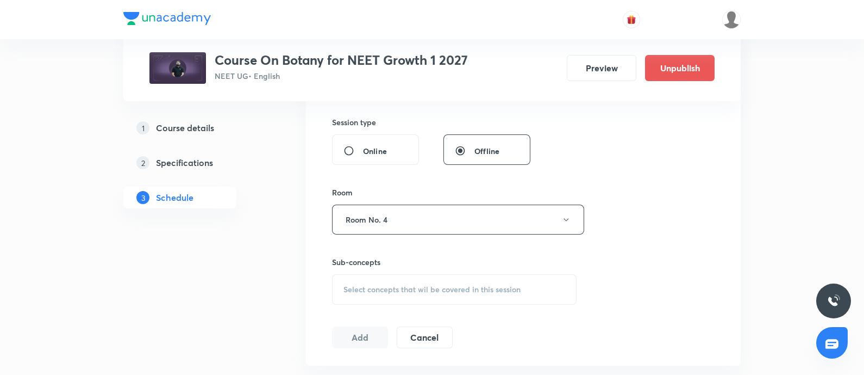
click at [395, 285] on span "Select concepts that wil be covered in this session" at bounding box center [432, 289] width 177 height 9
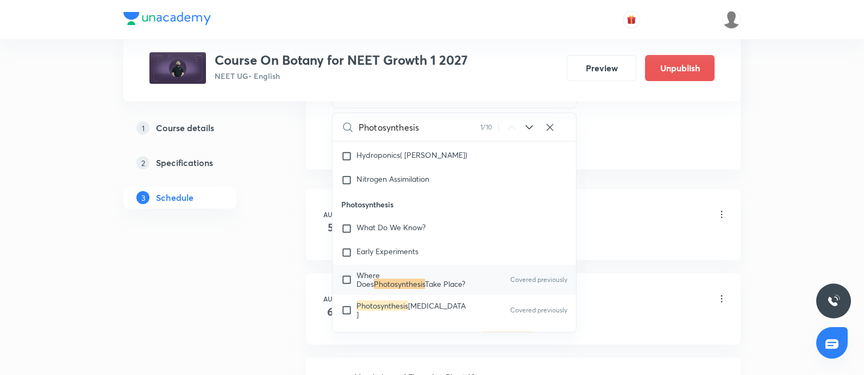
scroll to position [595, 0]
type input "Photosynthesis"
click at [350, 280] on input "checkbox" at bounding box center [348, 278] width 15 height 17
checkbox input "true"
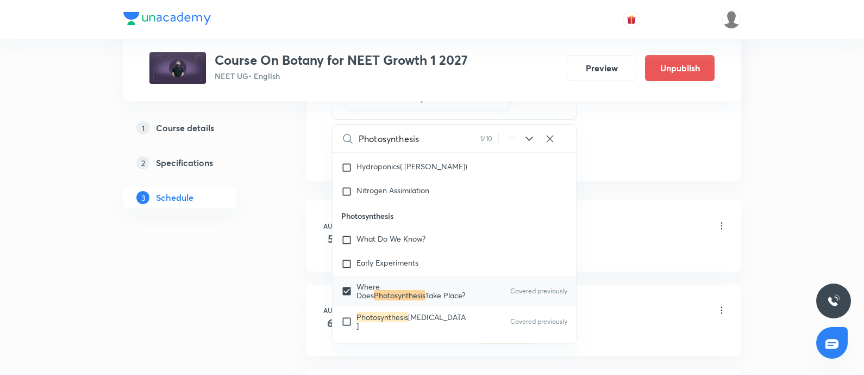
click at [641, 221] on div "Morphology of Flowering Plant-08 Lesson 1 • 9:30 AM • 75 min • Room Room No. 4" at bounding box center [540, 227] width 373 height 26
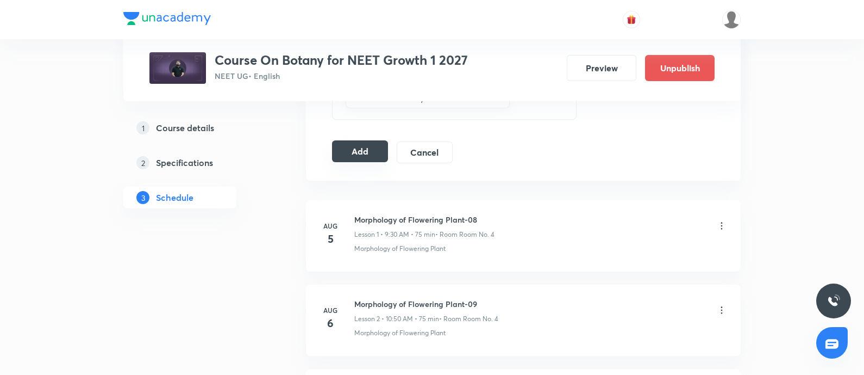
click at [356, 150] on button "Add" at bounding box center [360, 151] width 56 height 22
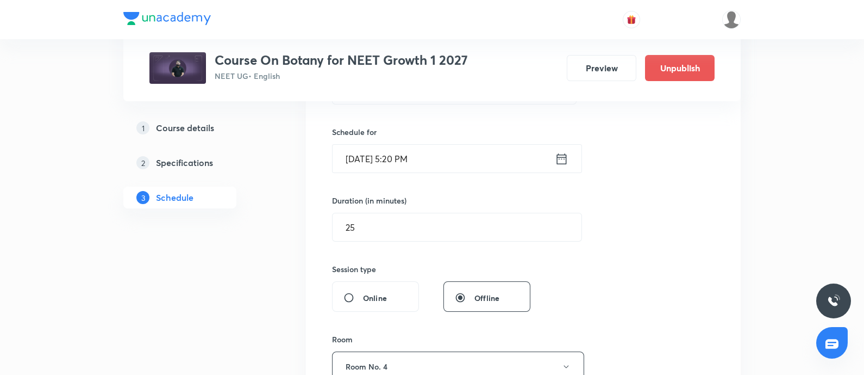
scroll to position [247, 0]
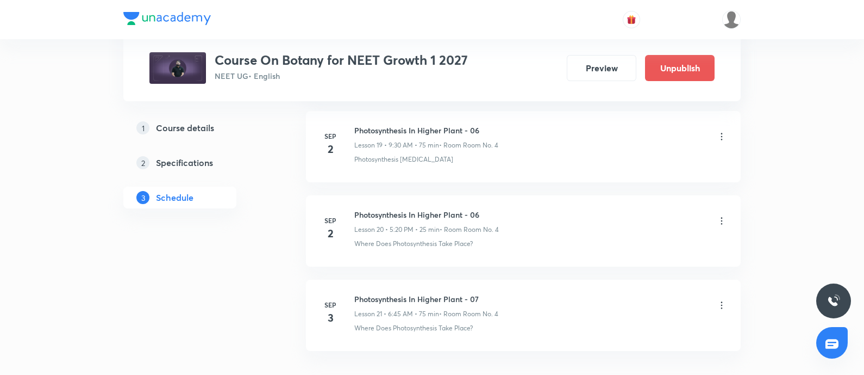
scroll to position [2190, 0]
click at [719, 214] on icon at bounding box center [722, 219] width 11 height 11
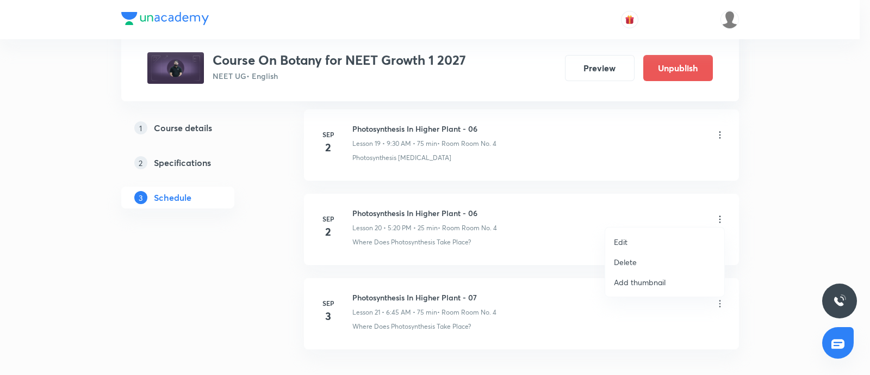
click at [634, 258] on p "Delete" at bounding box center [625, 261] width 23 height 11
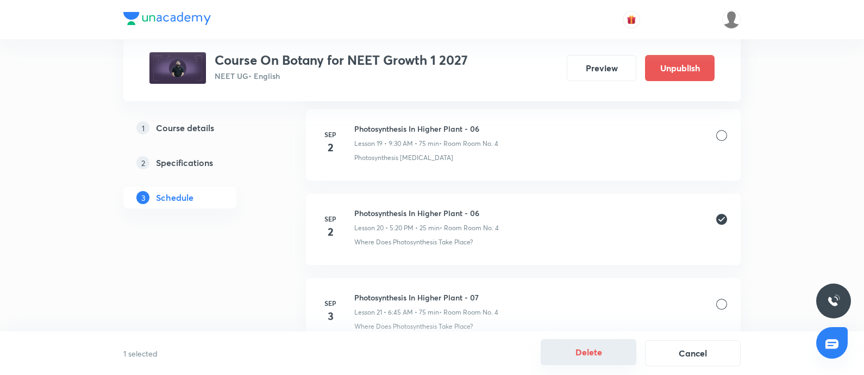
click at [599, 352] on button "Delete" at bounding box center [589, 352] width 96 height 26
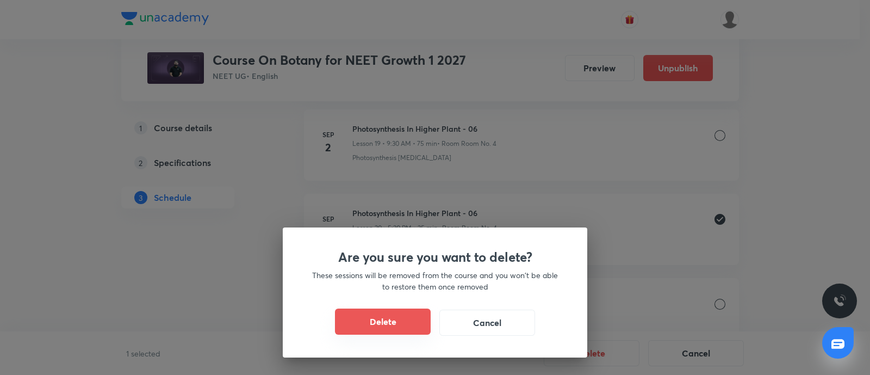
click at [398, 320] on button "Delete" at bounding box center [383, 321] width 96 height 26
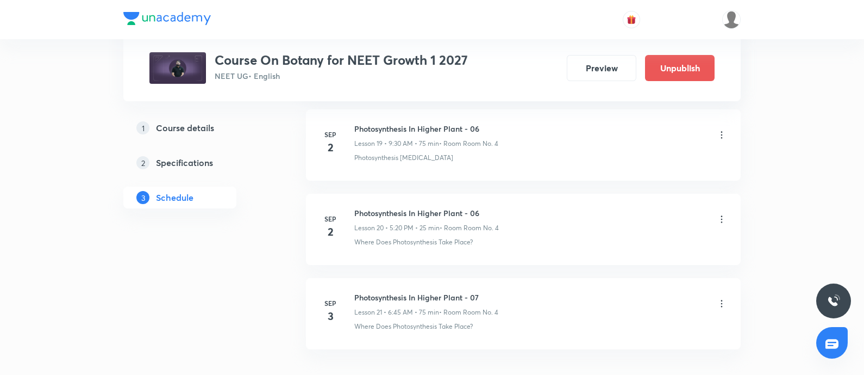
scroll to position [2177, 0]
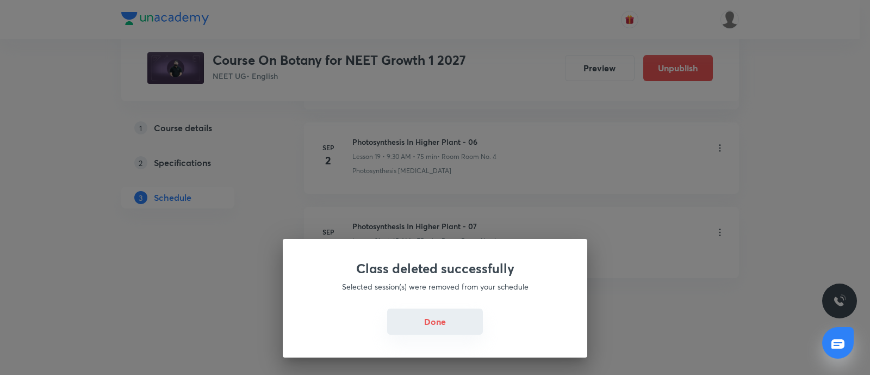
click at [435, 317] on button "Done" at bounding box center [435, 321] width 96 height 26
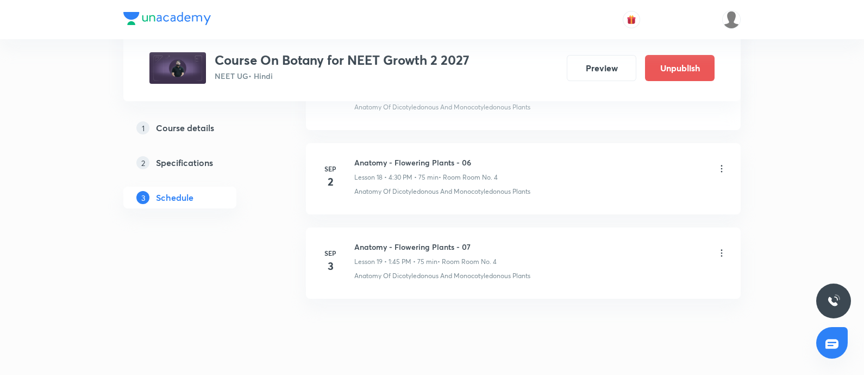
scroll to position [2092, 0]
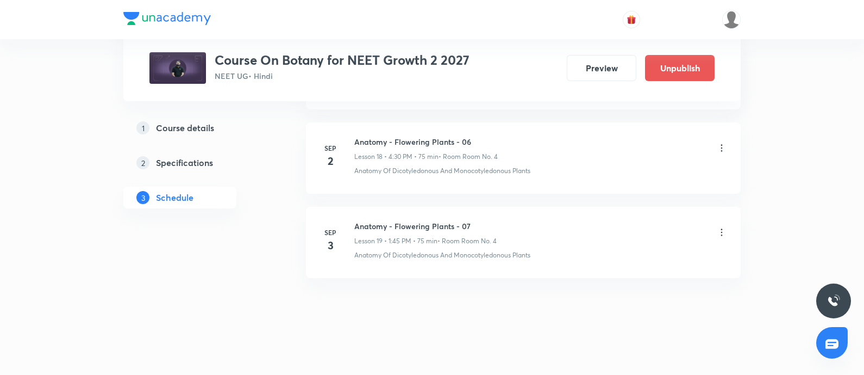
click at [353, 227] on div "[DATE]" at bounding box center [337, 240] width 35 height 26
click at [356, 138] on h6 "Anatomy - Flowering Plants - 06" at bounding box center [426, 141] width 144 height 11
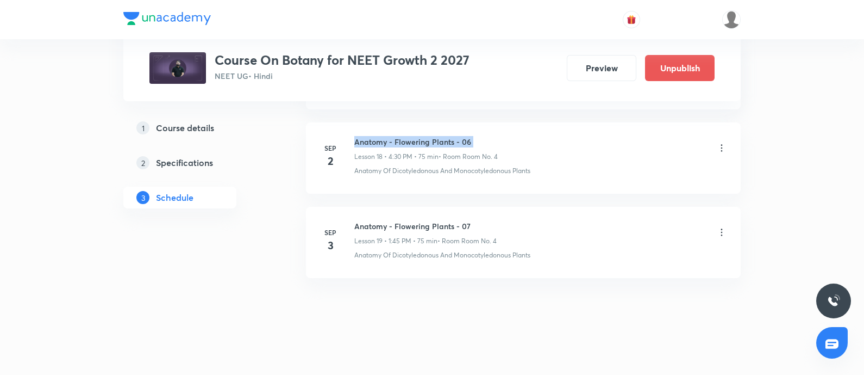
copy h6 "Anatomy - Flowering Plants - 06"
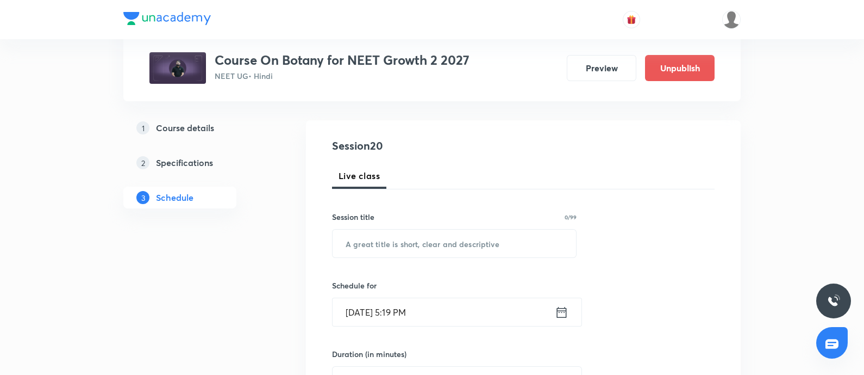
scroll to position [111, 0]
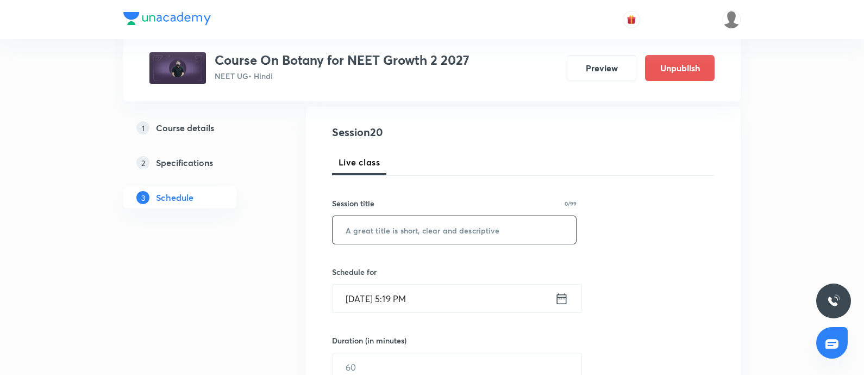
click at [375, 233] on input "text" at bounding box center [455, 230] width 244 height 28
paste input "Anatomy - Flowering Plants - 06"
type input "Anatomy - Flowering Plants - 06"
click at [455, 300] on input "Sep 2, 2025, 5:19 PM" at bounding box center [444, 298] width 222 height 28
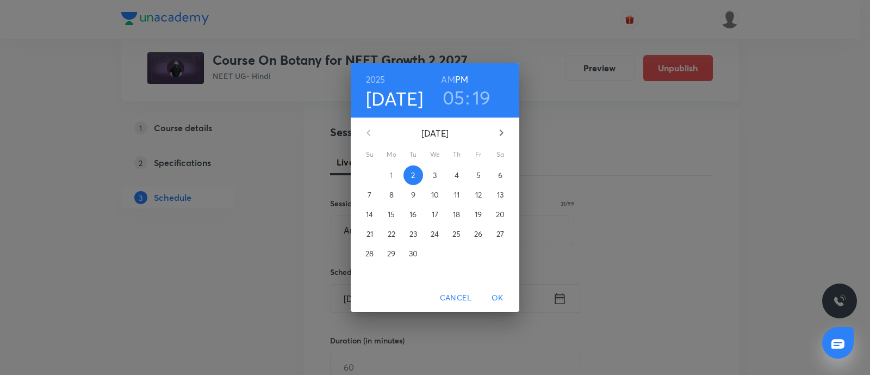
click at [453, 98] on h3 "05" at bounding box center [454, 97] width 22 height 23
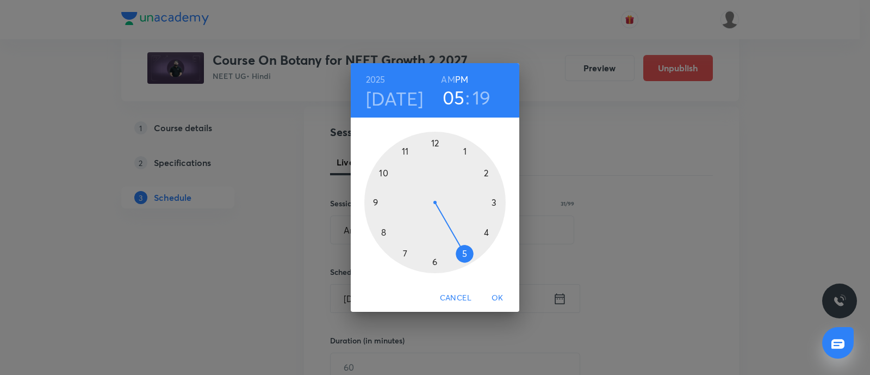
click at [464, 252] on div at bounding box center [434, 202] width 141 height 141
click at [481, 238] on div at bounding box center [434, 202] width 141 height 141
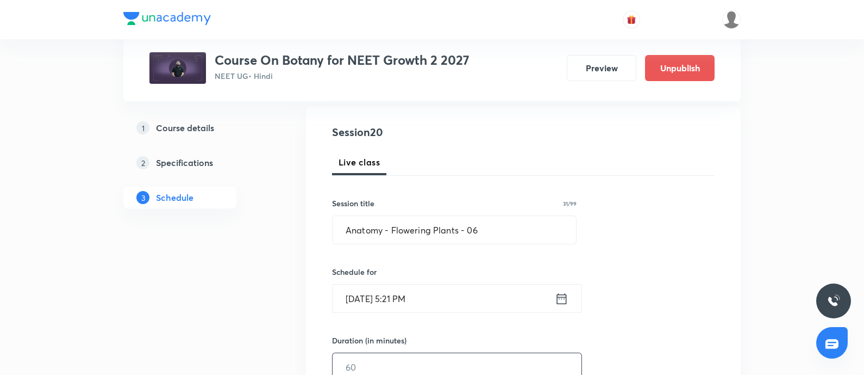
click at [369, 360] on input "text" at bounding box center [457, 367] width 249 height 28
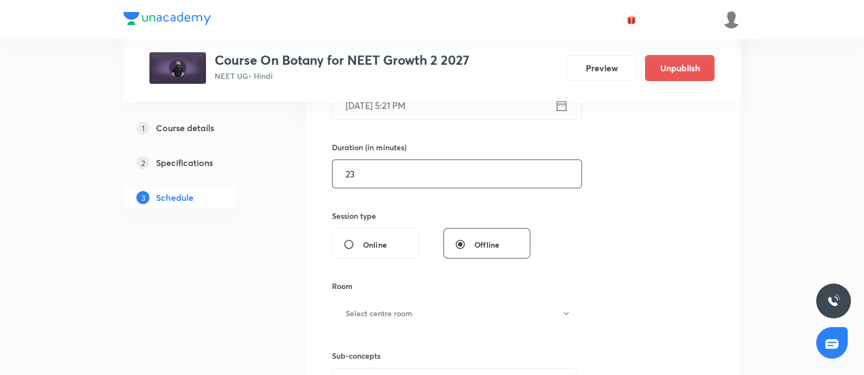
scroll to position [305, 0]
type input "23"
click at [382, 297] on button "Select centre room" at bounding box center [458, 312] width 252 height 30
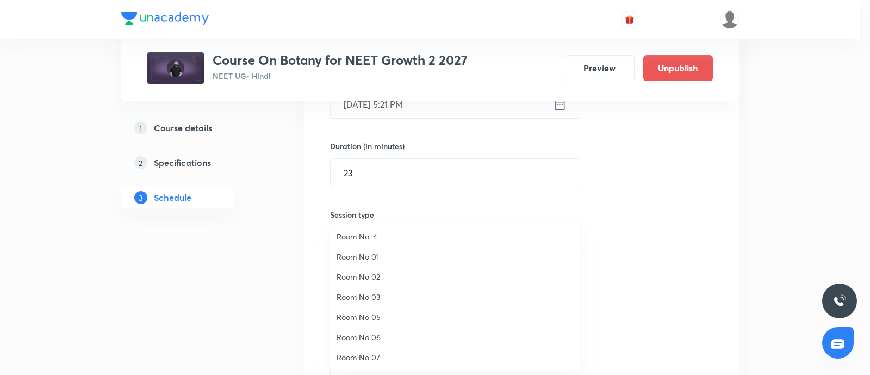
click at [368, 235] on span "Room No. 4" at bounding box center [456, 236] width 238 height 11
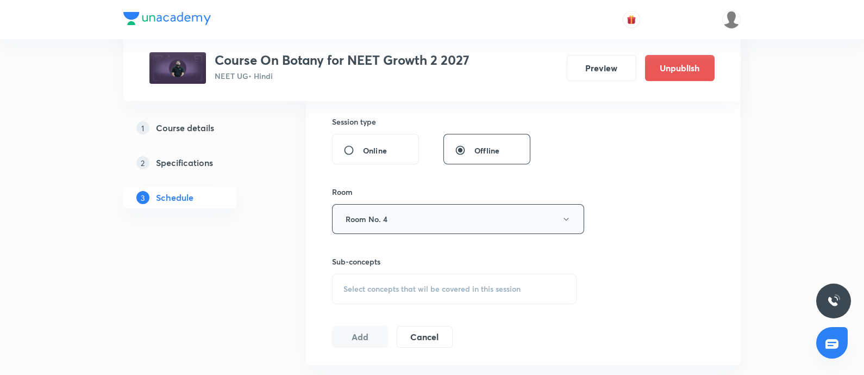
scroll to position [402, 0]
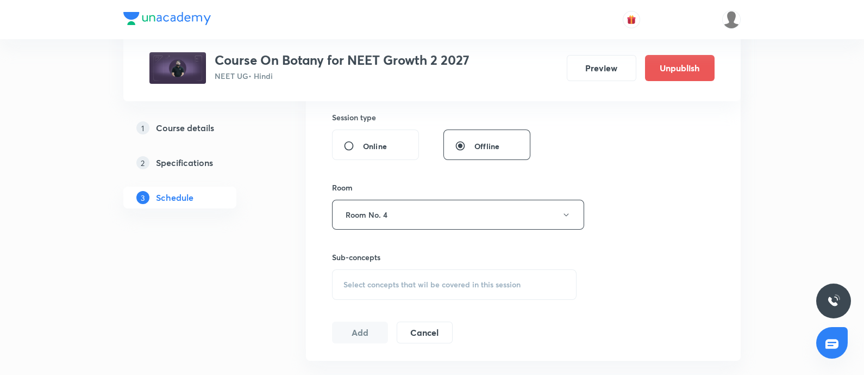
click at [395, 294] on div "Select concepts that wil be covered in this session" at bounding box center [454, 284] width 245 height 30
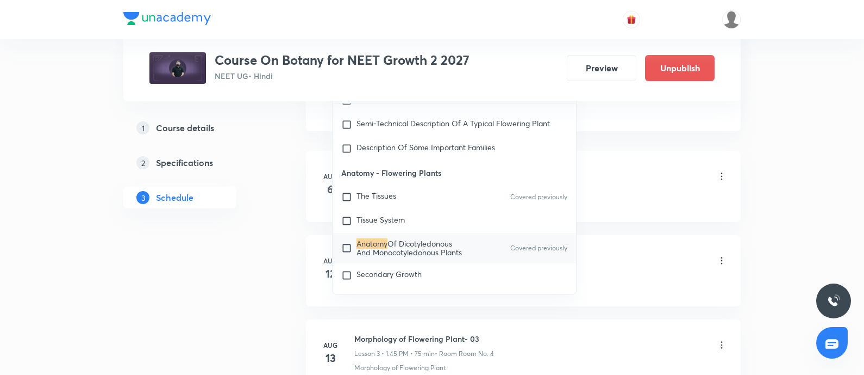
scroll to position [634, 0]
type input "Anatomy"
click at [353, 241] on input "checkbox" at bounding box center [348, 245] width 15 height 17
checkbox input "true"
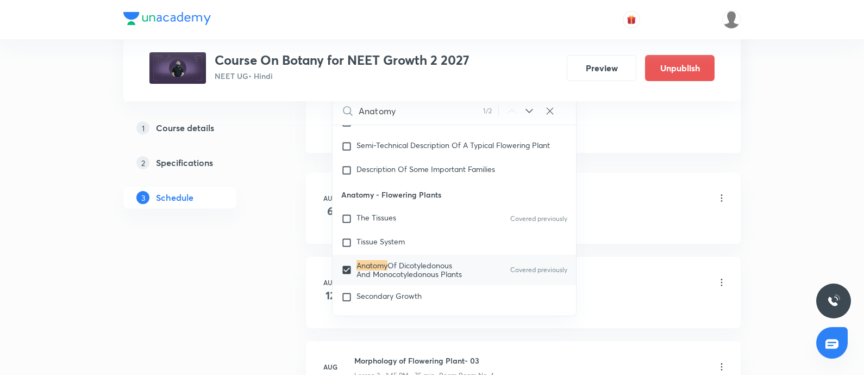
click at [633, 205] on div "Morphology of Flowering Plant-01 Lesson 1 • 3:05 PM • 75 min • Room Room No. 4" at bounding box center [540, 199] width 373 height 26
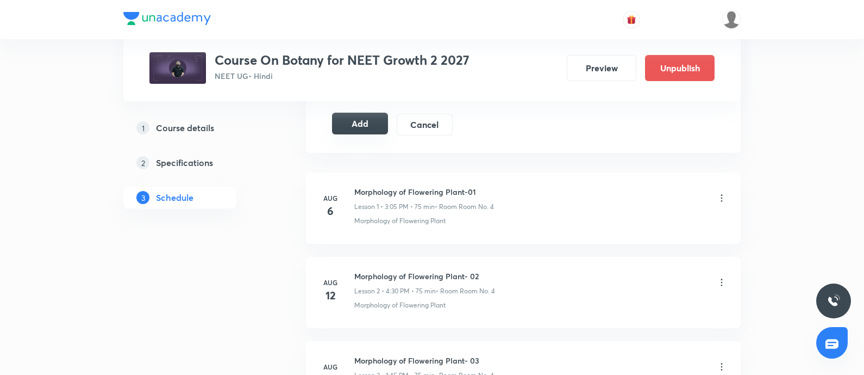
click at [373, 123] on button "Add" at bounding box center [360, 124] width 56 height 22
